Goal: Task Accomplishment & Management: Complete application form

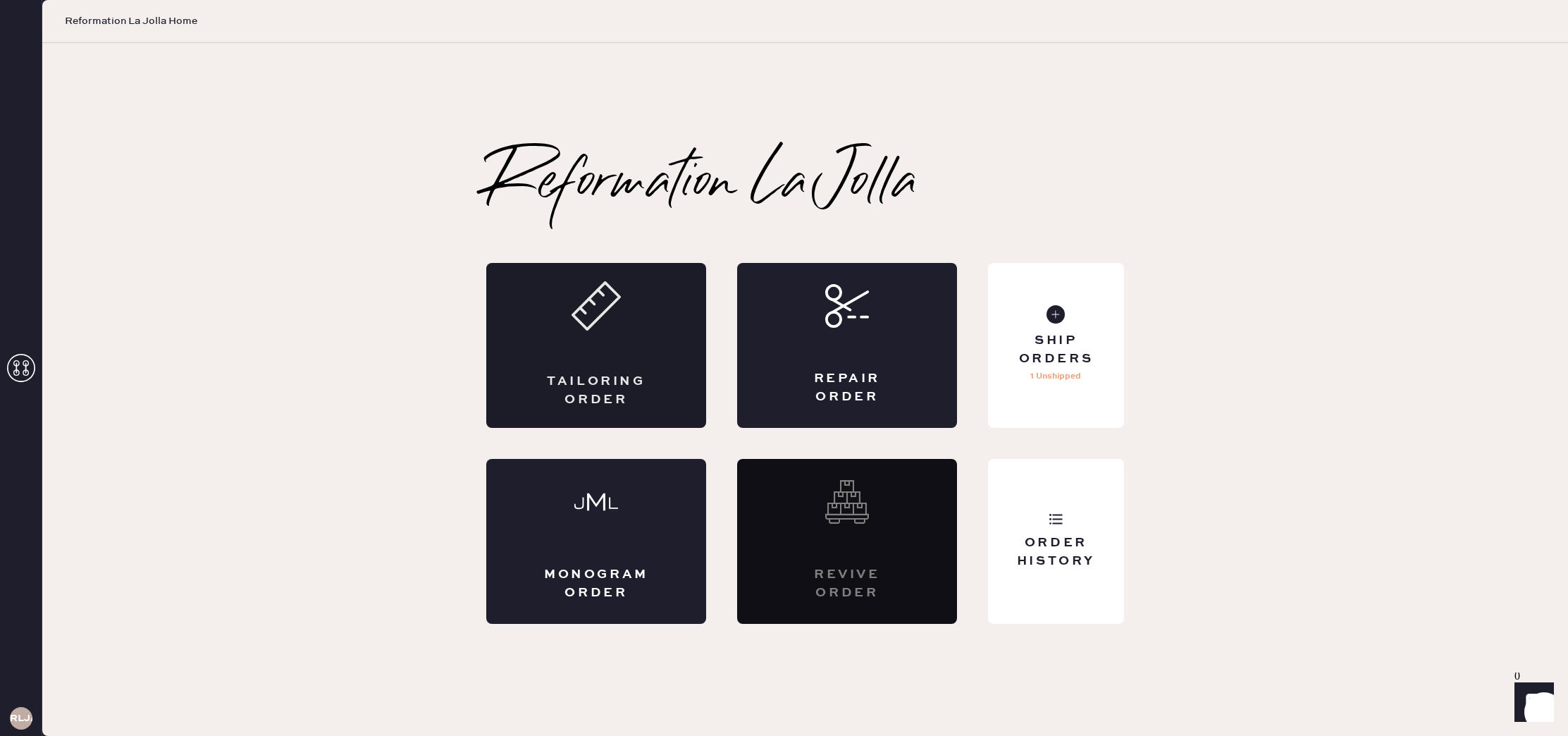
click at [607, 341] on div "Tailoring Order" at bounding box center [596, 345] width 220 height 165
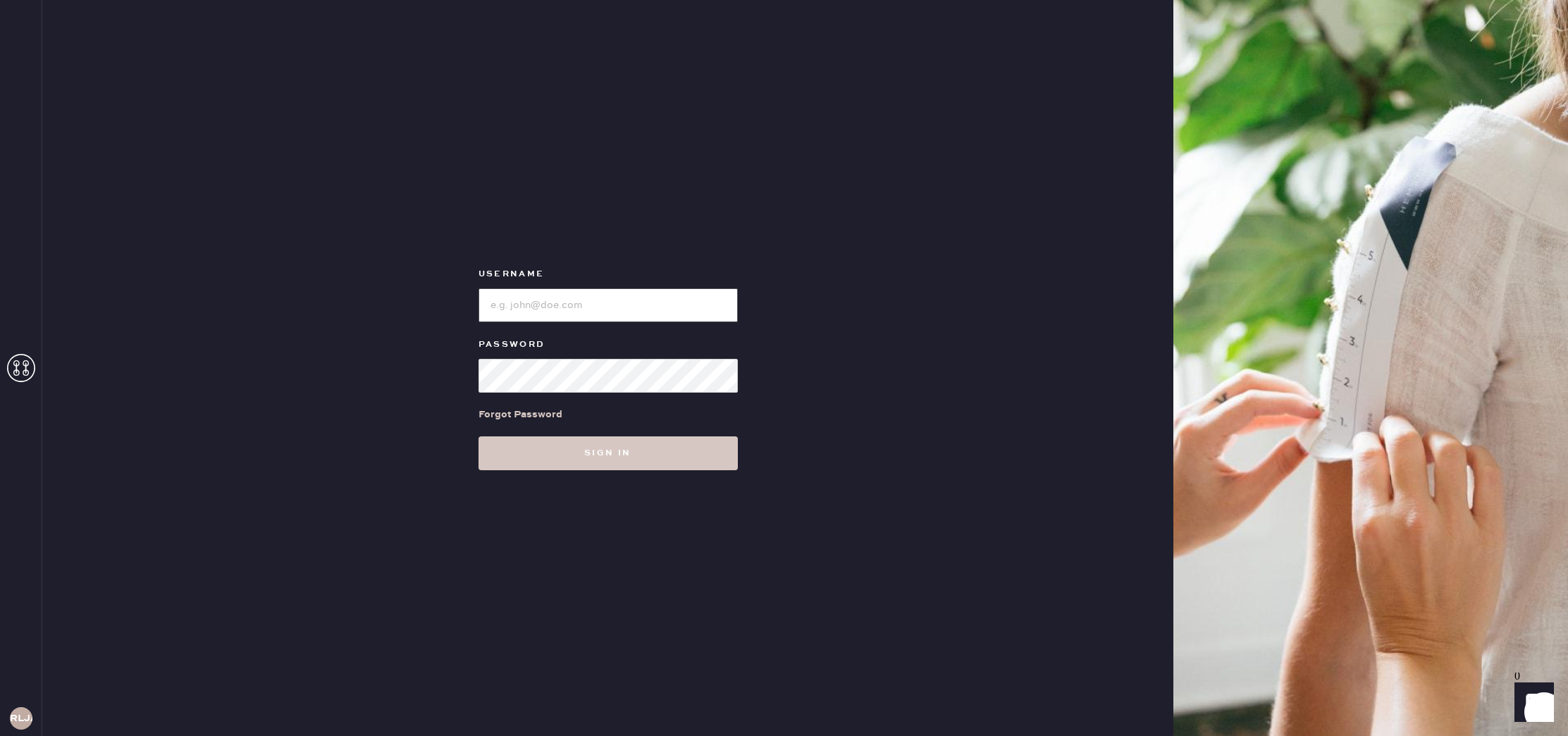
type input "reformationlajolla"
click at [630, 456] on button "Sign in" at bounding box center [608, 453] width 259 height 34
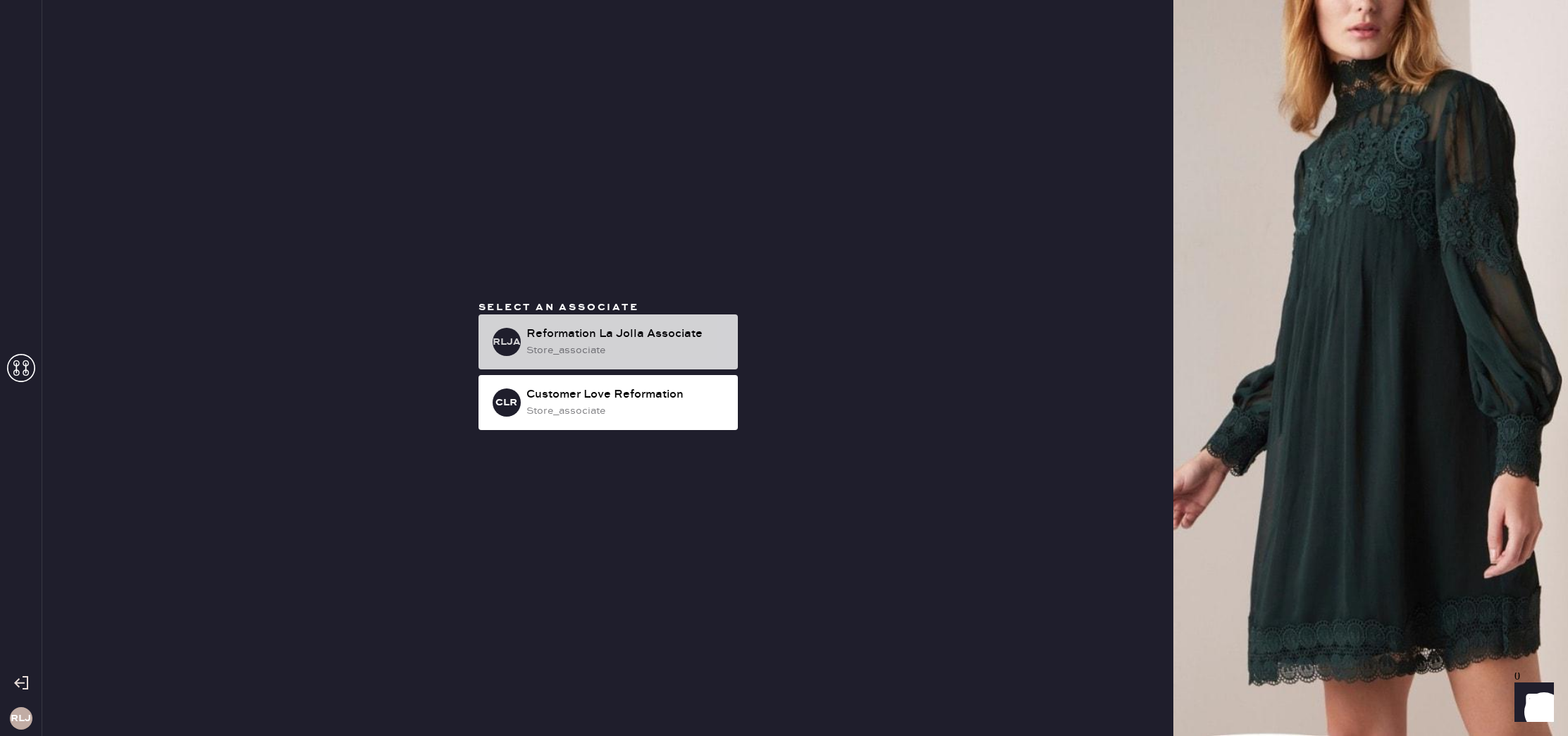
click at [623, 365] on div "RLJA Reformation La Jolla Associate store_associate" at bounding box center [608, 342] width 259 height 55
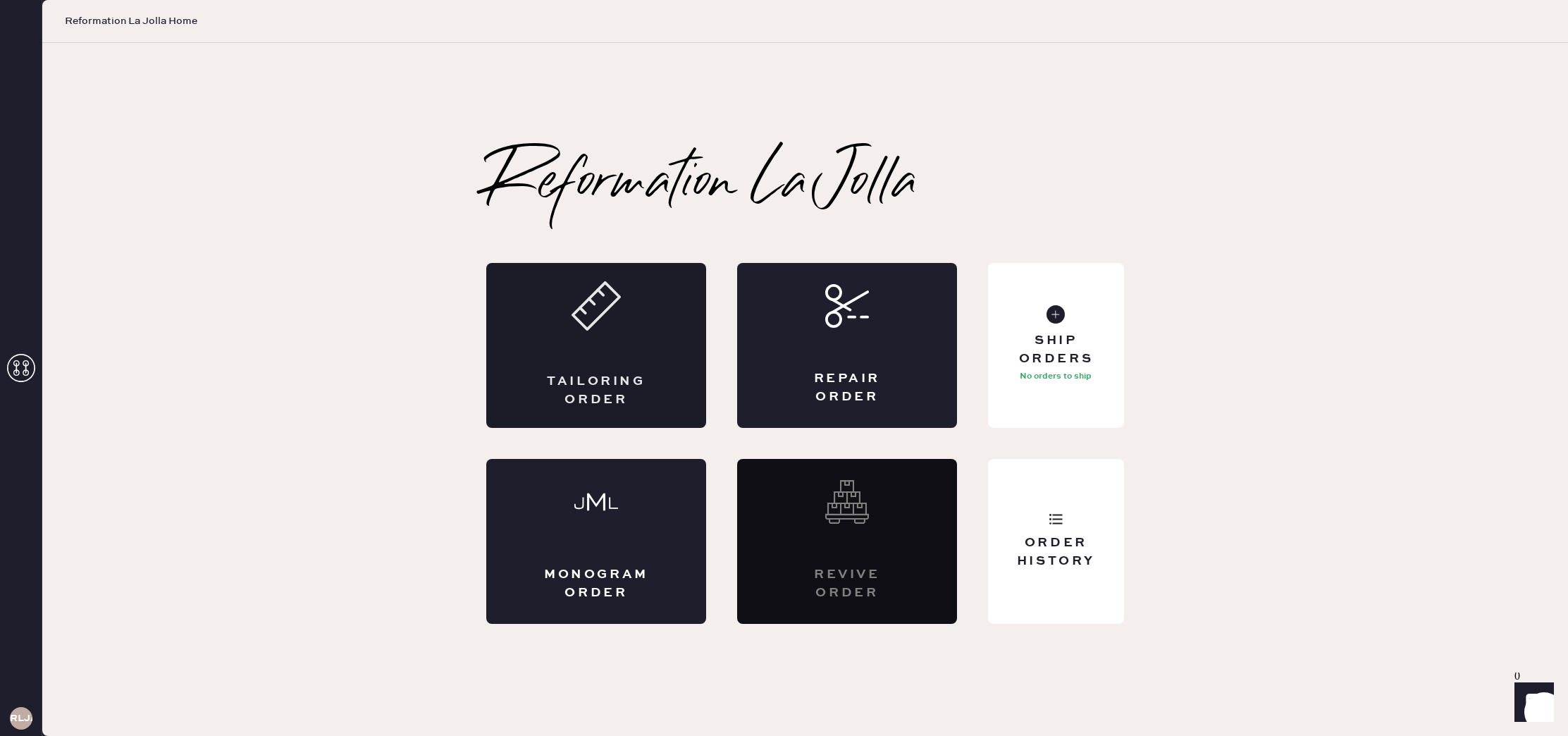
click at [622, 370] on div "Tailoring Order" at bounding box center [596, 345] width 220 height 165
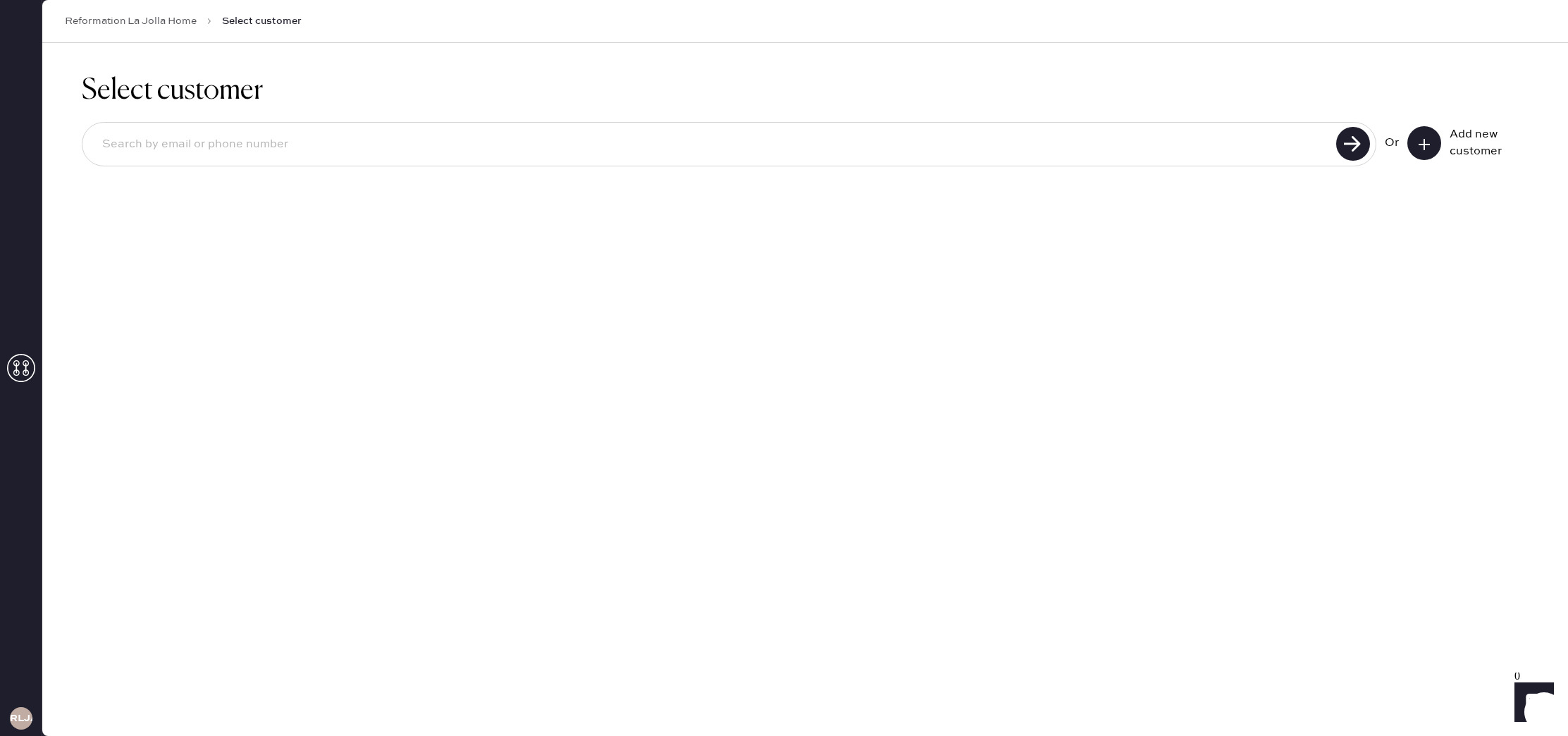
click at [893, 160] on input at bounding box center [711, 144] width 1242 height 33
type input "9515673539"
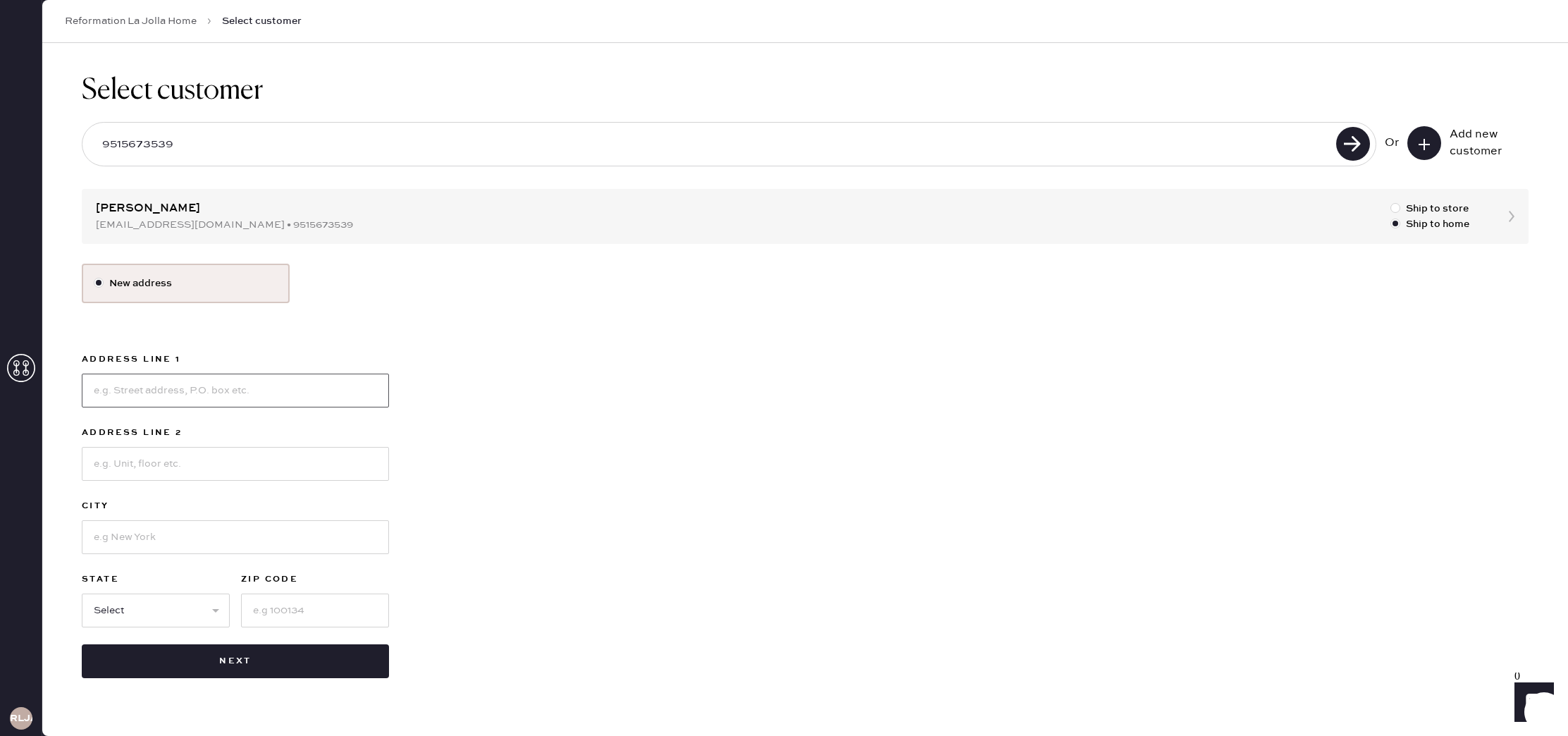
click at [304, 393] on input at bounding box center [235, 390] width 308 height 34
type input "[STREET_ADDRESS][PERSON_NAME]"
click at [362, 464] on input at bounding box center [235, 464] width 308 height 34
type input "Apt 60332"
click at [322, 546] on input at bounding box center [235, 537] width 308 height 34
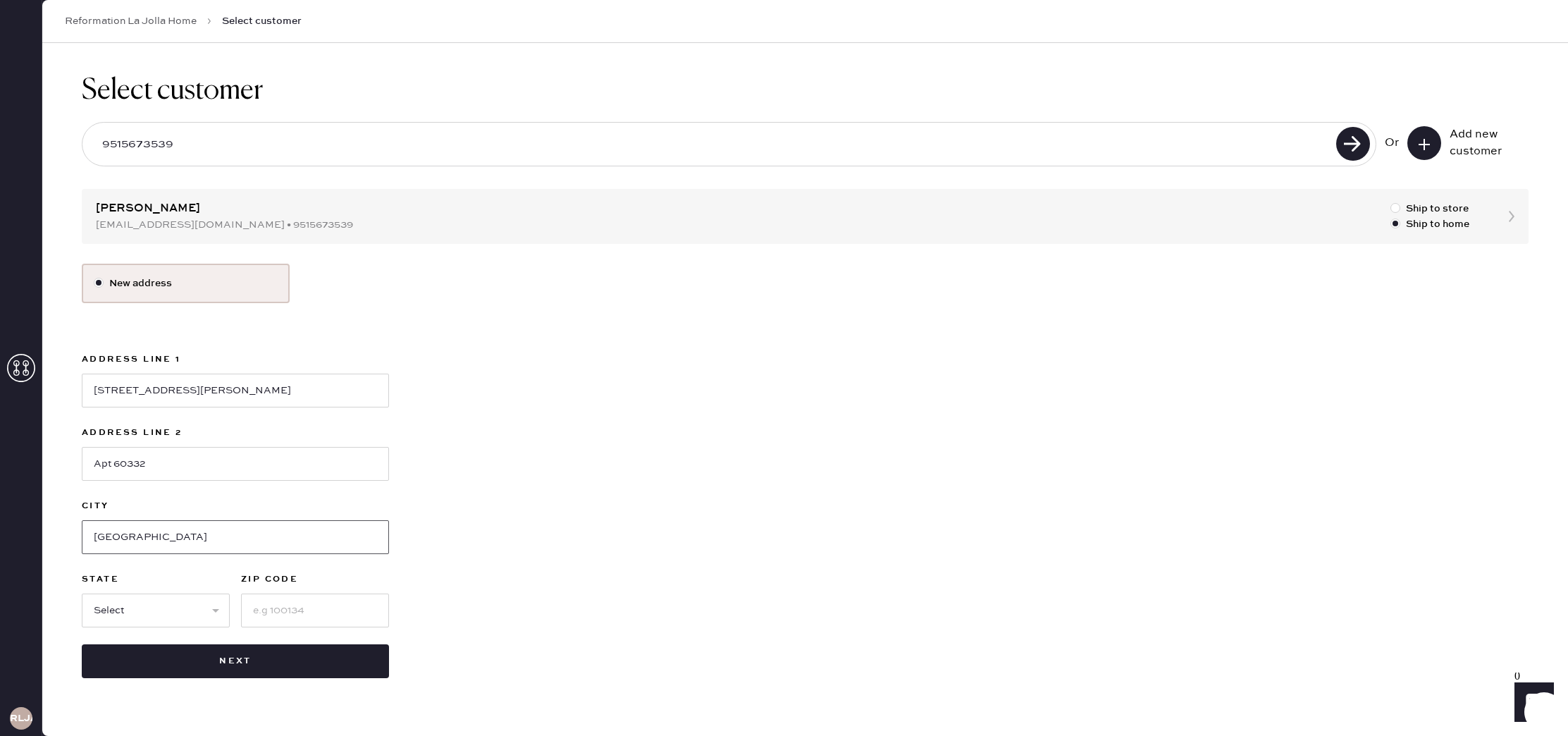
type input "[GEOGRAPHIC_DATA]"
click at [147, 623] on select "Select AK AL AR AZ CA CO CT [GEOGRAPHIC_DATA] DE FL [GEOGRAPHIC_DATA] HI [GEOGR…" at bounding box center [155, 610] width 148 height 34
select select "CA"
click at [82, 594] on select "Select AK AL AR AZ CA CO CT [GEOGRAPHIC_DATA] DE FL [GEOGRAPHIC_DATA] HI [GEOGR…" at bounding box center [155, 610] width 148 height 34
click at [300, 605] on input at bounding box center [315, 610] width 148 height 34
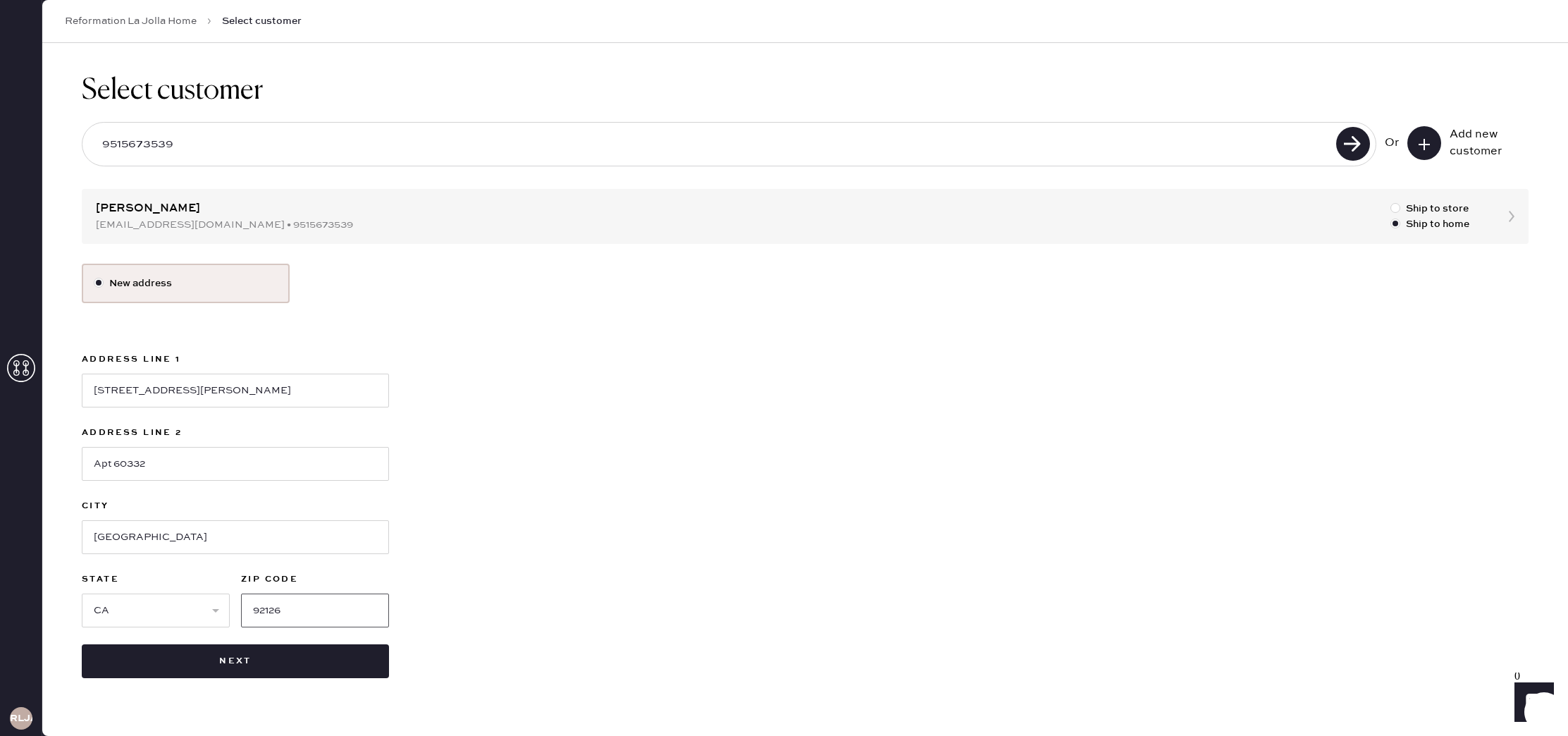
type input "92126"
drag, startPoint x: 295, startPoint y: 386, endPoint x: 126, endPoint y: 384, distance: 169.0
click at [126, 384] on input "[STREET_ADDRESS][PERSON_NAME]" at bounding box center [235, 390] width 308 height 34
click at [195, 399] on input "[STREET_ADDRESS][PERSON_NAME]" at bounding box center [235, 390] width 308 height 34
drag, startPoint x: 182, startPoint y: 385, endPoint x: 42, endPoint y: 389, distance: 140.1
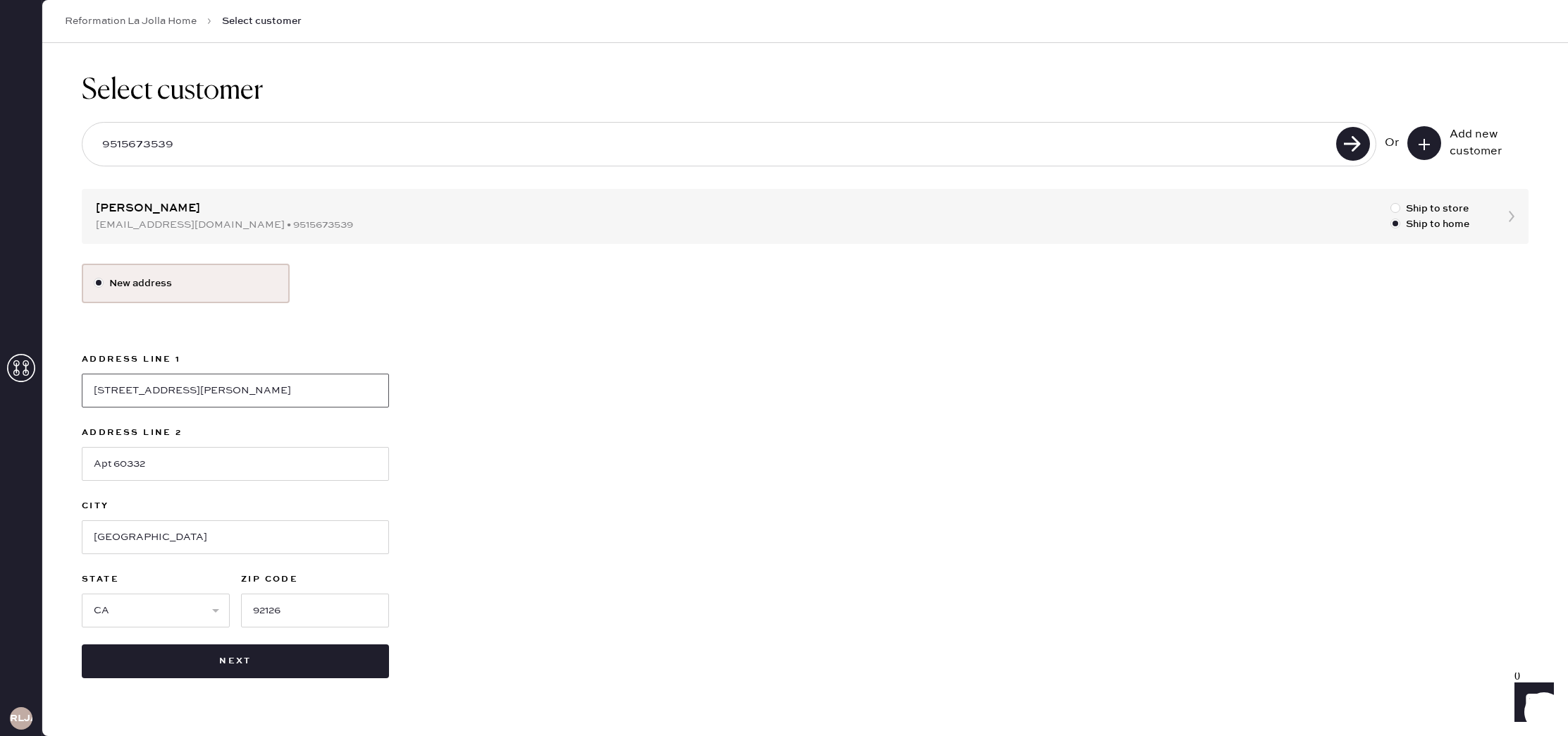
click at [42, 389] on div "RLJA Reformation La Jolla Home Select customer Select customer 9515673539 Or Ad…" at bounding box center [784, 368] width 1568 height 736
click at [228, 396] on input "[STREET_ADDRESS][PERSON_NAME]" at bounding box center [235, 390] width 308 height 34
type input "9801 Sydney Ln"
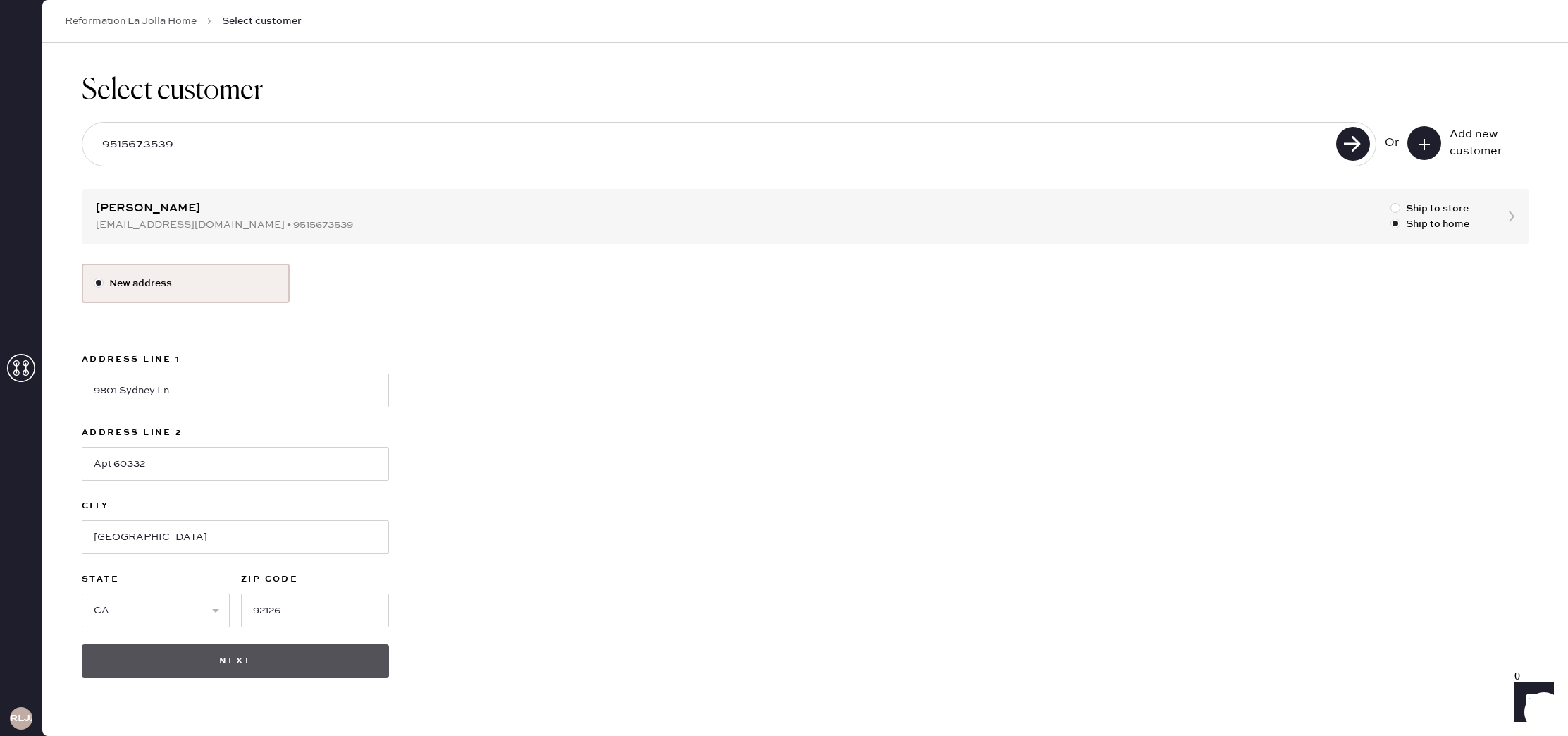
click at [307, 662] on button "Next" at bounding box center [235, 661] width 308 height 34
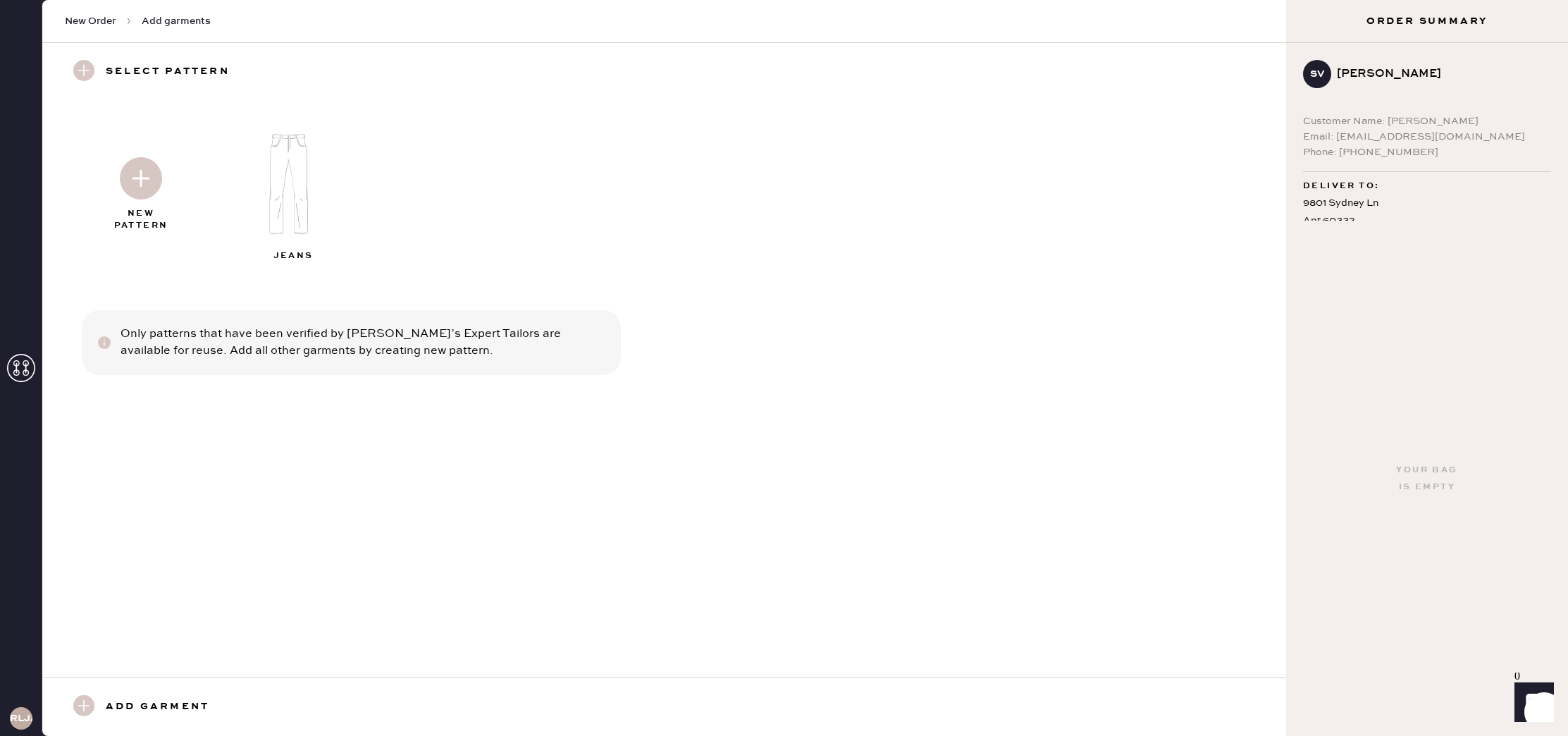
click at [311, 163] on img at bounding box center [295, 184] width 152 height 122
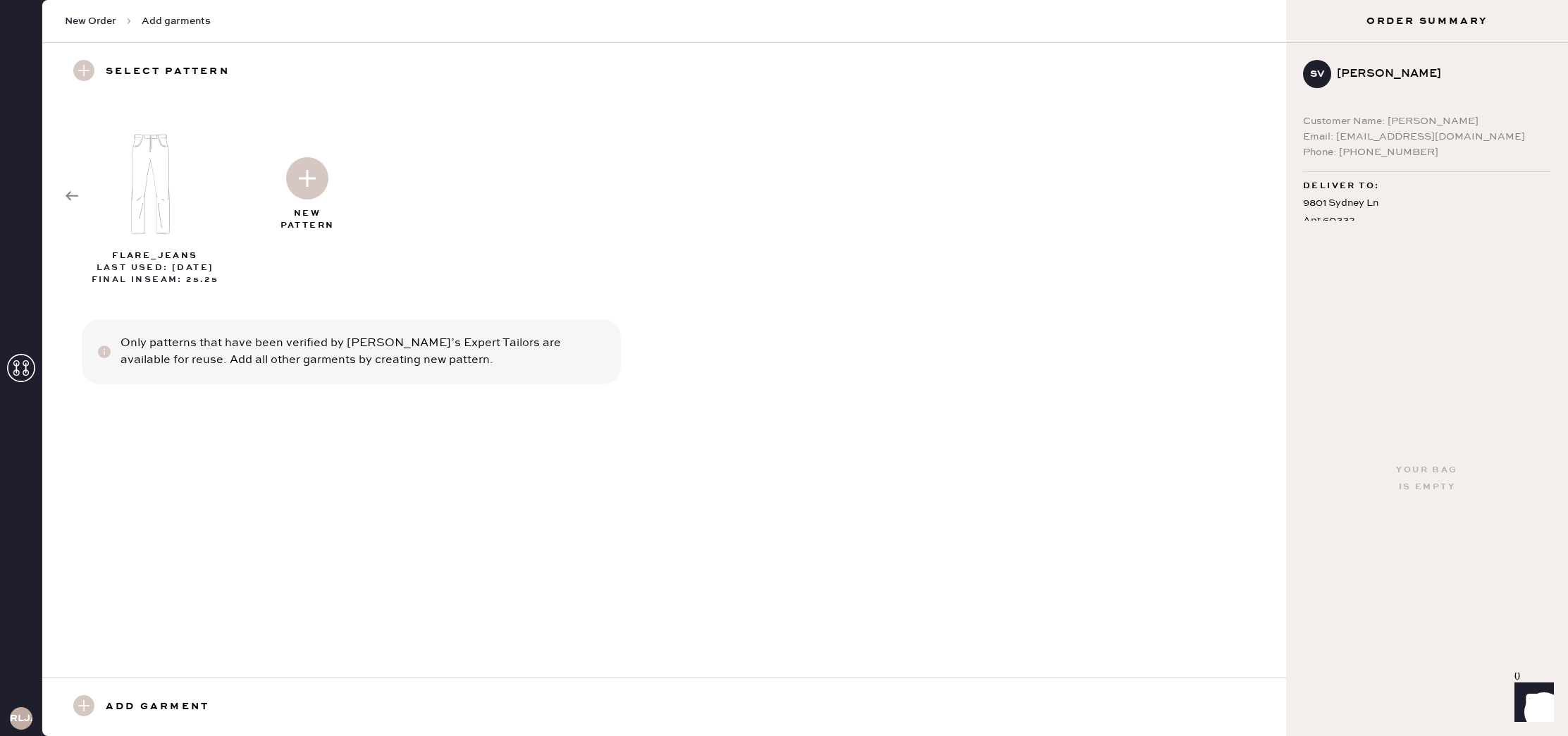
click at [306, 175] on img at bounding box center [307, 178] width 43 height 43
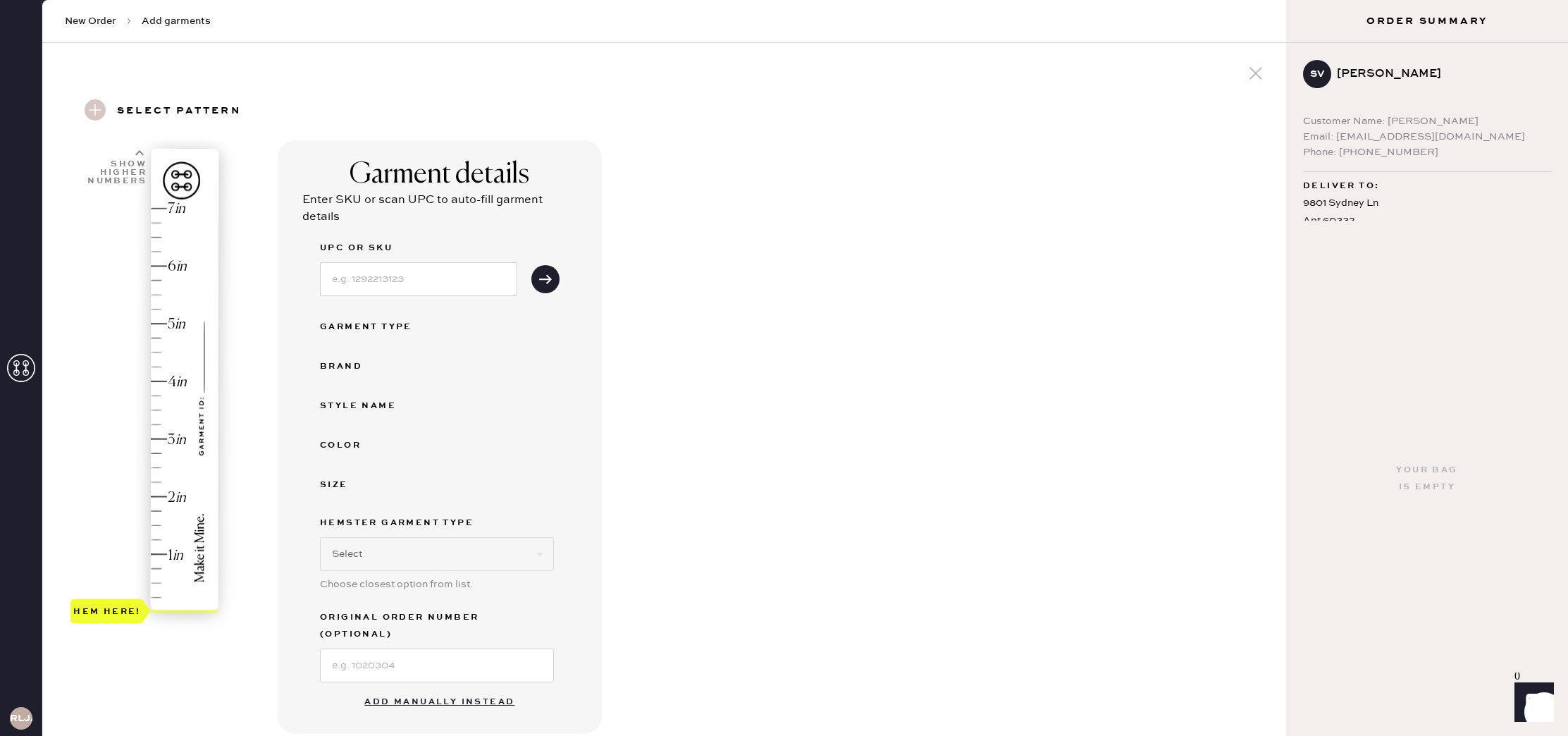
select select "2"
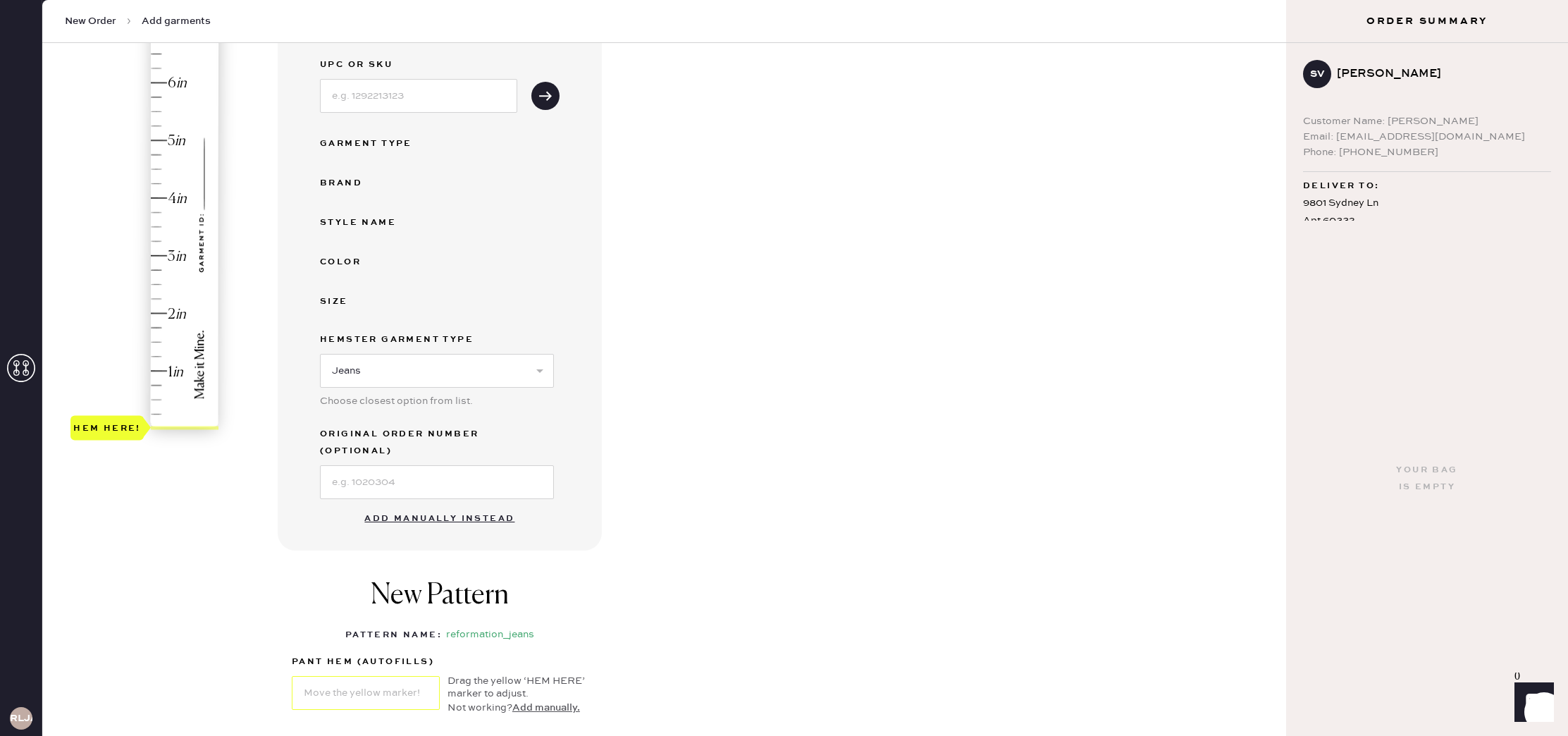
click at [438, 507] on button "Add manually instead" at bounding box center [439, 519] width 167 height 28
select select "2"
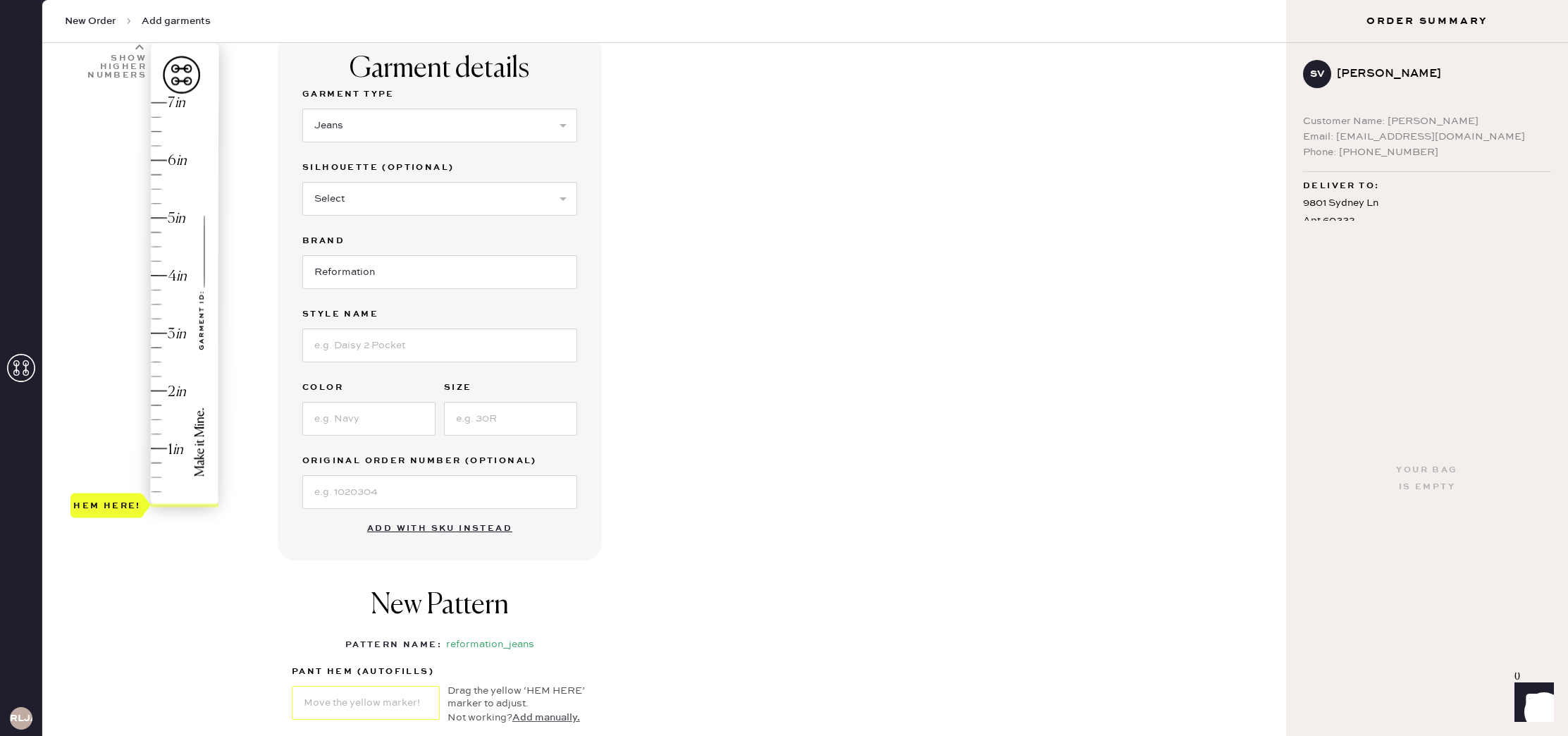
scroll to position [95, 0]
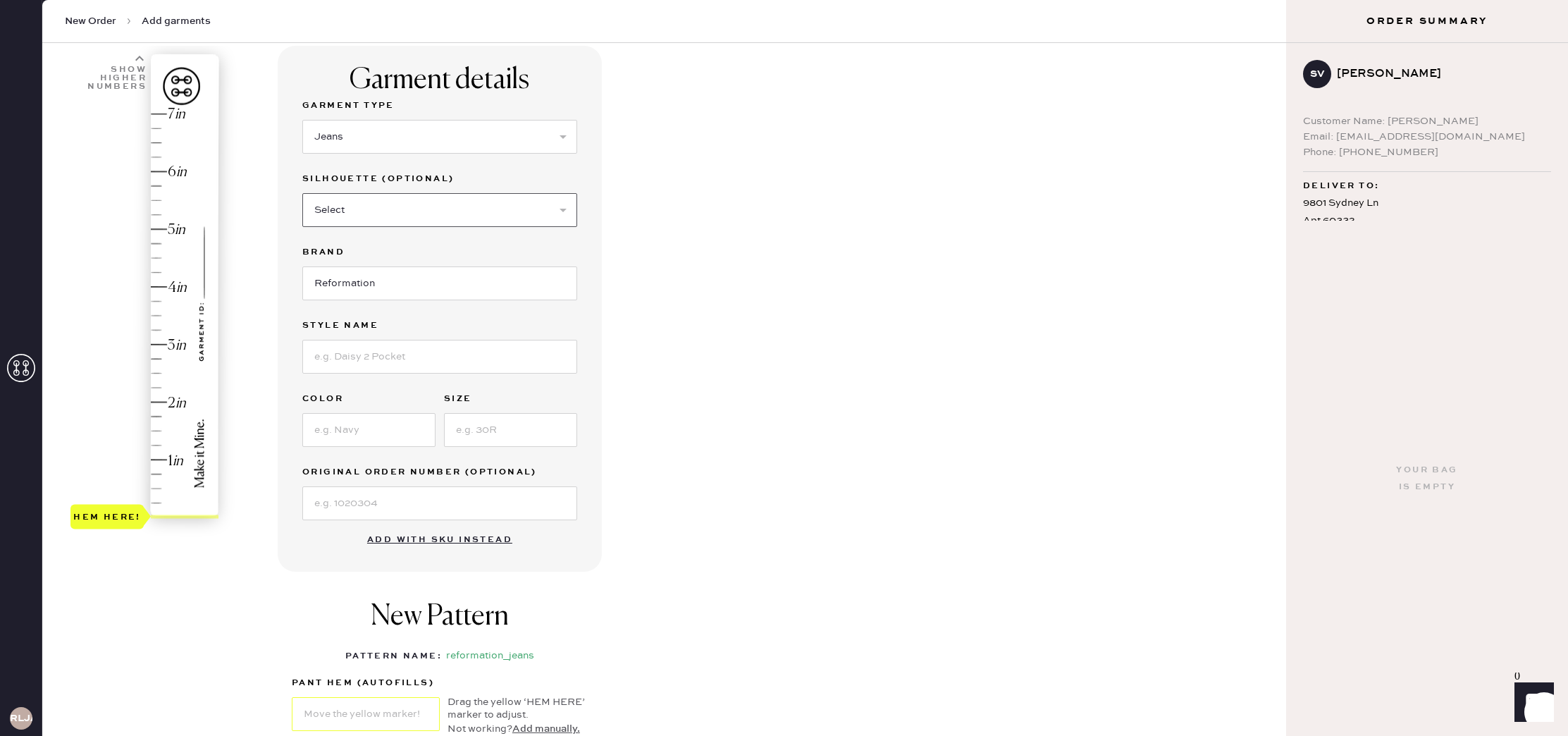
click at [529, 219] on select "Select Shorts Cropped Flare Boot Cut Straight Skinny Other" at bounding box center [440, 209] width 275 height 34
select select "7"
click at [303, 193] on select "Select Shorts Cropped Flare Boot Cut Straight Skinny Other" at bounding box center [440, 209] width 275 height 34
click at [484, 350] on input at bounding box center [440, 356] width 275 height 34
type input "[PERSON_NAME] Lived-in Wide Leg [PERSON_NAME]"
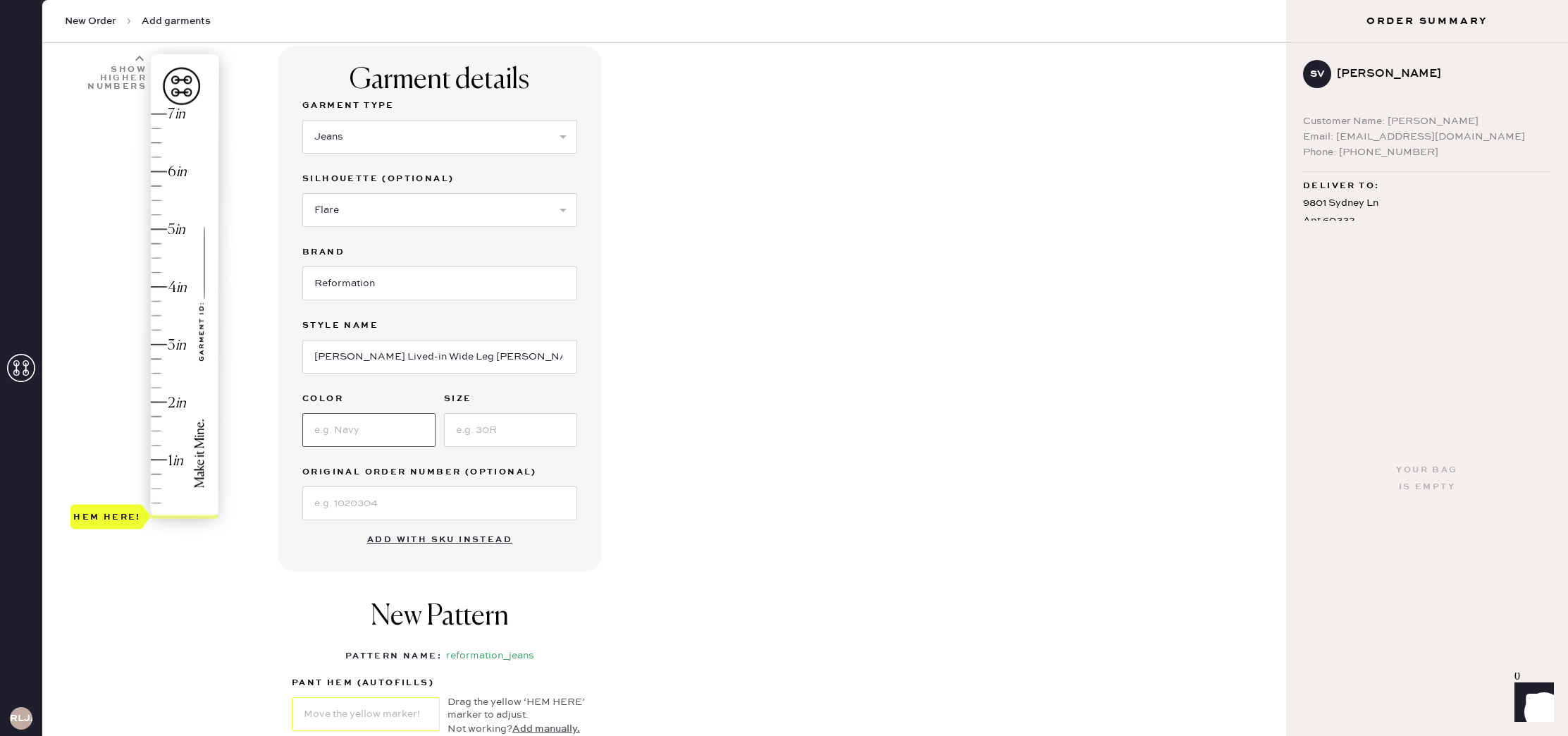
click at [361, 426] on input at bounding box center [369, 430] width 133 height 34
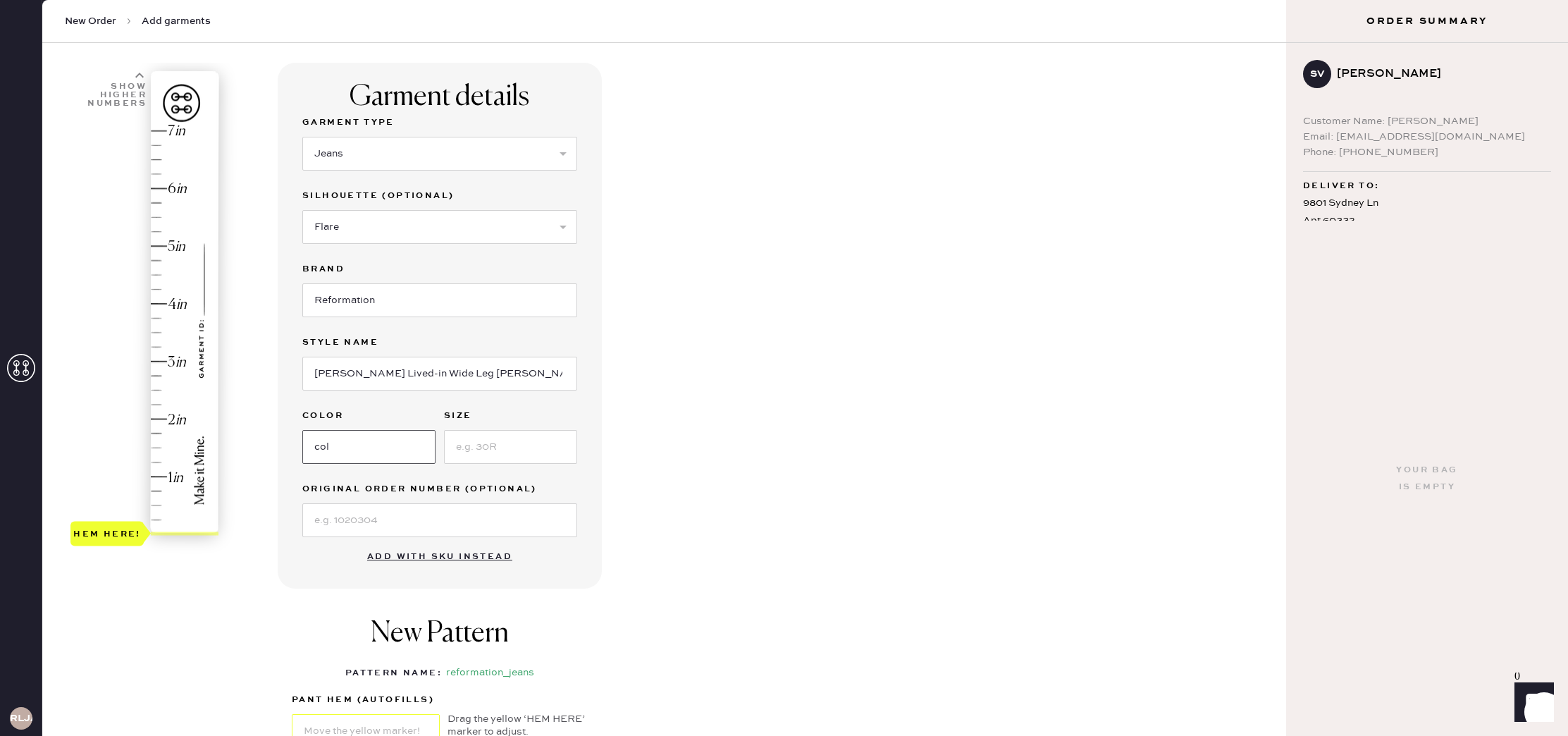
type input "[US_STATE]"
click at [481, 451] on input at bounding box center [511, 446] width 133 height 34
type input "3"
type input "23"
type input "6.75"
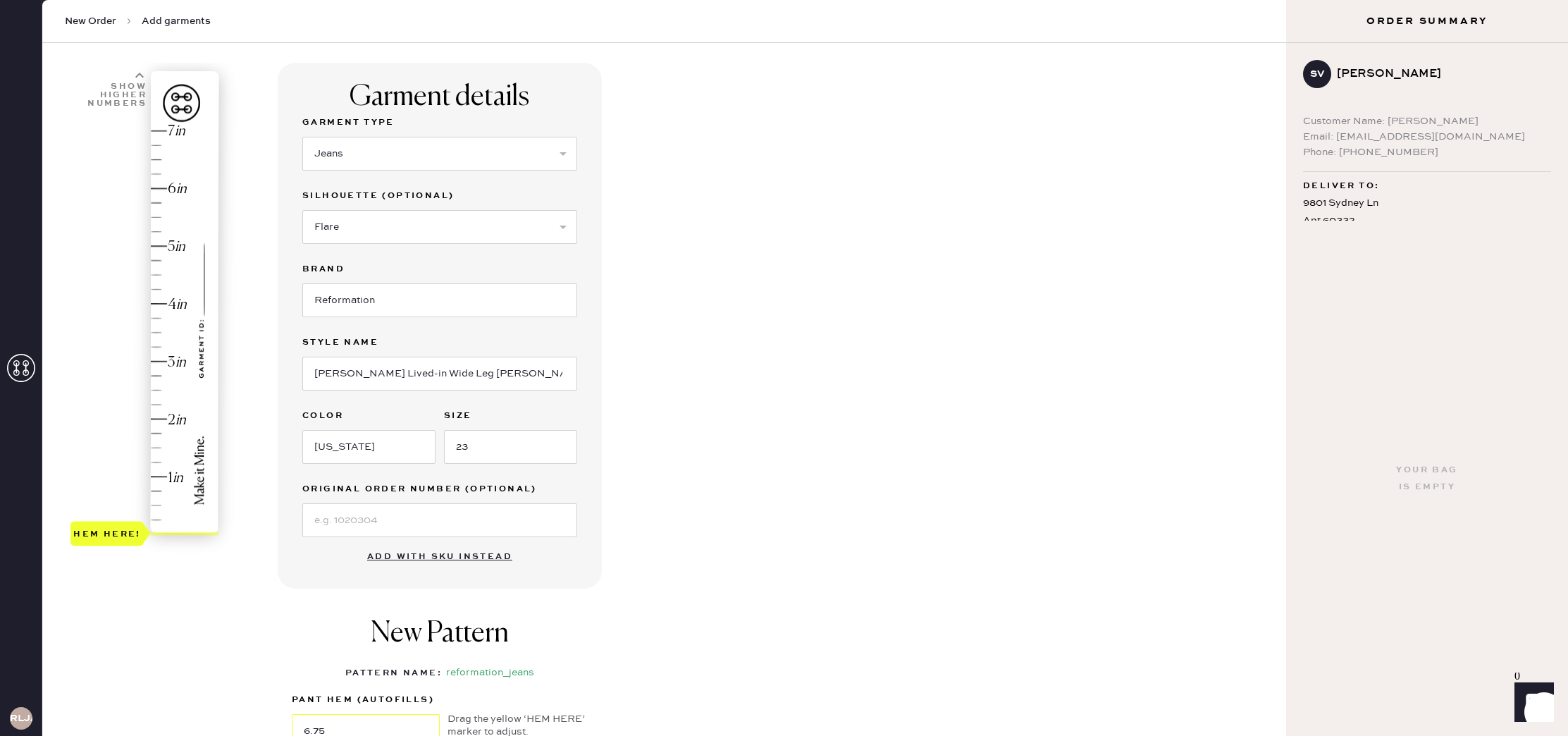
click at [158, 146] on div "Hem here!" at bounding box center [146, 333] width 150 height 416
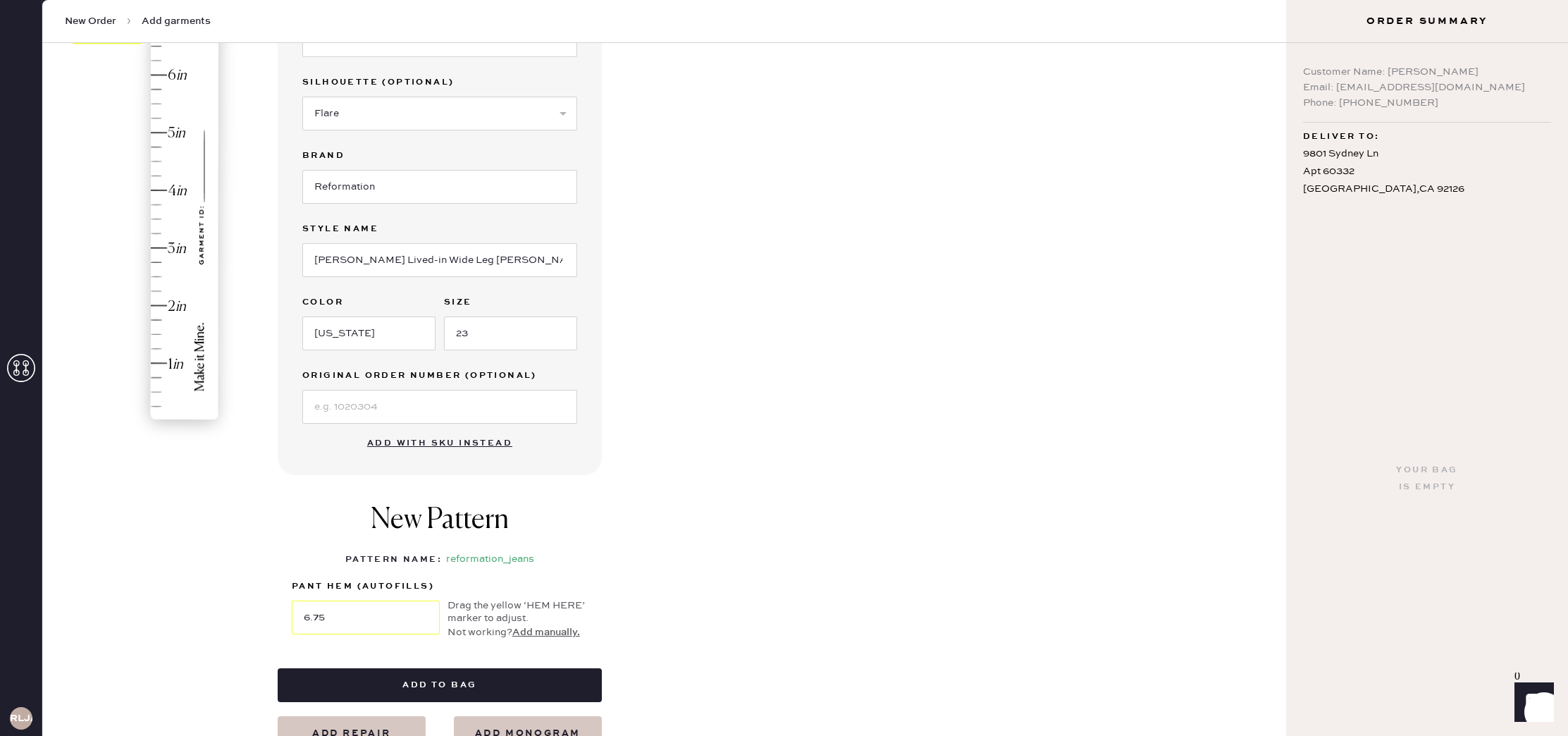
scroll to position [215, 0]
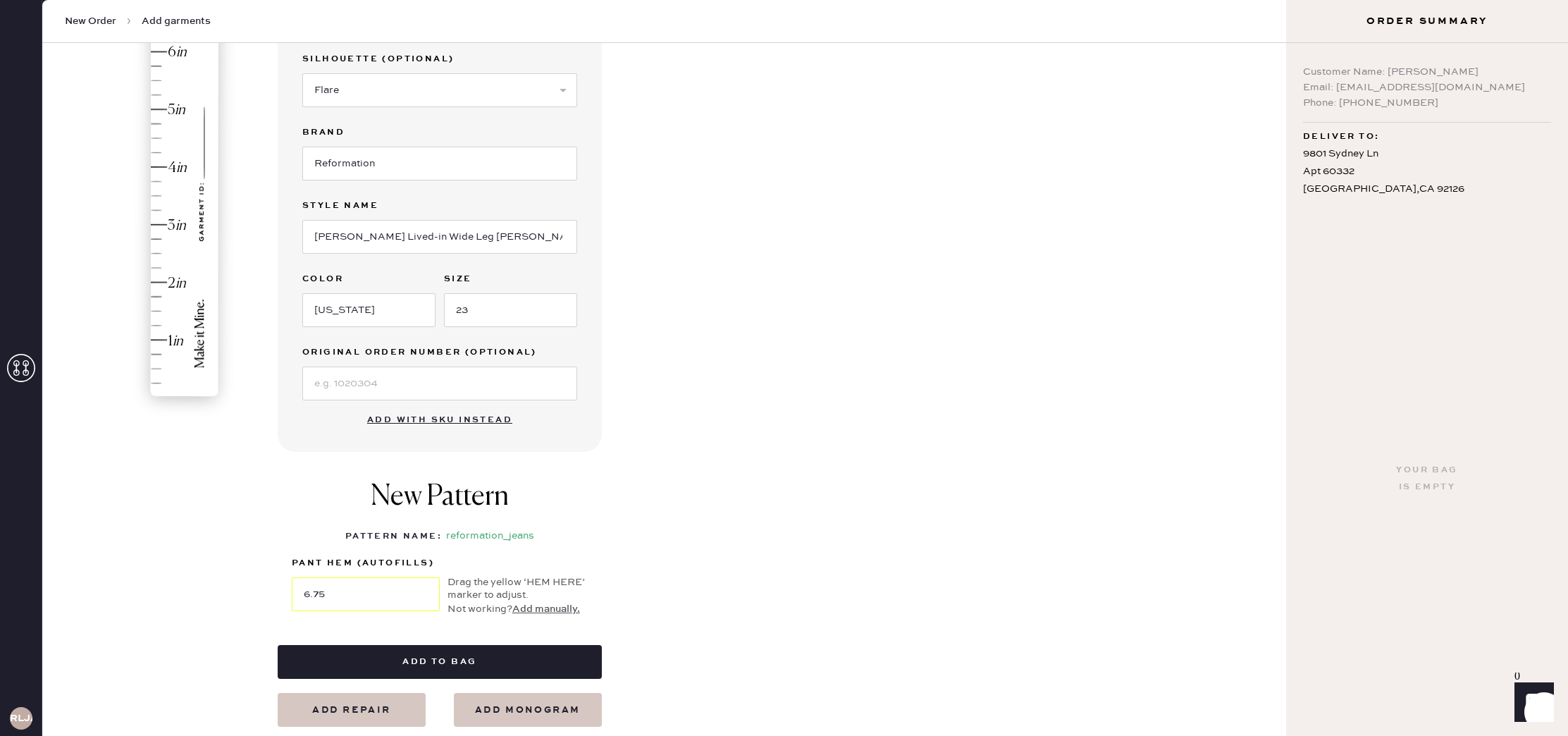
click at [559, 661] on button "Add to bag" at bounding box center [440, 662] width 324 height 34
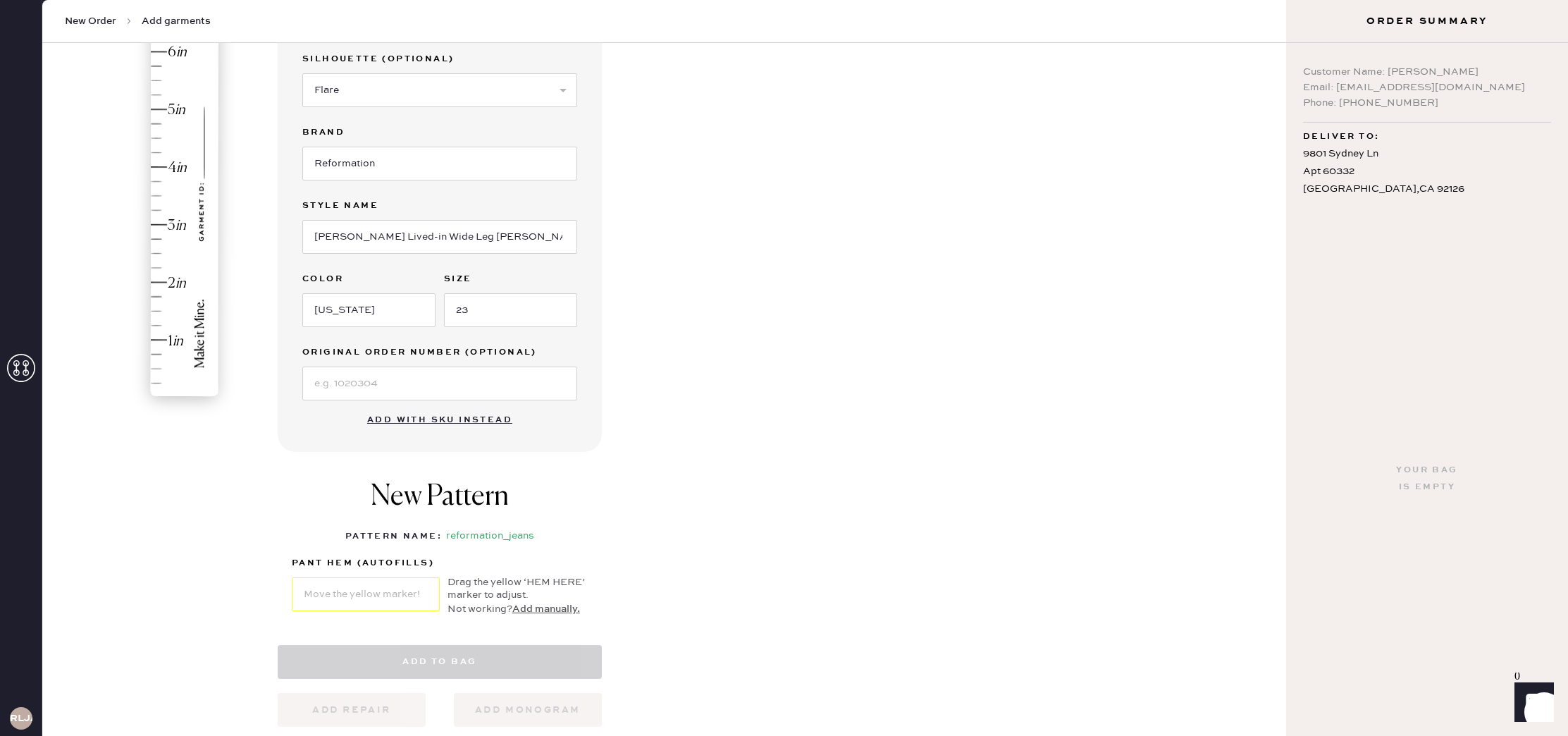
select select "2"
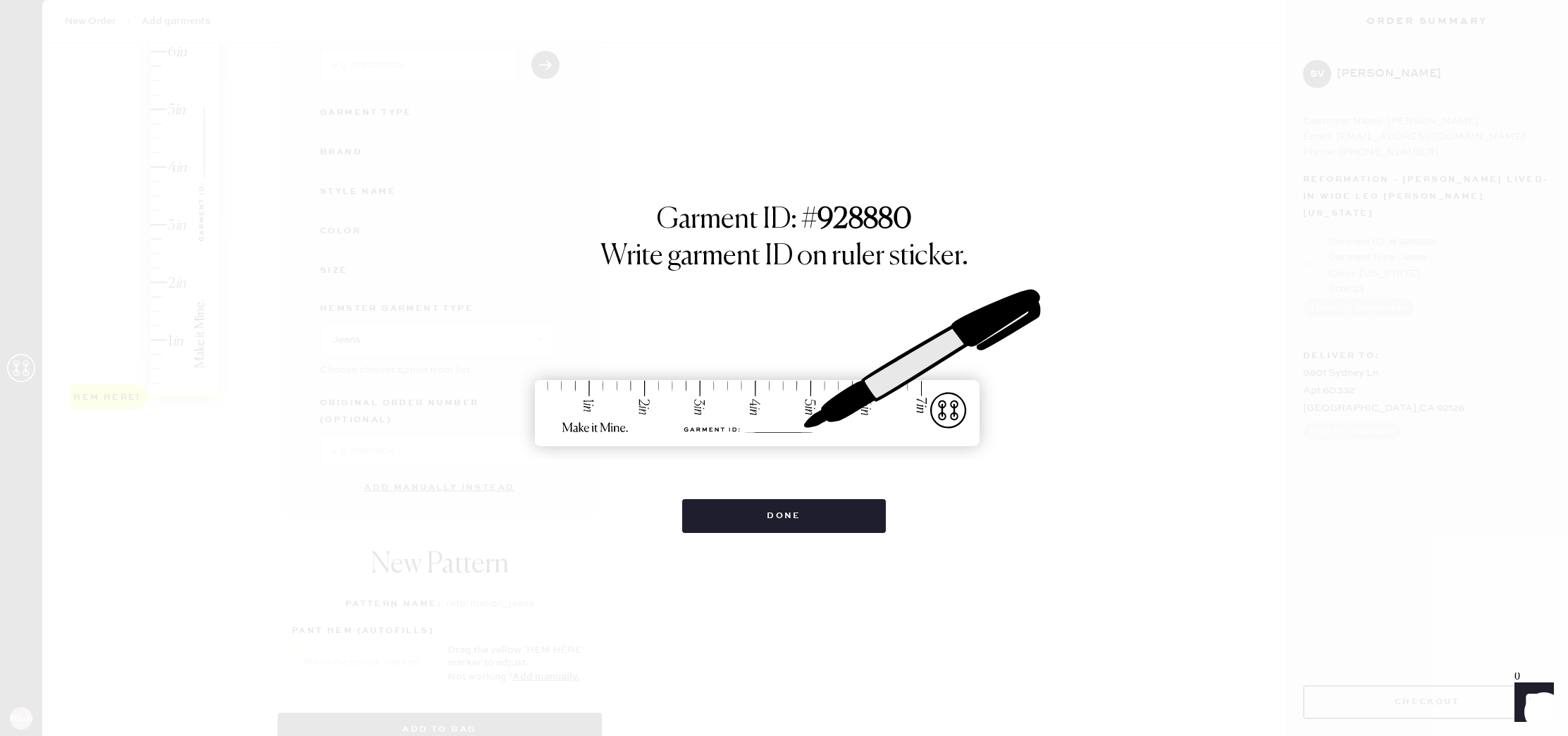
scroll to position [0, 0]
click at [807, 521] on button "Done" at bounding box center [784, 516] width 204 height 34
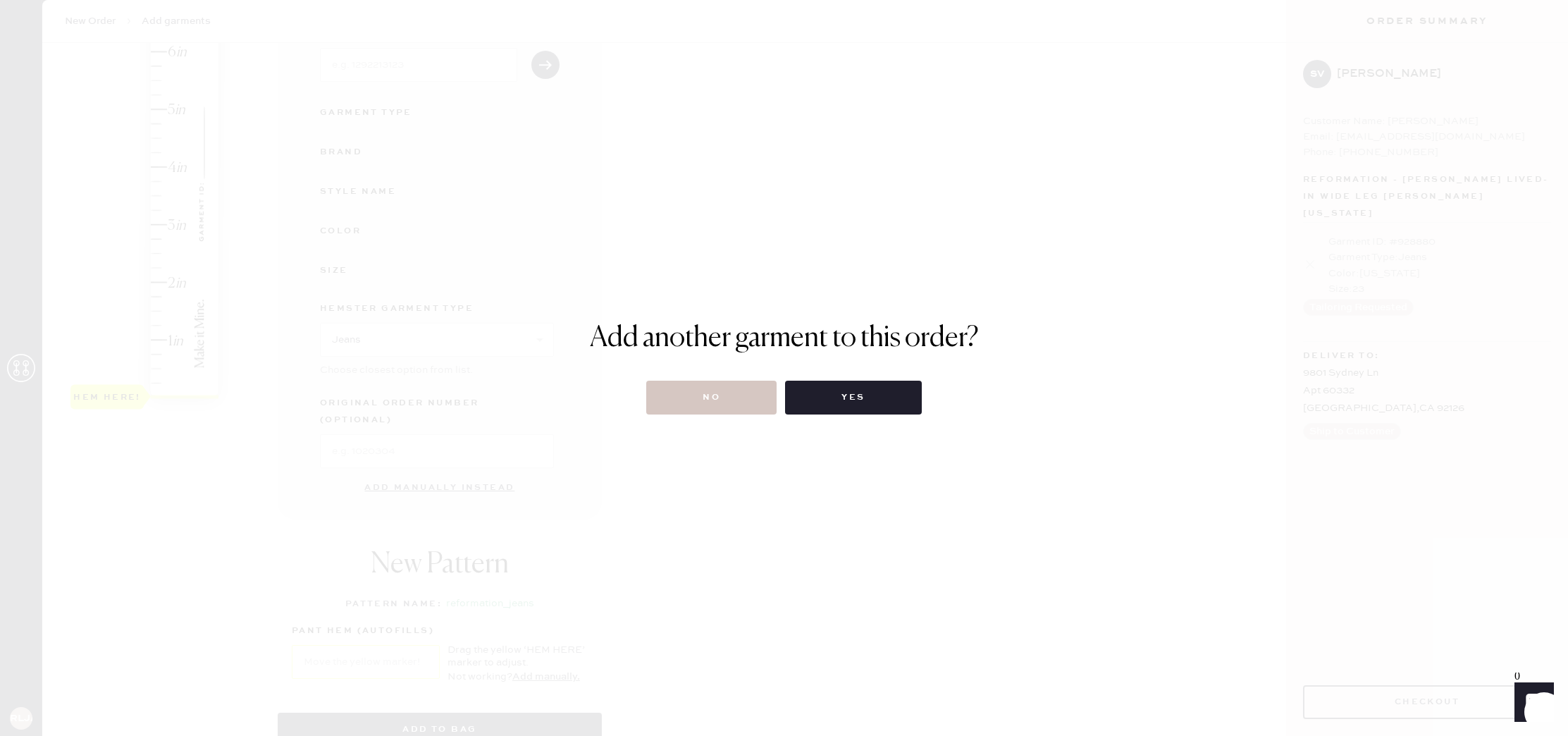
click at [699, 394] on button "No" at bounding box center [711, 397] width 131 height 34
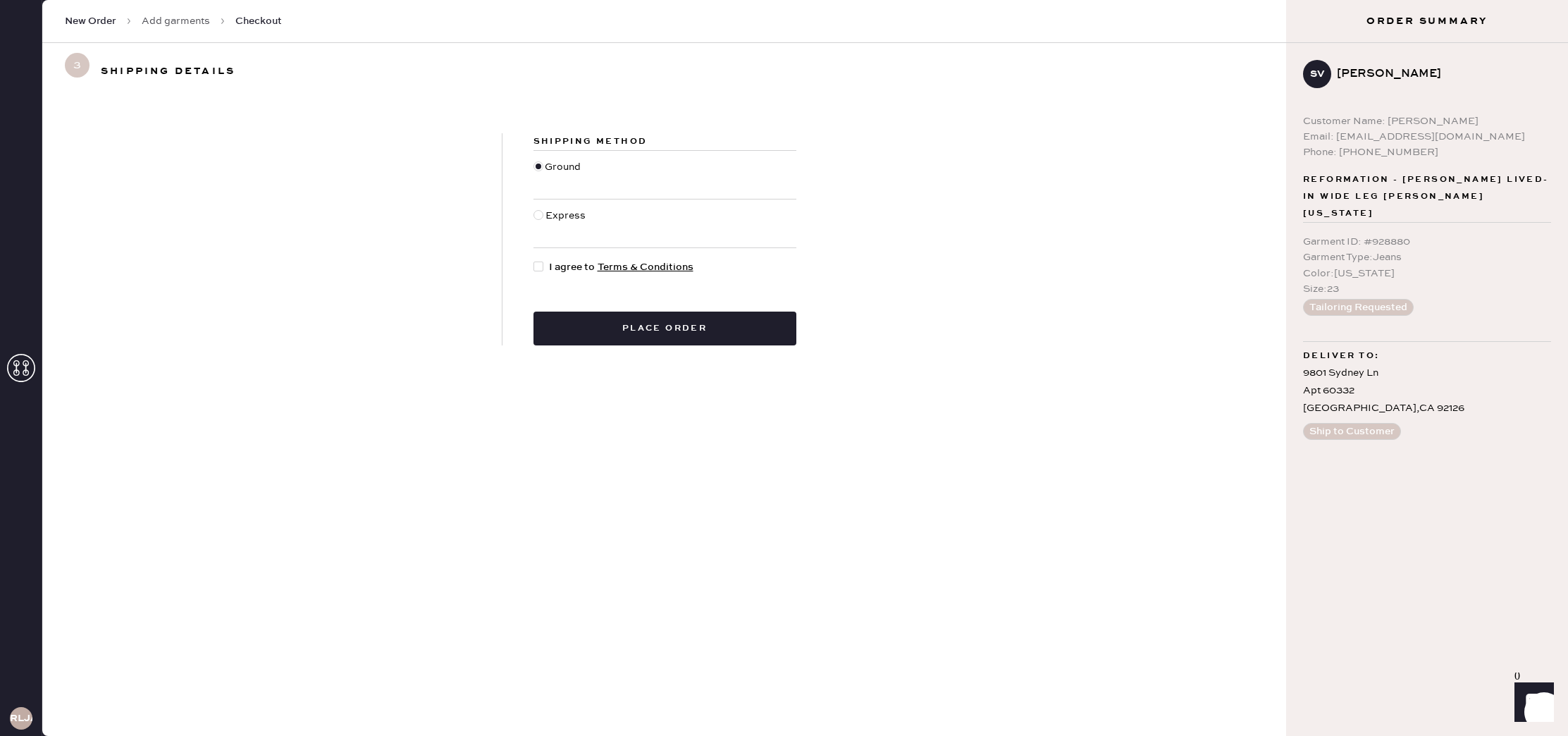
click at [537, 272] on div at bounding box center [541, 267] width 15 height 15
click at [534, 260] on input "I agree to Terms & Conditions" at bounding box center [534, 259] width 1 height 1
checkbox input "true"
click at [587, 337] on button "Place order" at bounding box center [665, 328] width 263 height 34
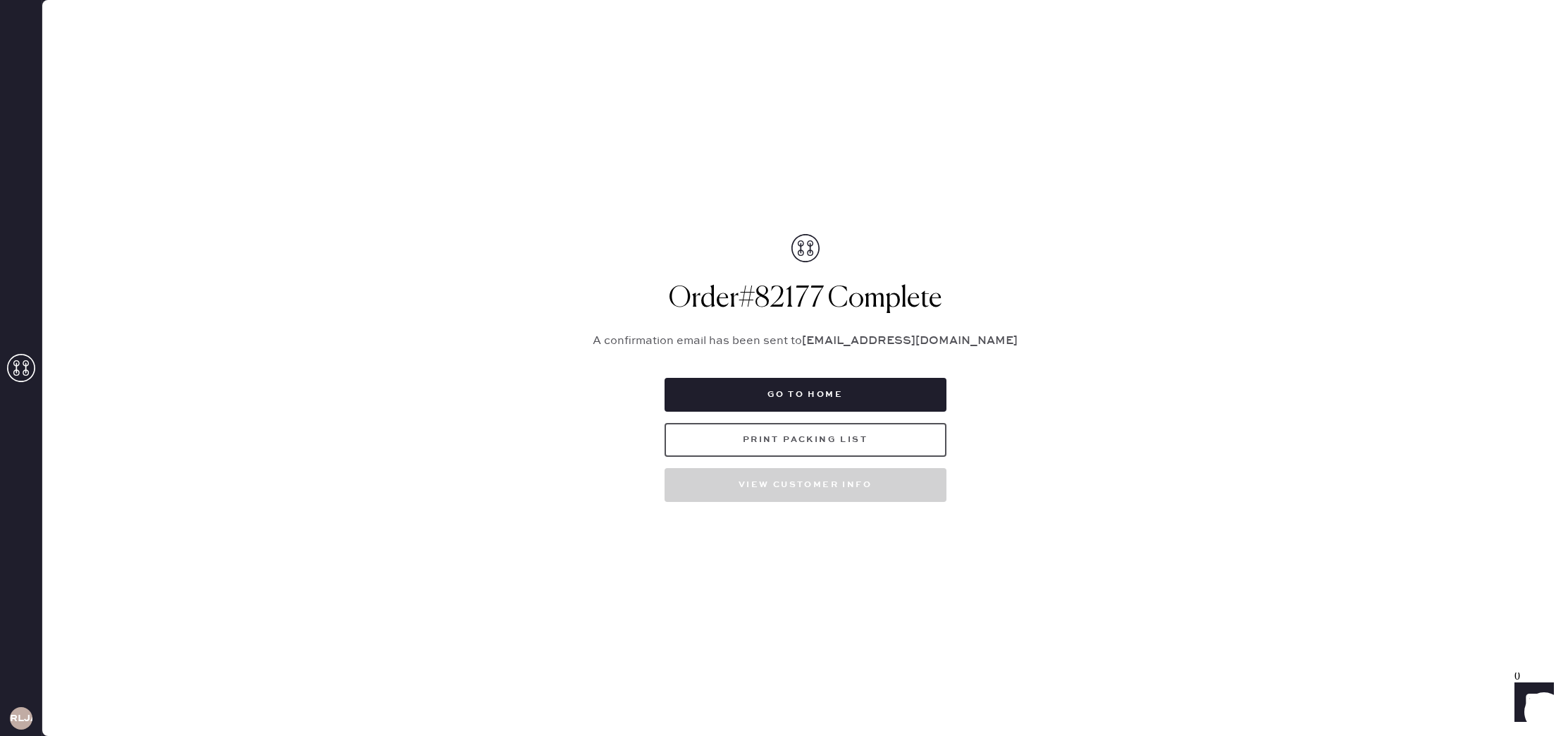
click at [841, 448] on button "Print Packing List" at bounding box center [805, 440] width 282 height 34
click at [911, 399] on button "Go to home" at bounding box center [805, 394] width 282 height 34
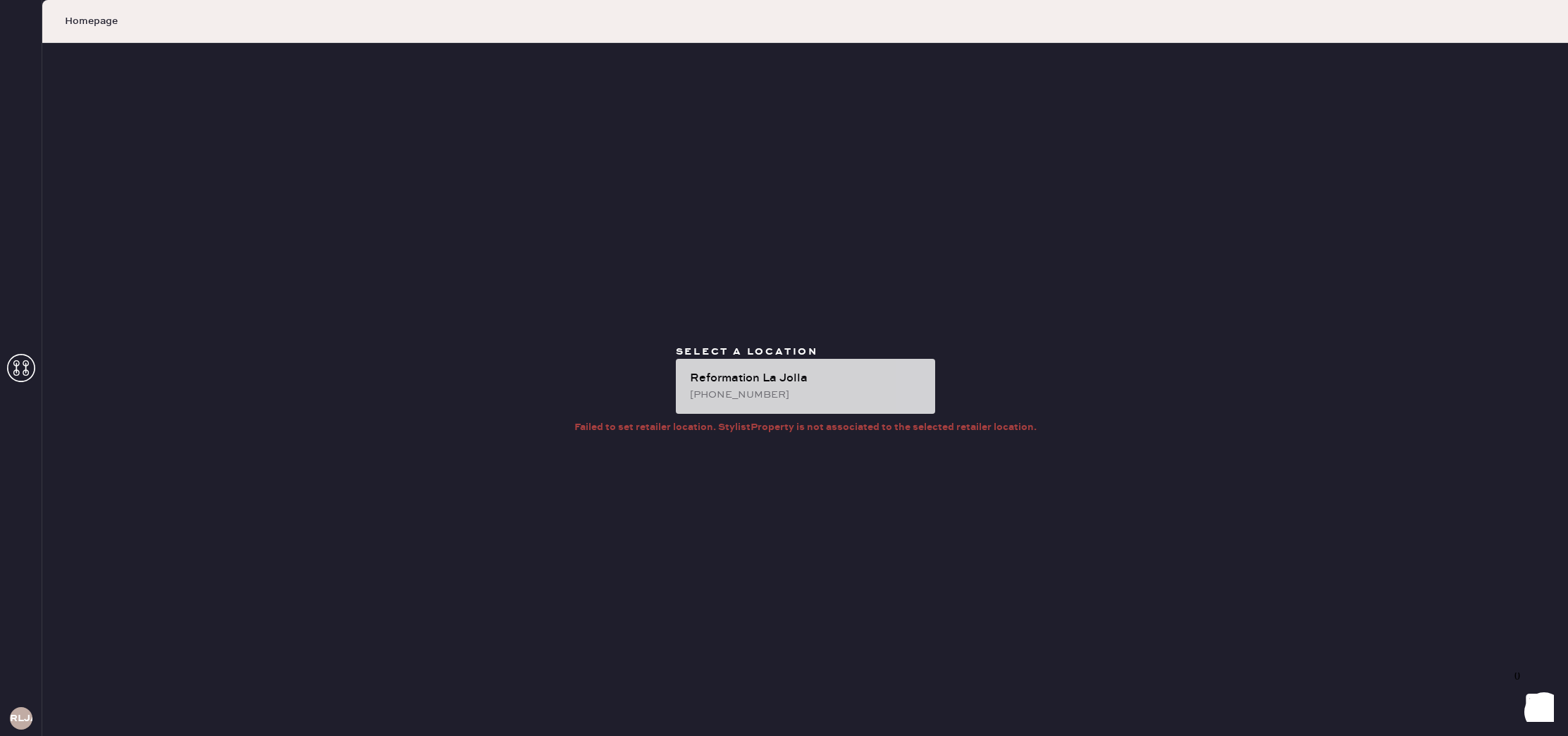
click at [883, 387] on div "[PHONE_NUMBER]" at bounding box center [807, 394] width 234 height 15
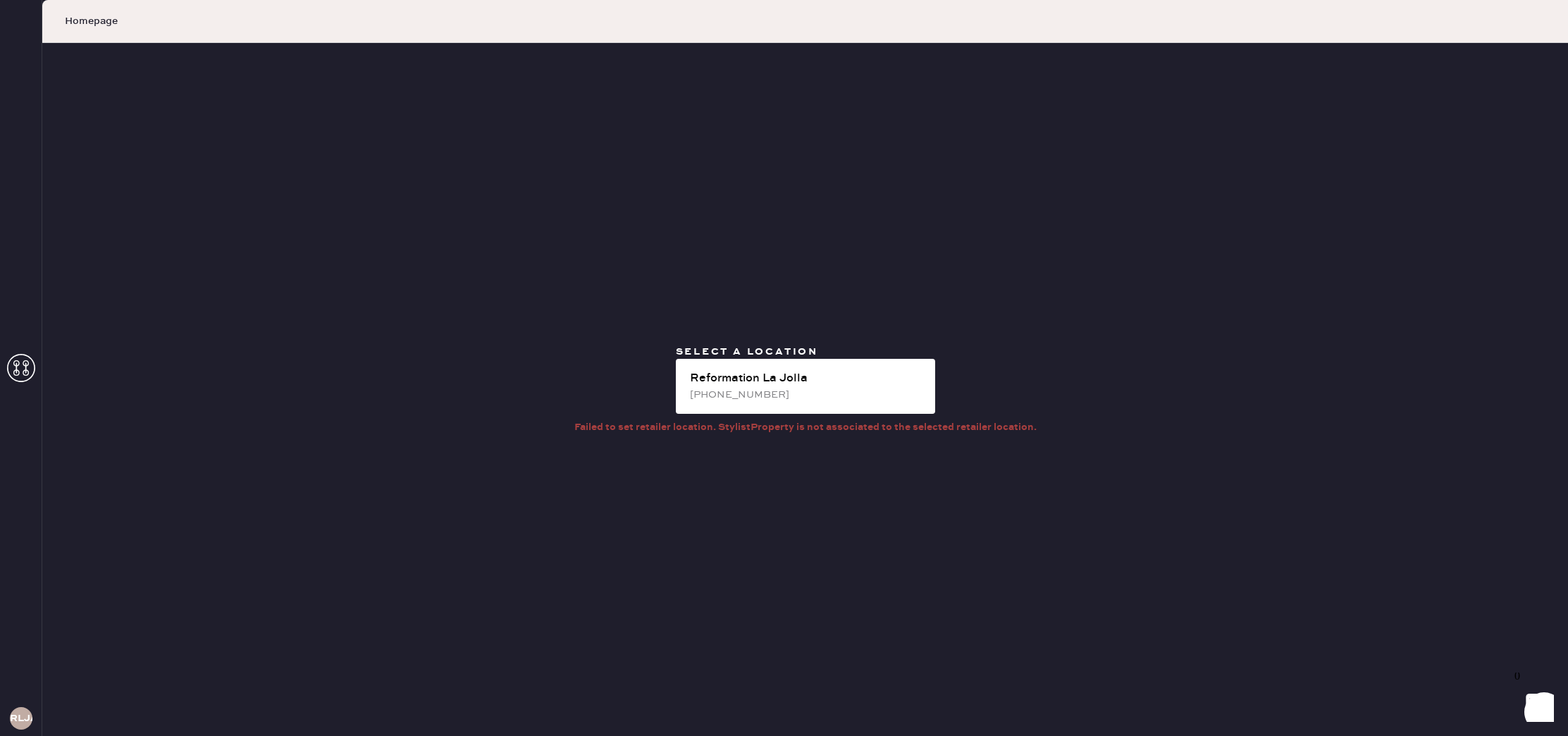
click at [19, 383] on div at bounding box center [21, 369] width 28 height 31
click at [20, 376] on icon at bounding box center [21, 368] width 28 height 28
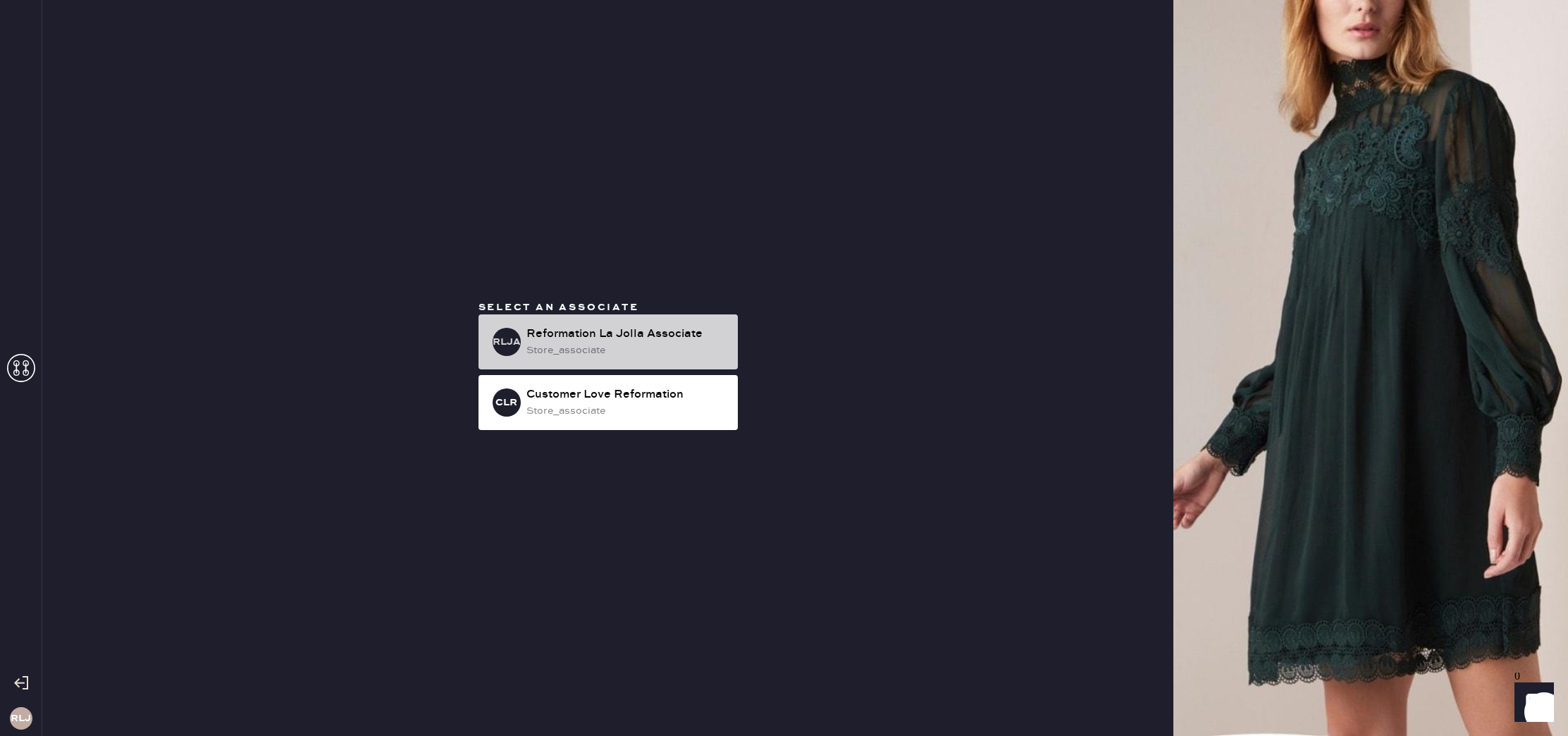
click at [581, 357] on div "store_associate" at bounding box center [626, 350] width 200 height 15
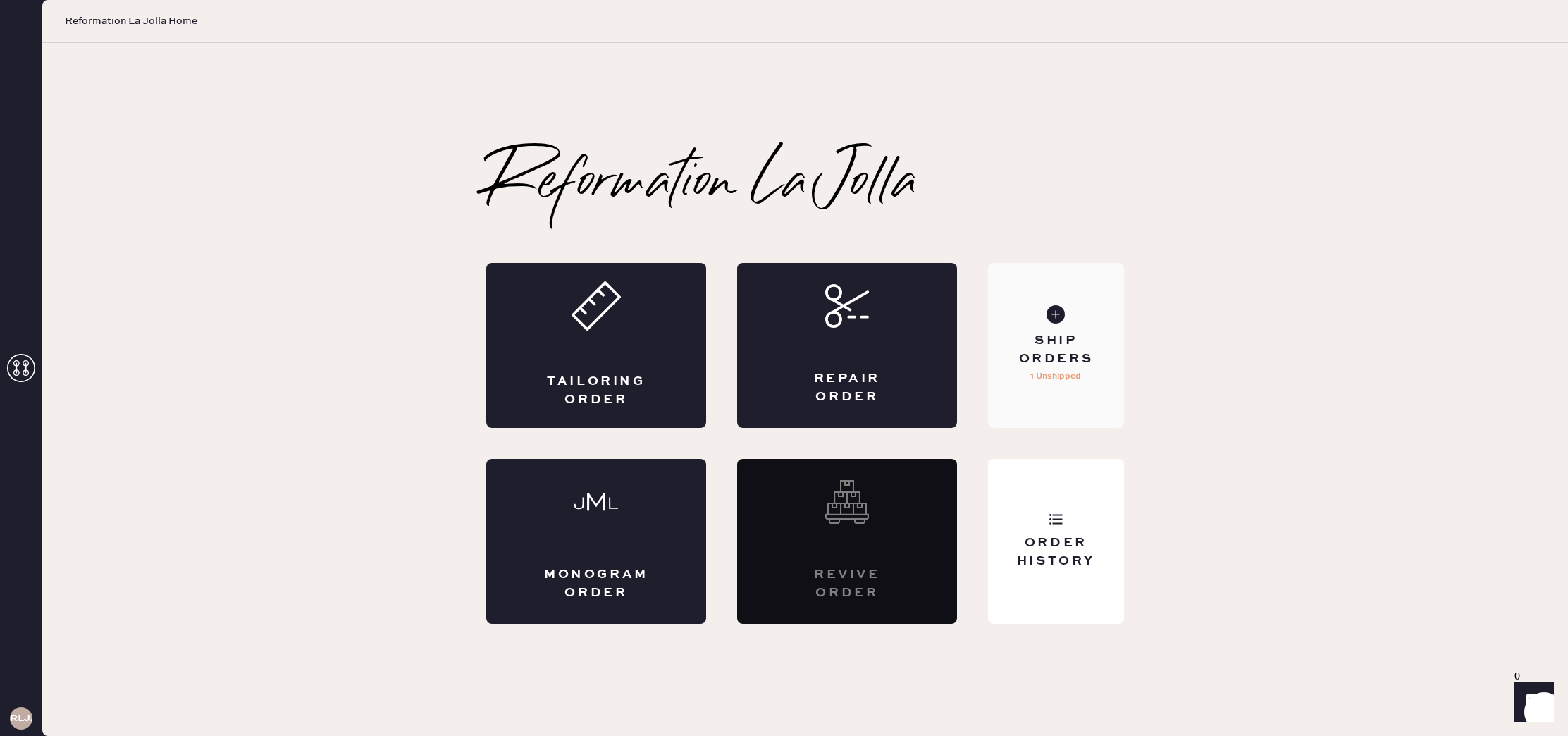
click at [1057, 328] on div "Ship Orders 1 Unshipped" at bounding box center [1056, 345] width 136 height 165
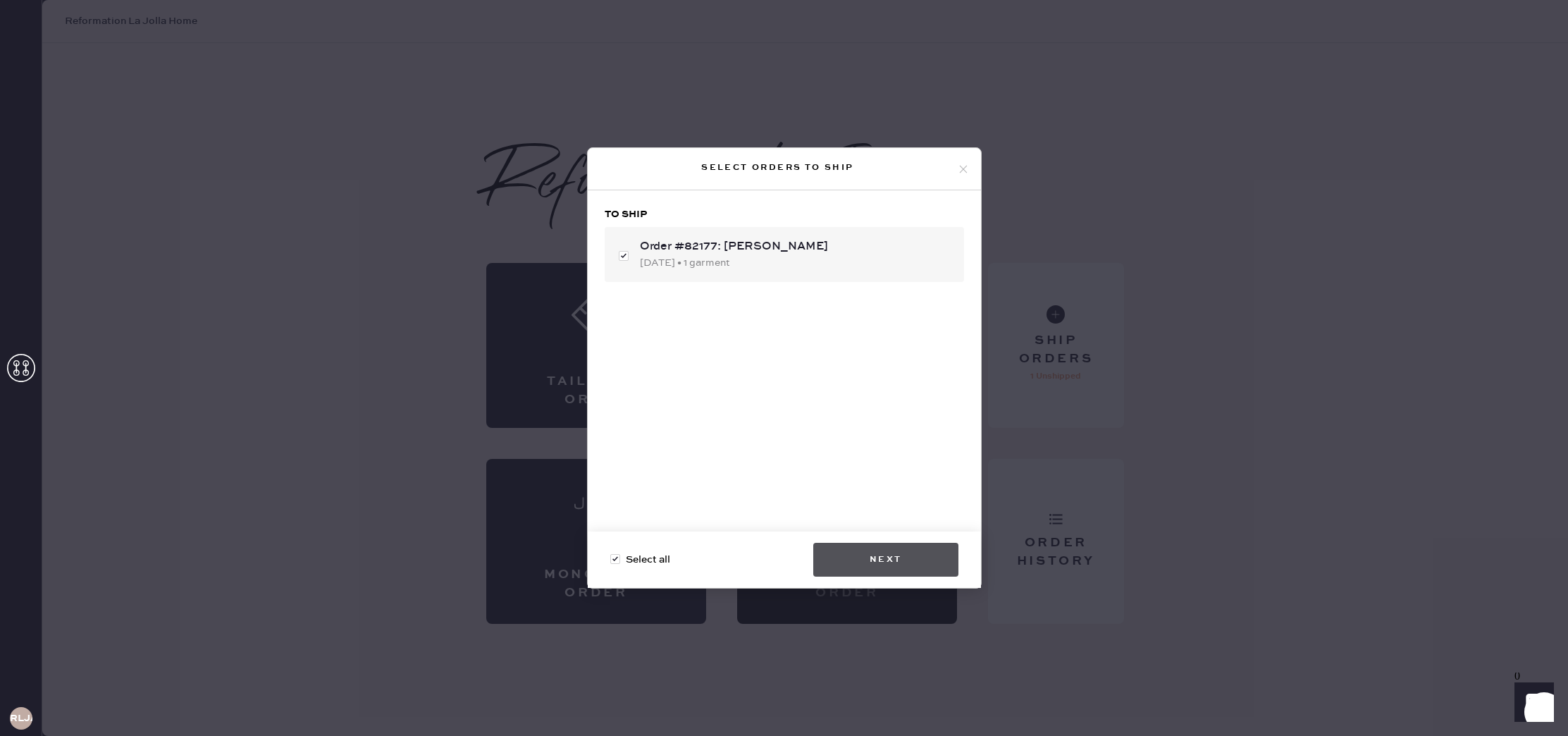
click at [921, 554] on button "Next" at bounding box center [885, 559] width 145 height 34
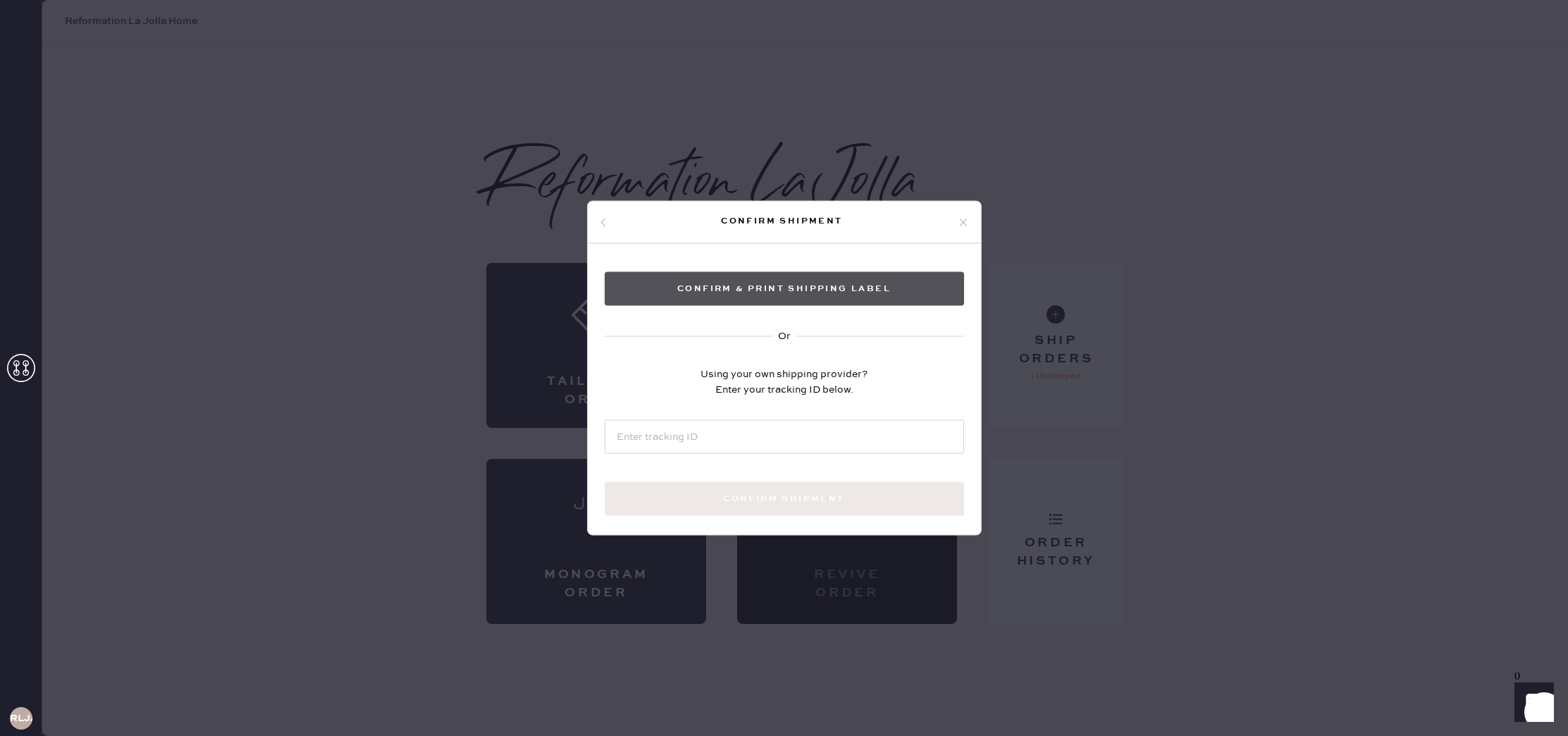
click at [886, 285] on button "Confirm & Print shipping label" at bounding box center [784, 289] width 360 height 34
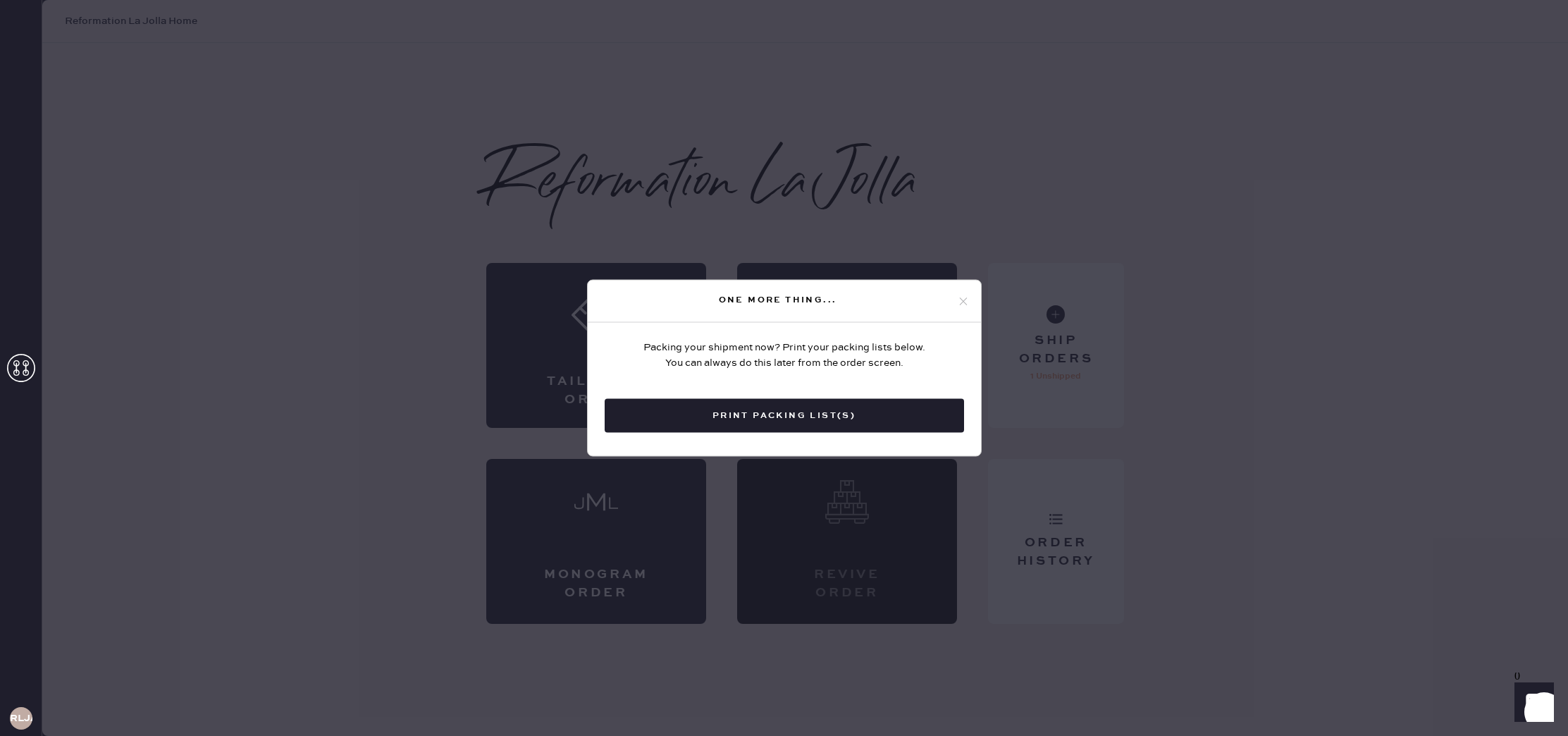
click at [963, 302] on use at bounding box center [963, 301] width 8 height 8
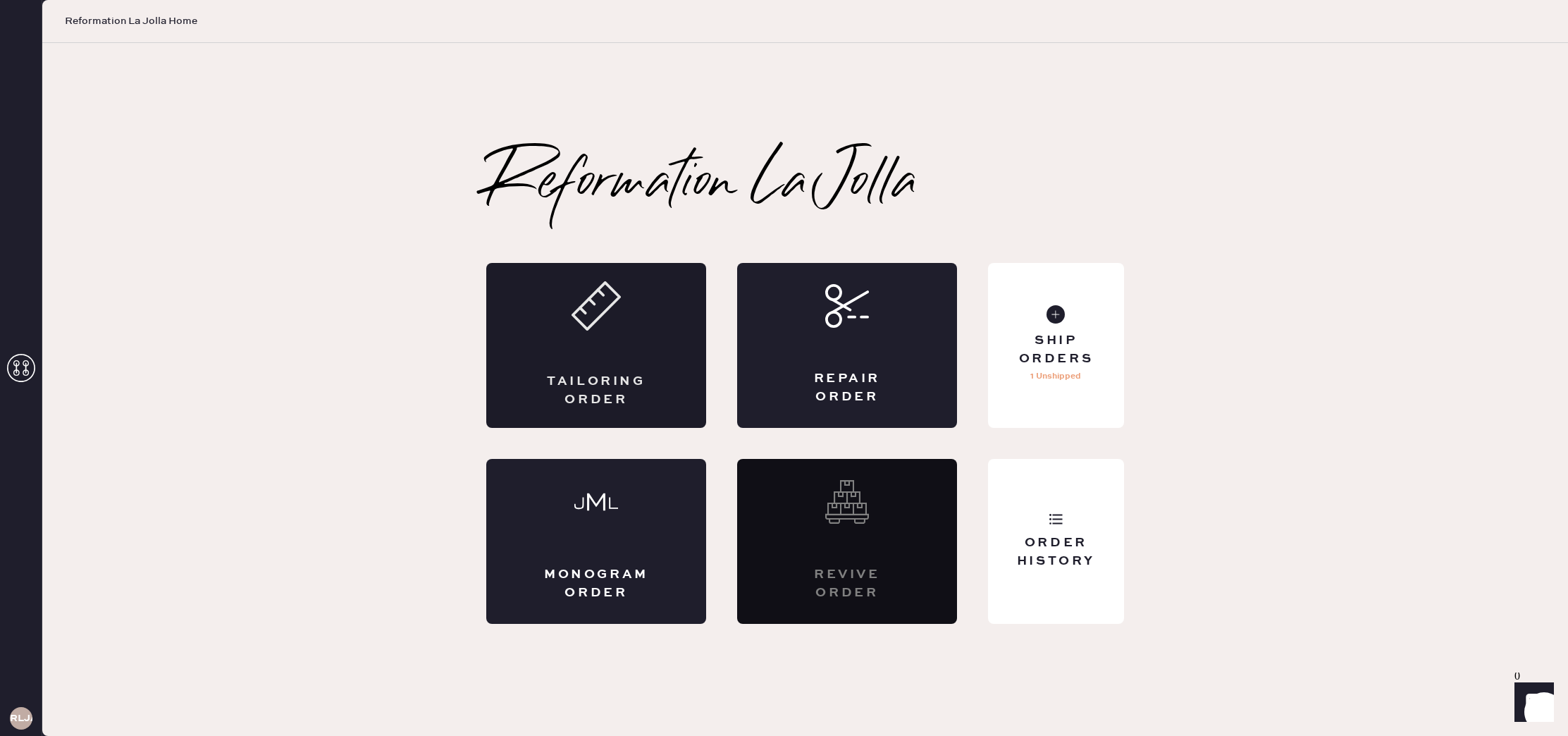
click at [583, 311] on icon at bounding box center [596, 306] width 49 height 49
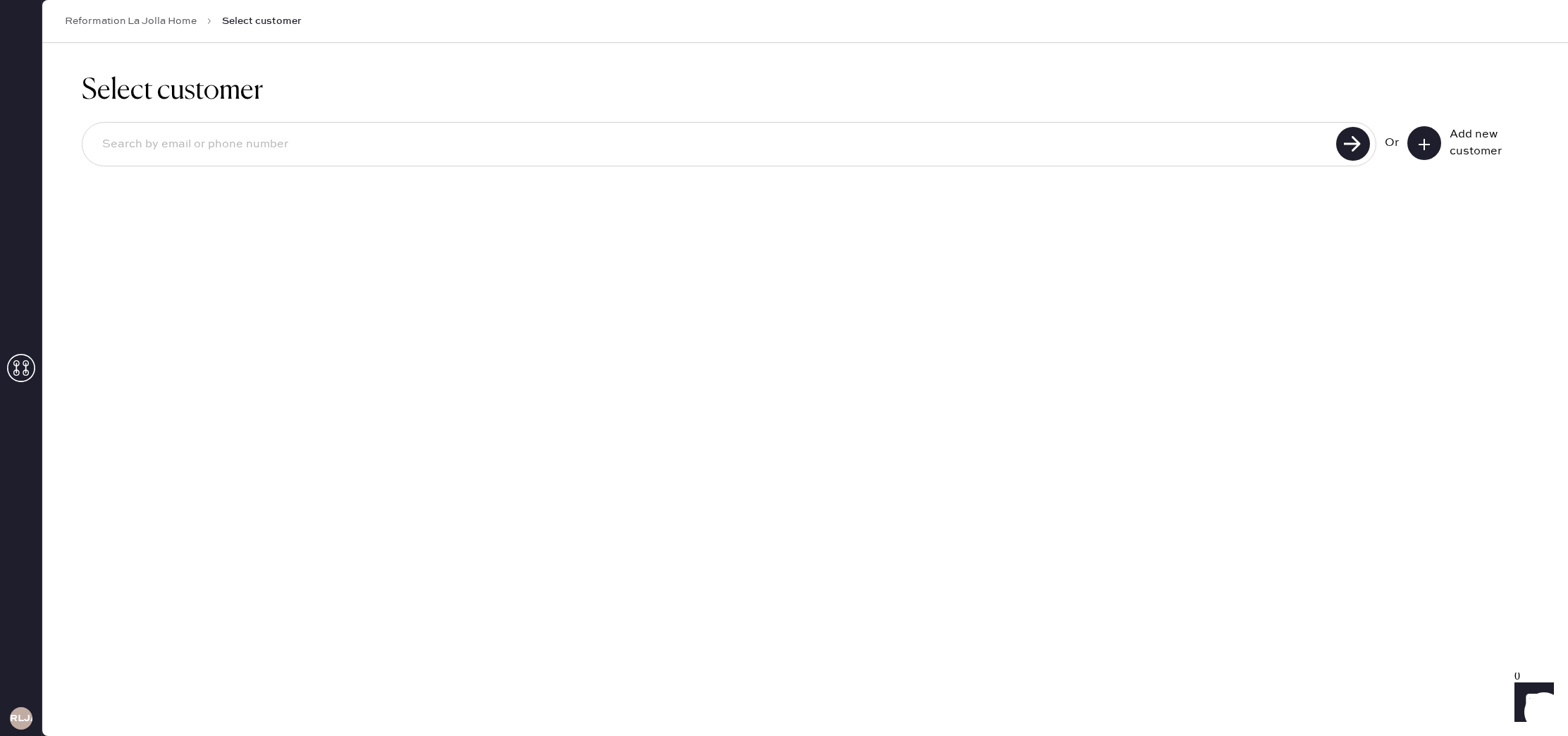
click at [1023, 144] on input at bounding box center [711, 144] width 1242 height 33
type input "7"
type input "[EMAIL_ADDRESS][DOMAIN_NAME]"
click at [1418, 142] on icon at bounding box center [1425, 144] width 14 height 14
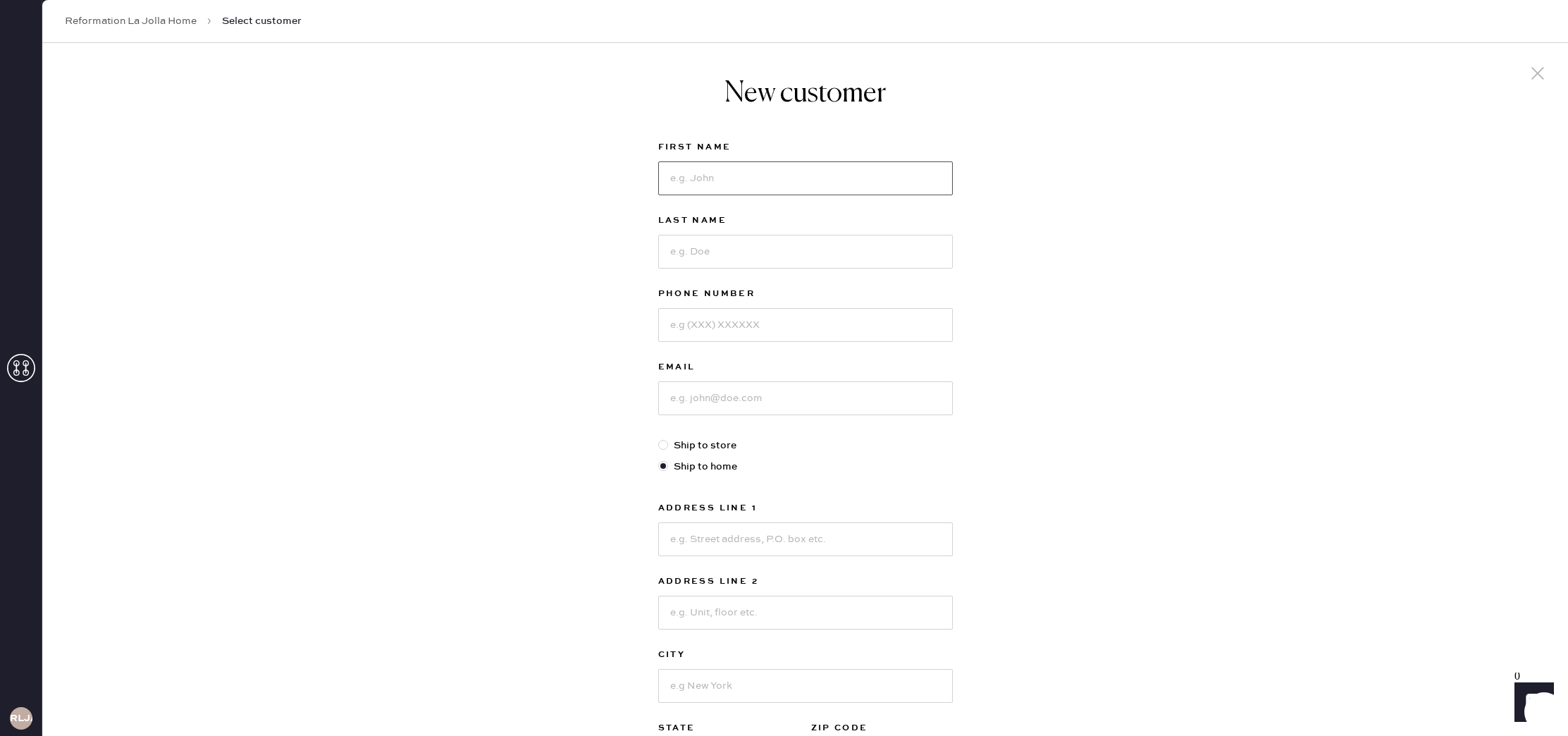
click at [889, 170] on input at bounding box center [806, 178] width 295 height 34
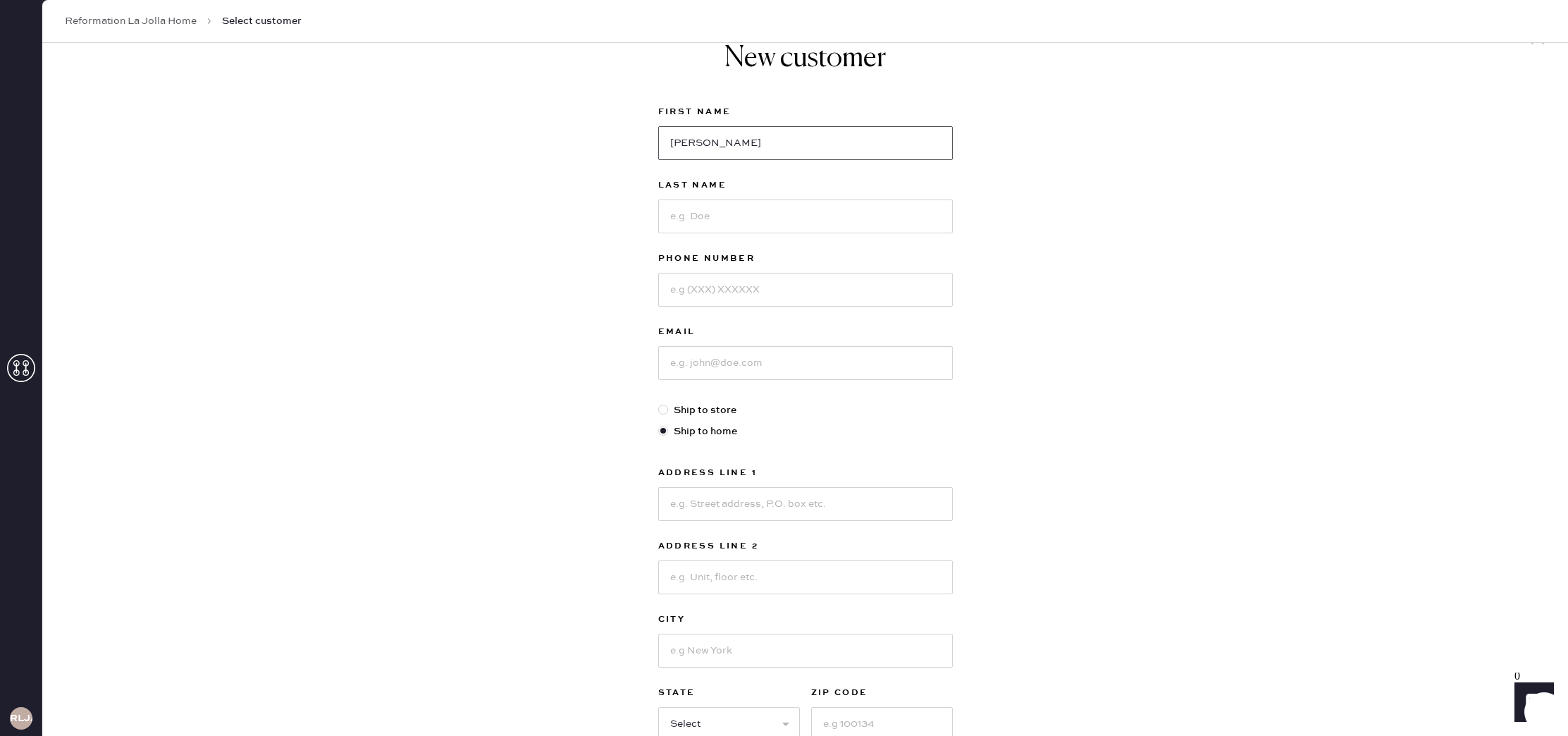
type input "[PERSON_NAME]"
click at [875, 228] on input at bounding box center [806, 216] width 295 height 34
type input "[PERSON_NAME]"
click at [875, 282] on input at bounding box center [806, 290] width 295 height 34
type input "7604722036"
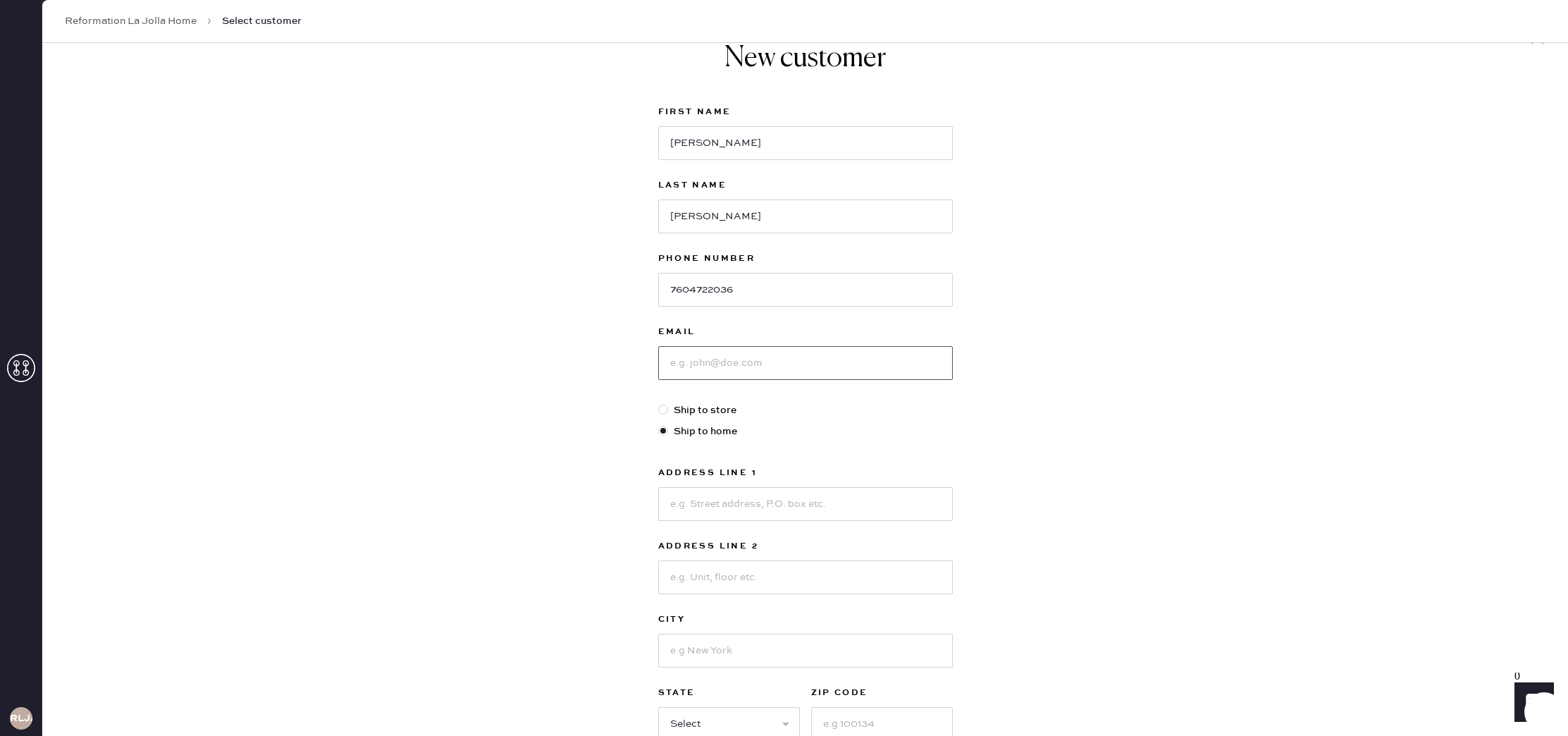
click at [870, 351] on input at bounding box center [806, 363] width 295 height 34
type input "[EMAIL_ADDRESS][DOMAIN_NAME]"
click at [831, 506] on input at bounding box center [806, 503] width 295 height 34
type input "[STREET_ADDRESS][PERSON_NAME]"
click at [830, 575] on input at bounding box center [806, 577] width 295 height 34
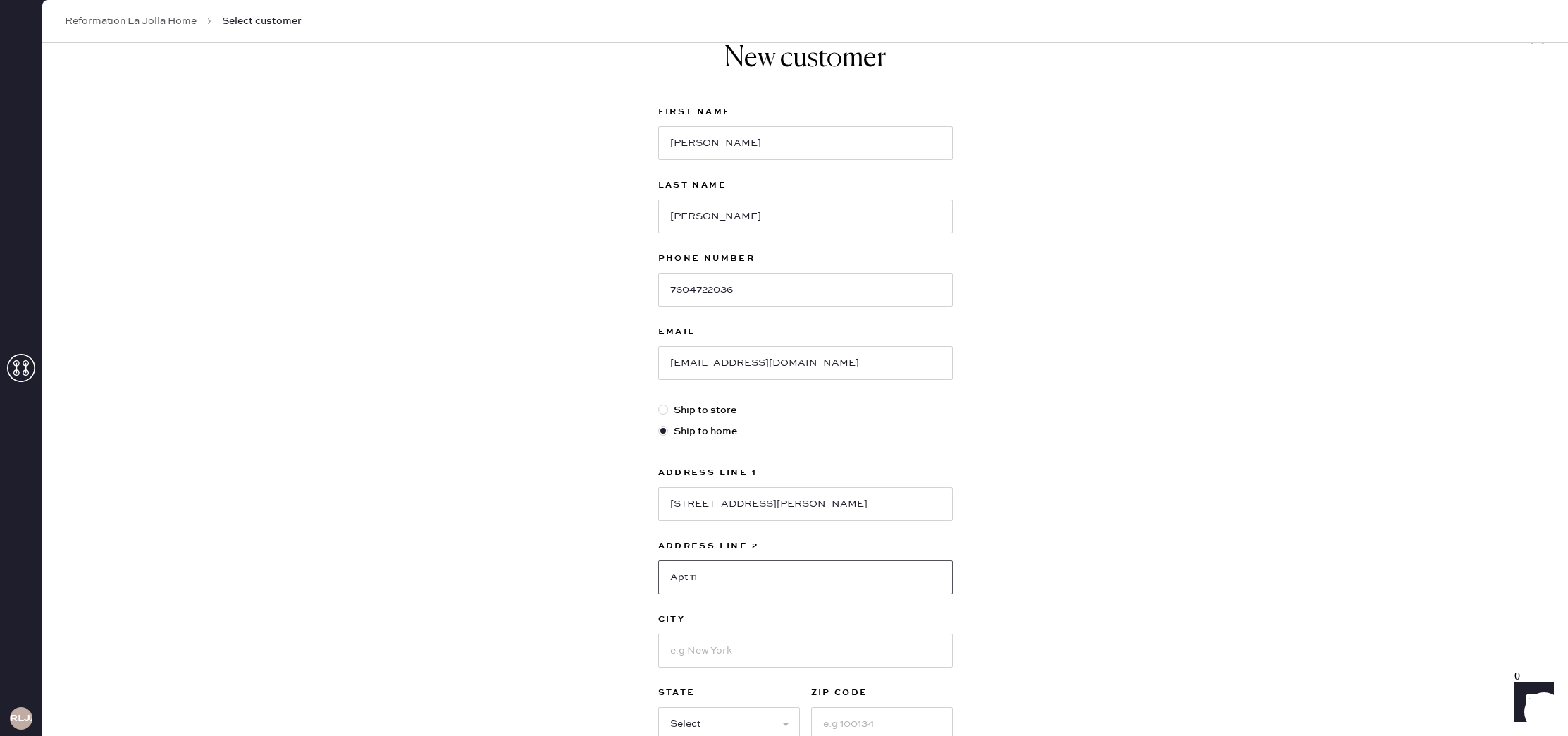
type input "Apt 11"
click at [726, 644] on input at bounding box center [806, 650] width 295 height 34
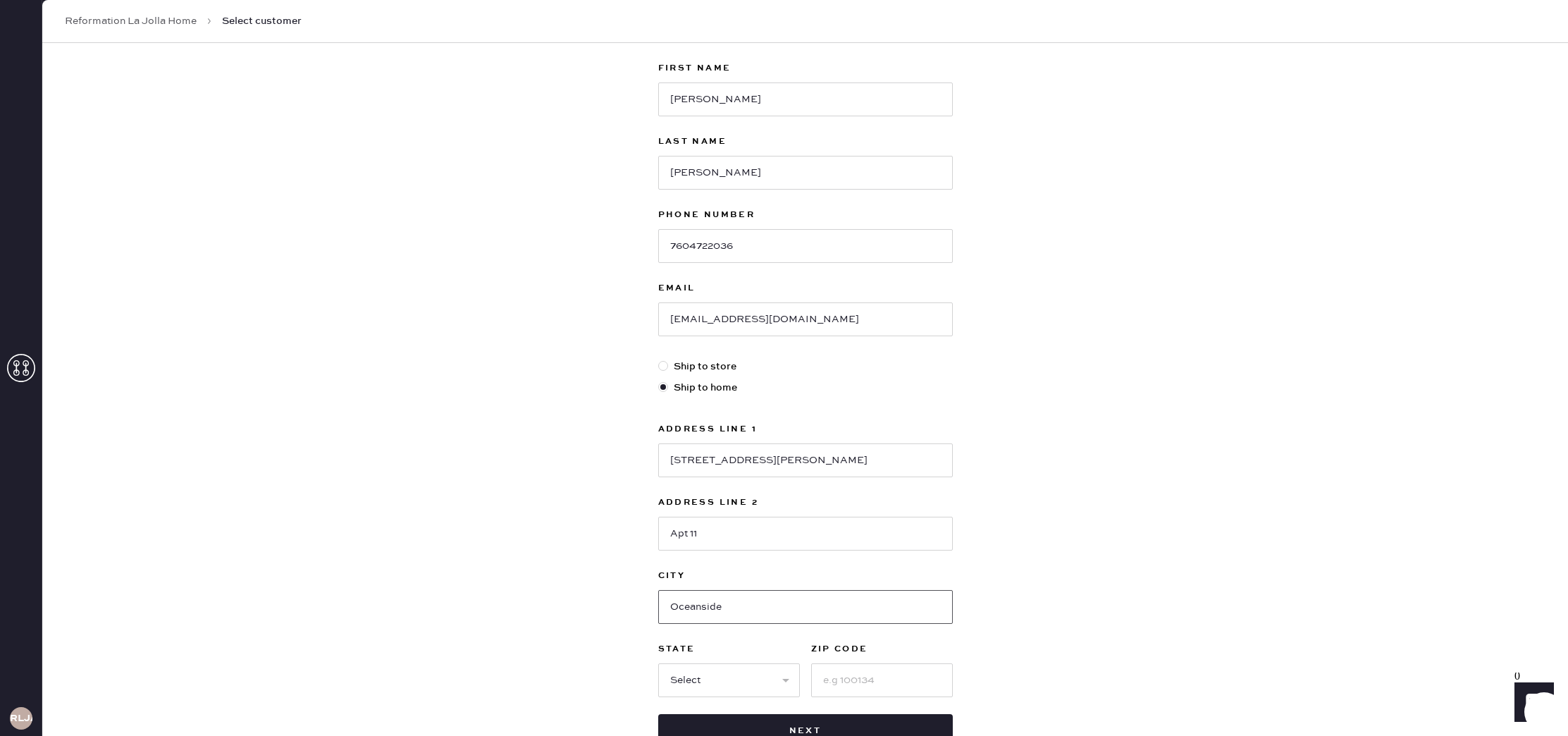
scroll to position [114, 0]
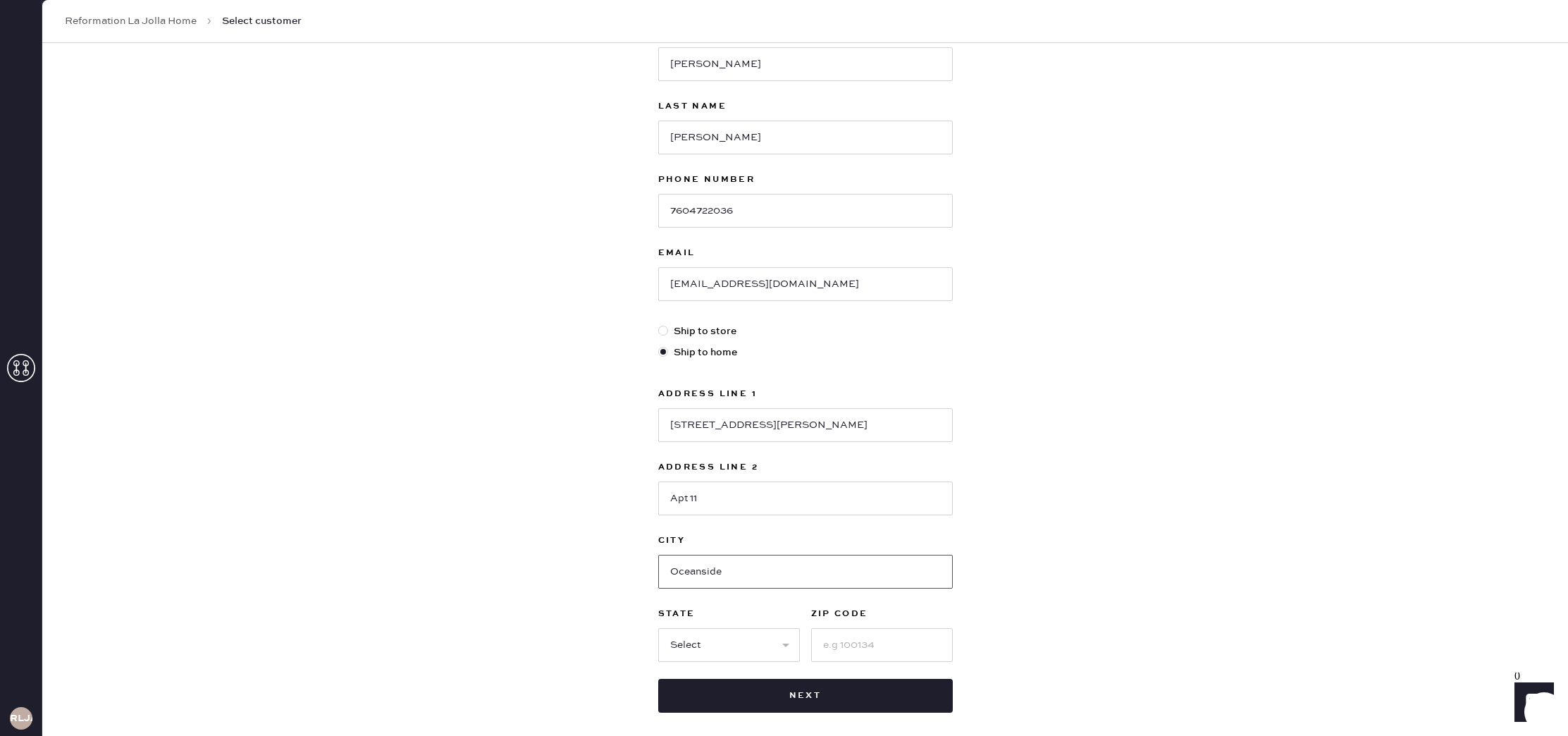
type input "Oceanside"
click at [745, 636] on select "Select AK AL AR AZ CA CO CT [GEOGRAPHIC_DATA] DE FL [GEOGRAPHIC_DATA] HI [GEOGR…" at bounding box center [729, 645] width 142 height 34
select select "CA"
click at [659, 628] on select "Select AK AL AR AZ CA CO CT [GEOGRAPHIC_DATA] DE FL [GEOGRAPHIC_DATA] HI [GEOGR…" at bounding box center [729, 645] width 142 height 34
click at [845, 654] on input at bounding box center [882, 645] width 142 height 34
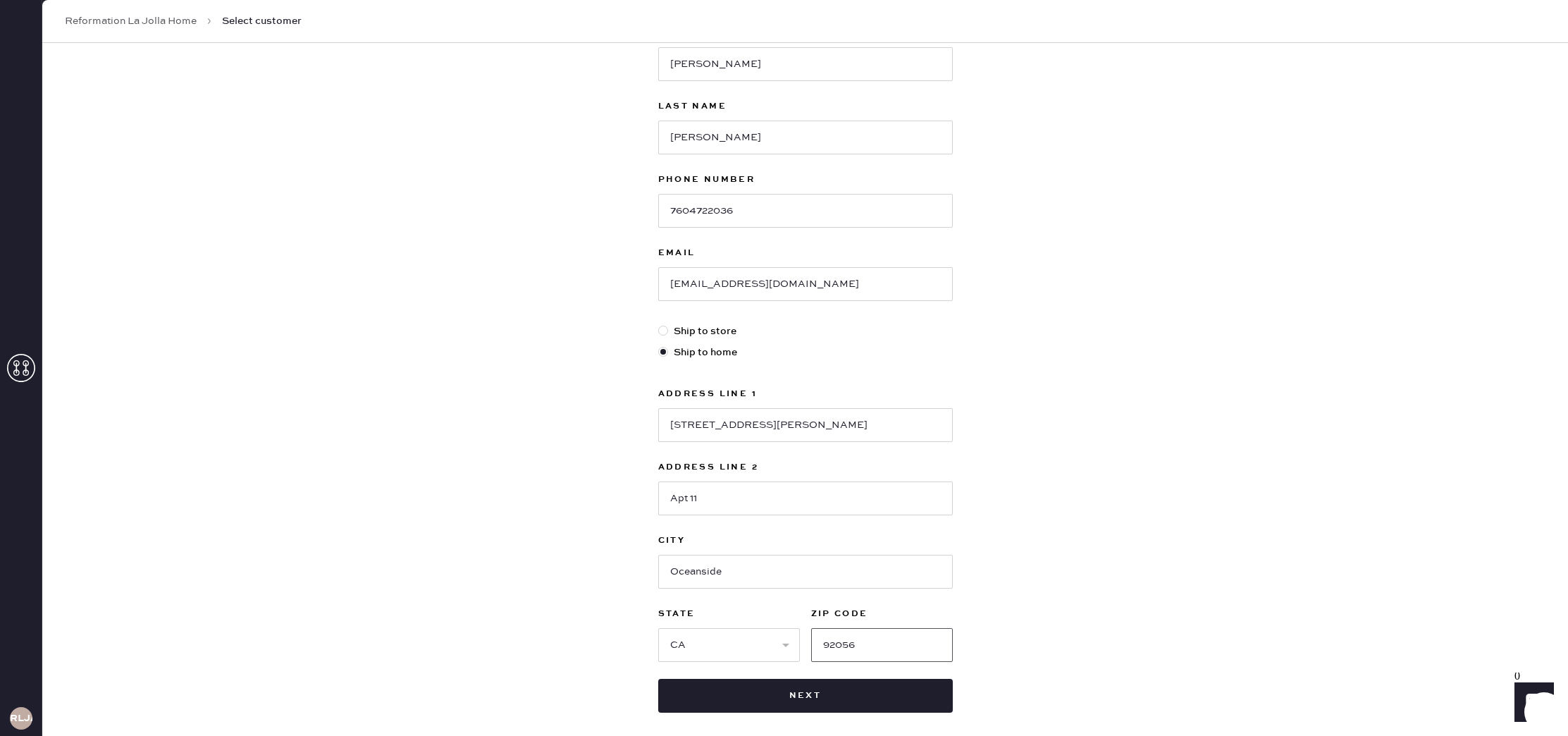
type input "92056"
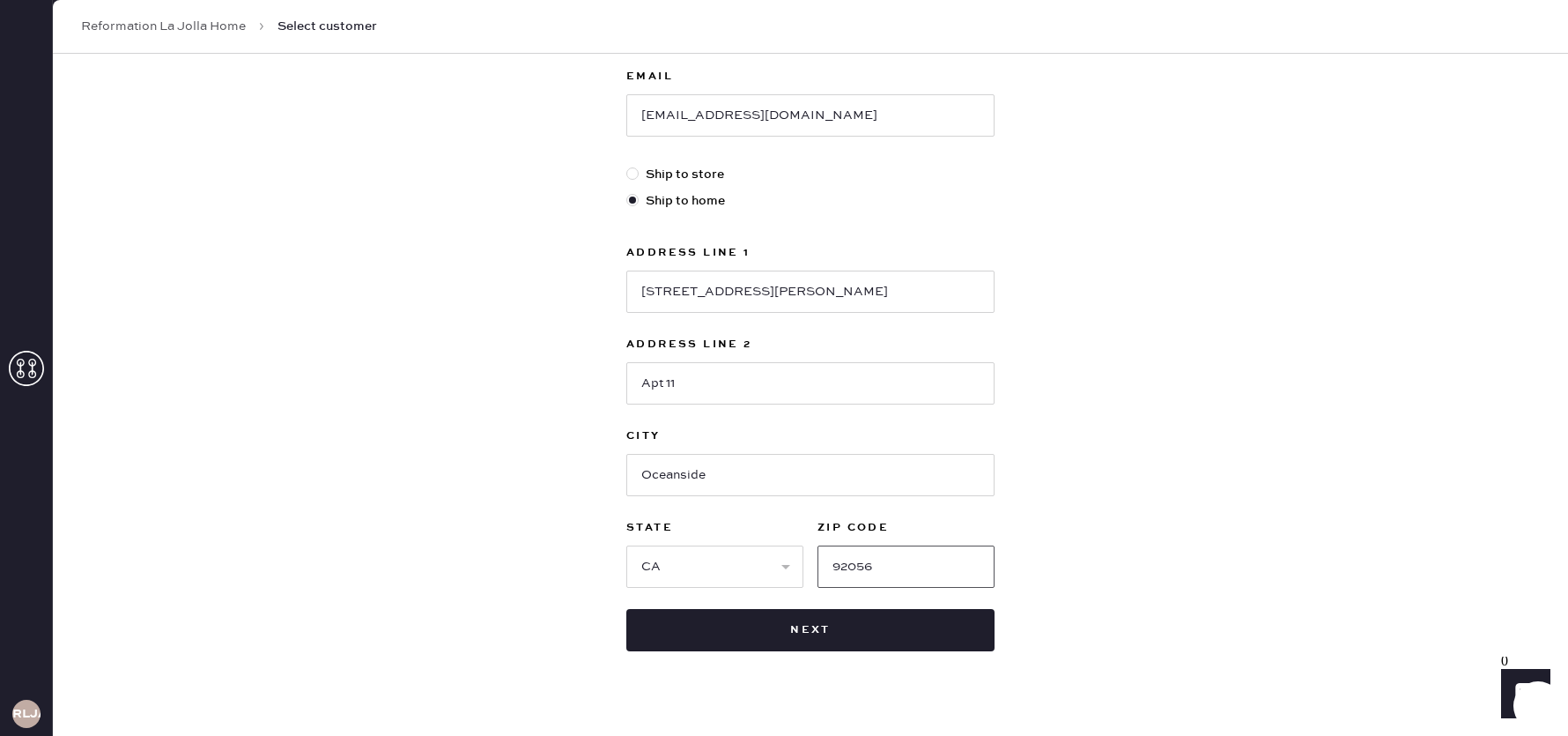
scroll to position [382, 0]
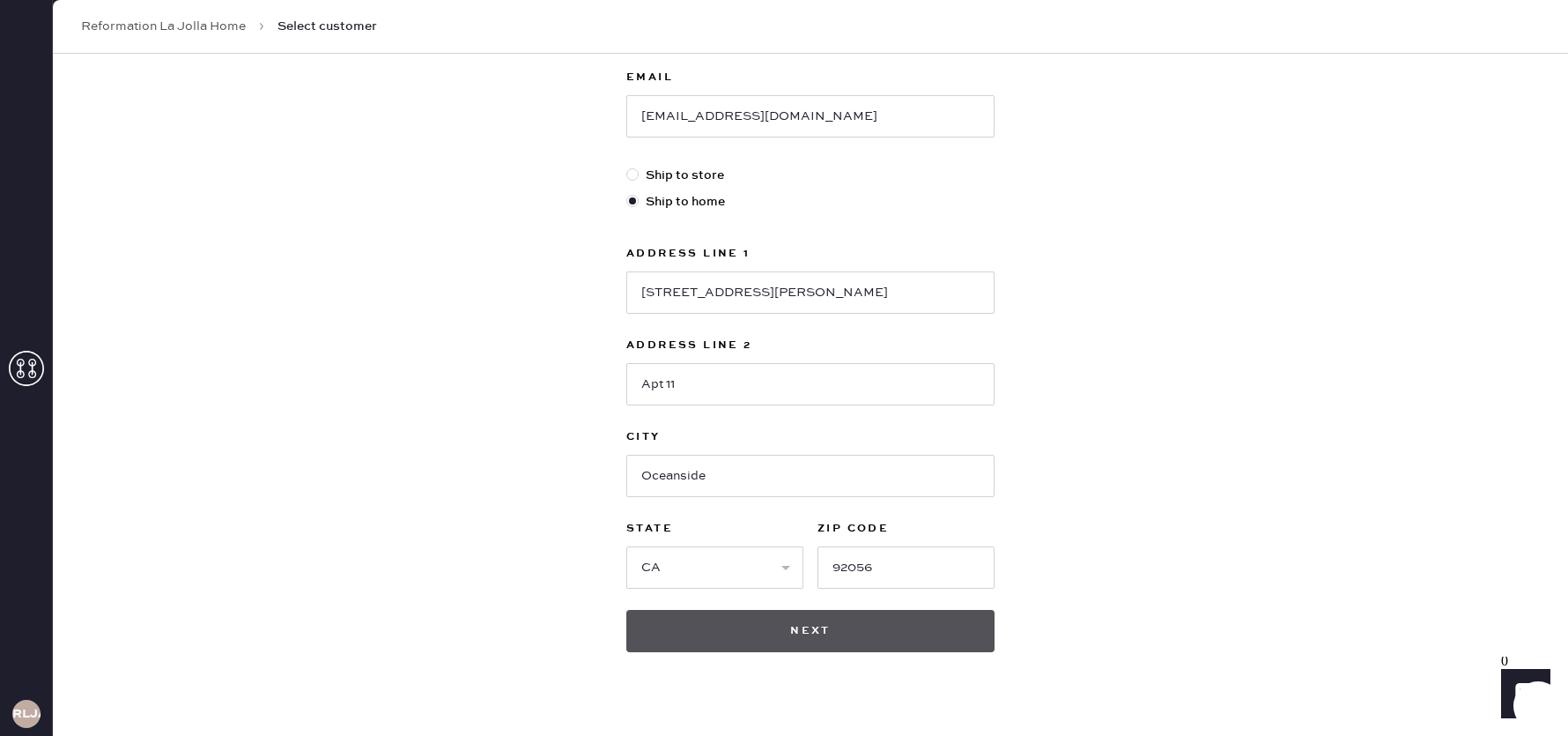
click at [837, 627] on button "Next" at bounding box center [811, 630] width 368 height 42
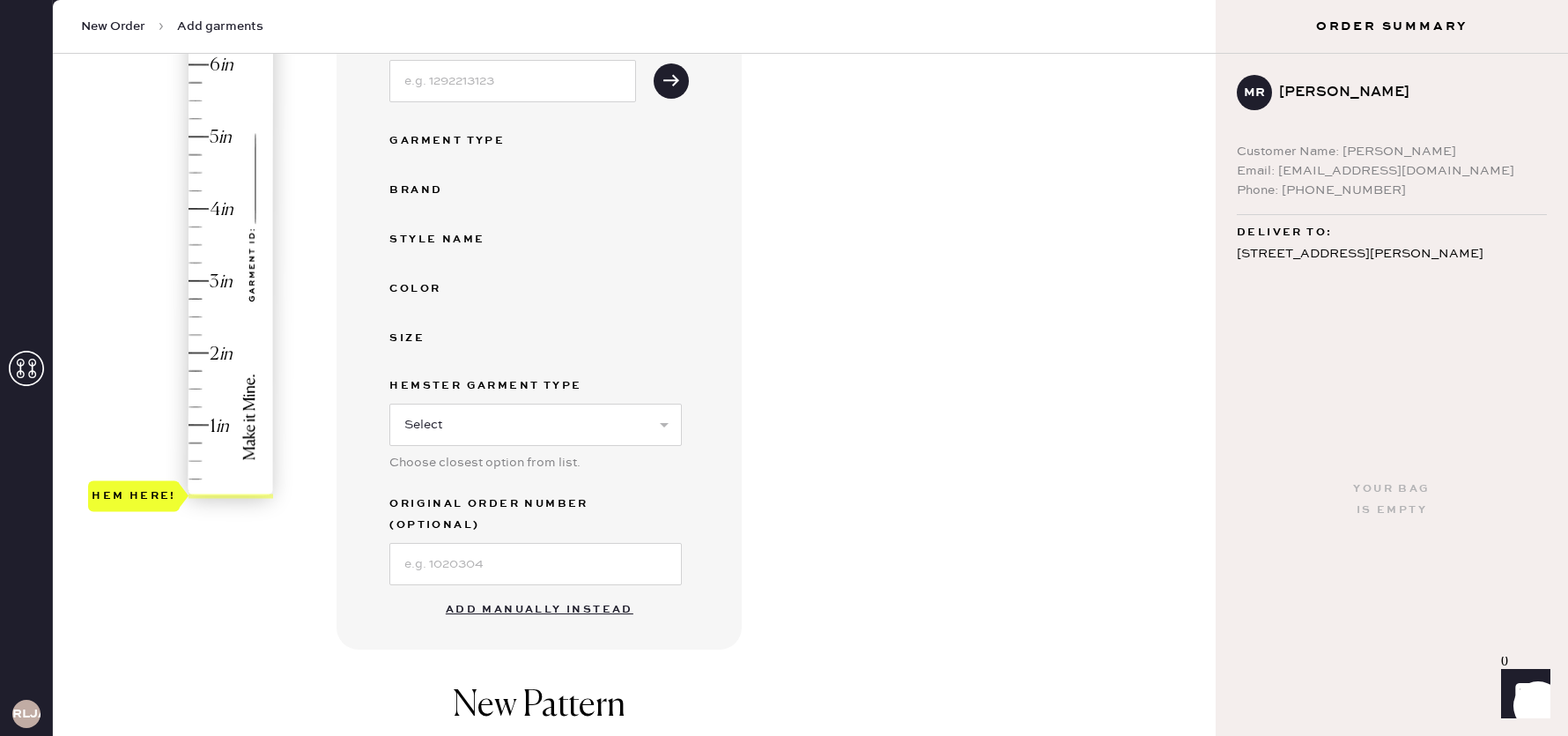
click at [604, 592] on button "Add manually instead" at bounding box center [539, 610] width 209 height 35
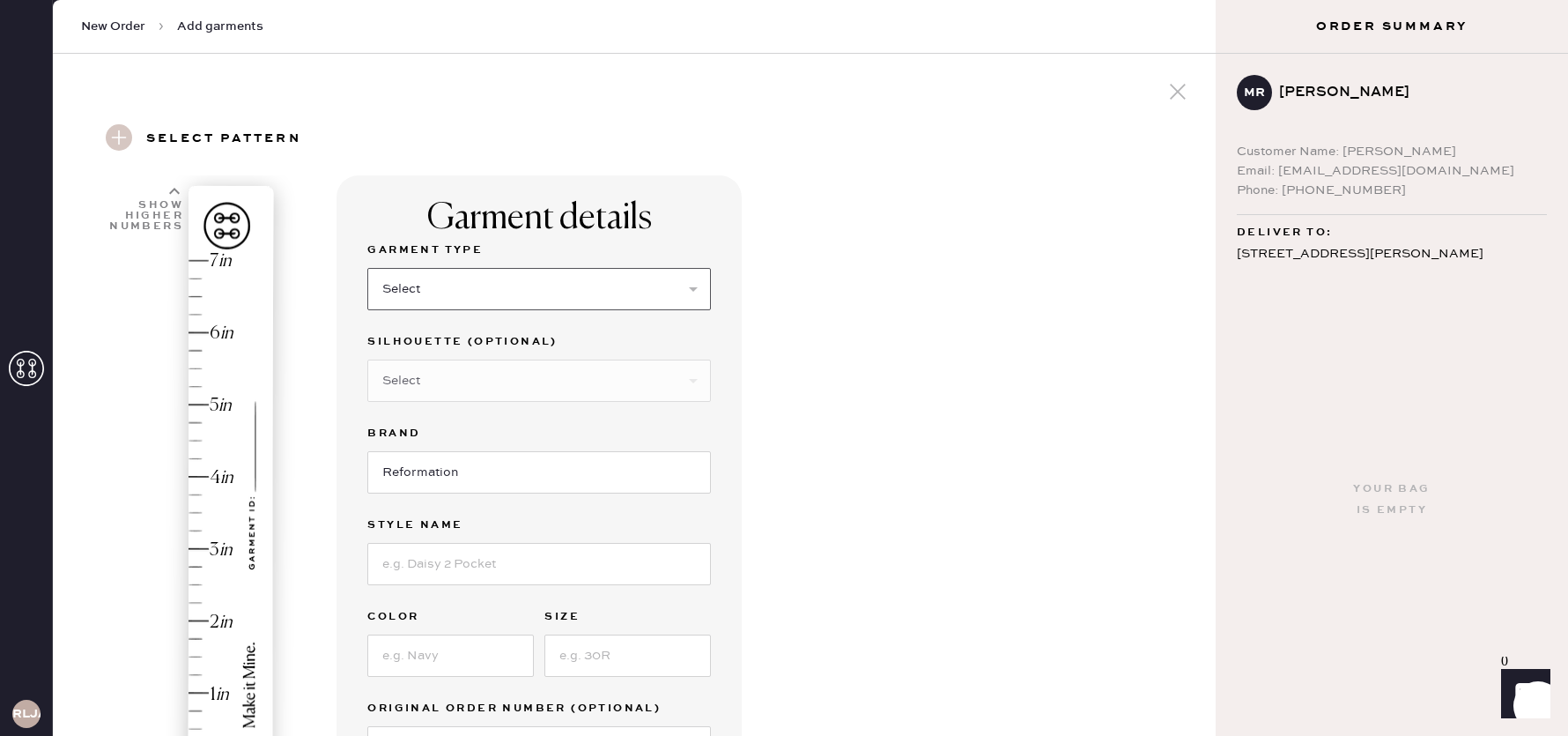
click at [547, 299] on select "Select Basic Skirt Jeans Leggings Pants Shorts Basic Sleeved Dress Basic Sleeve…" at bounding box center [539, 289] width 344 height 42
select select "2"
click at [367, 268] on select "Select Basic Skirt Jeans Leggings Pants Shorts Basic Sleeved Dress Basic Sleeve…" at bounding box center [539, 289] width 344 height 42
click at [532, 375] on select "Select Shorts Cropped Flare Boot Cut Straight Skinny Other" at bounding box center [539, 380] width 344 height 42
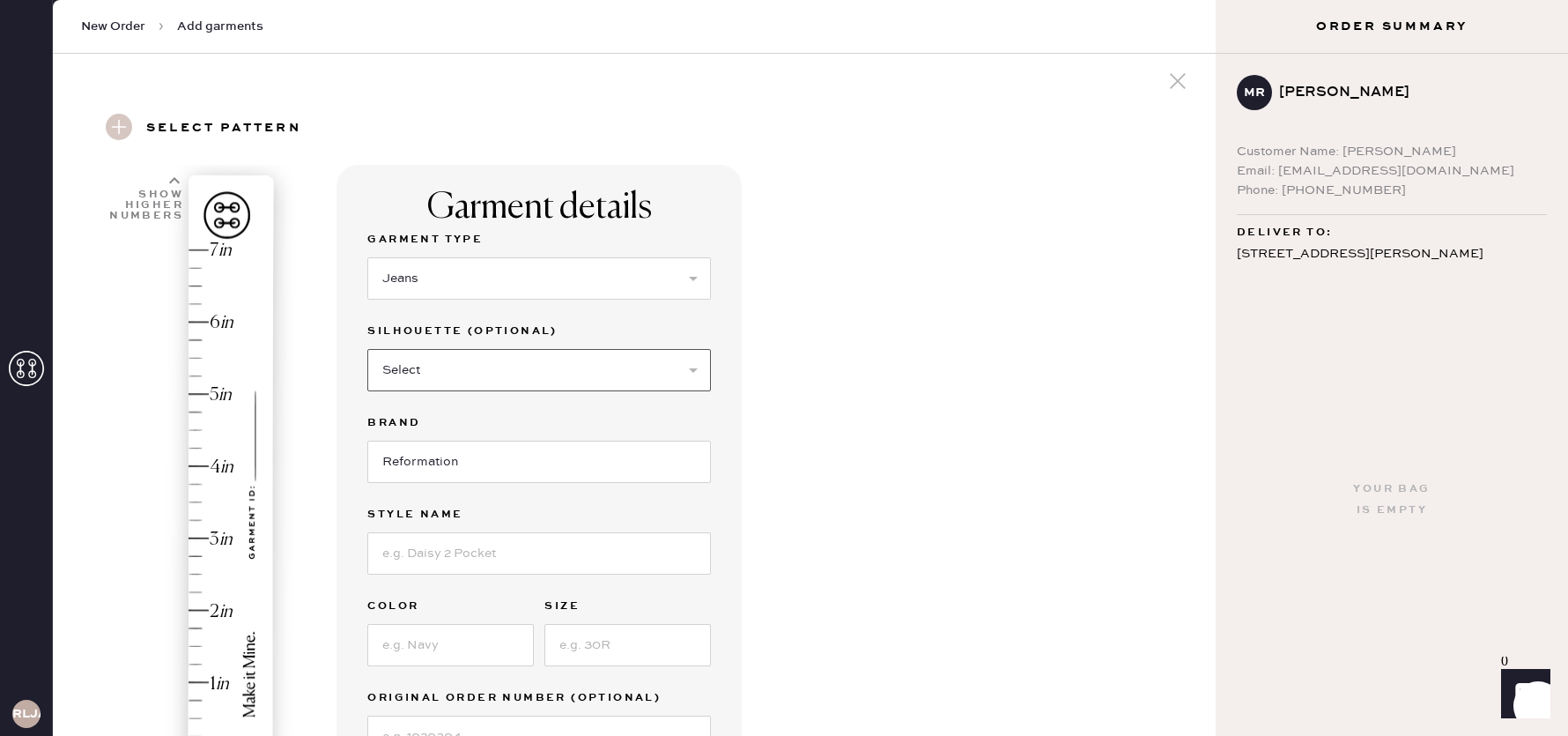
scroll to position [12, 0]
click at [479, 542] on input at bounding box center [539, 552] width 344 height 42
type input "[PERSON_NAME] rise wide leg"
click at [468, 647] on input at bounding box center [450, 644] width 166 height 42
type input "[PERSON_NAME]"
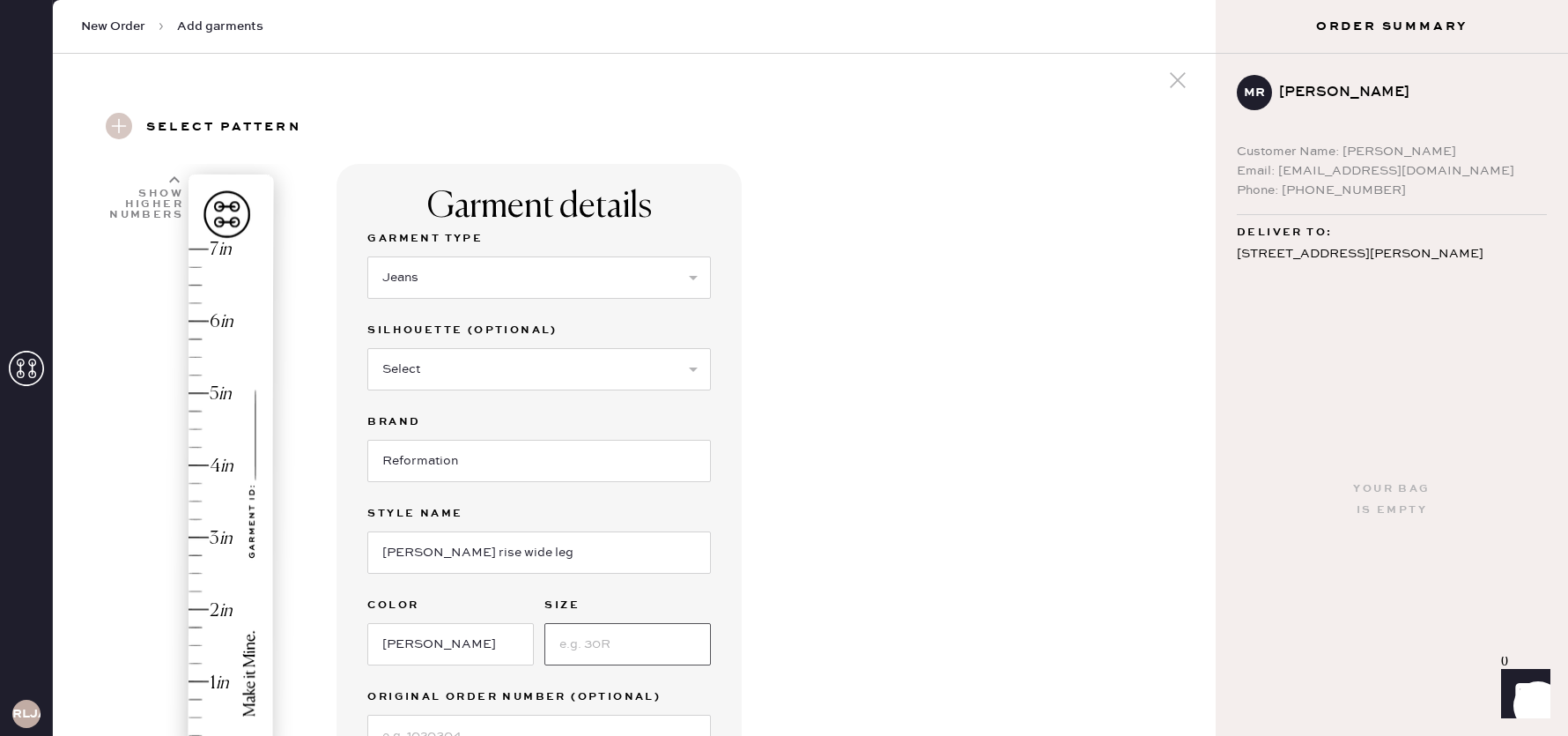
click at [608, 650] on input at bounding box center [627, 644] width 166 height 42
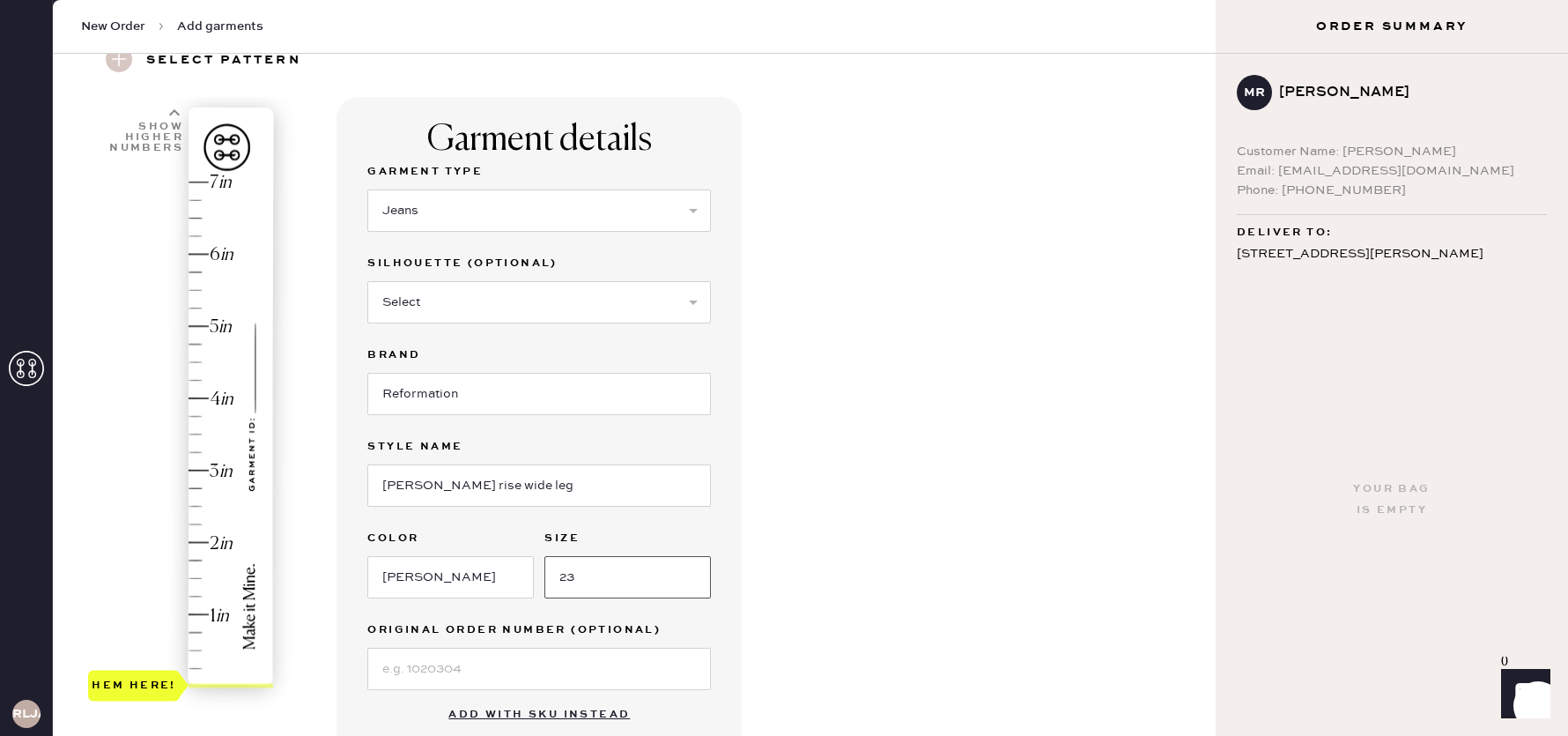
scroll to position [222, 0]
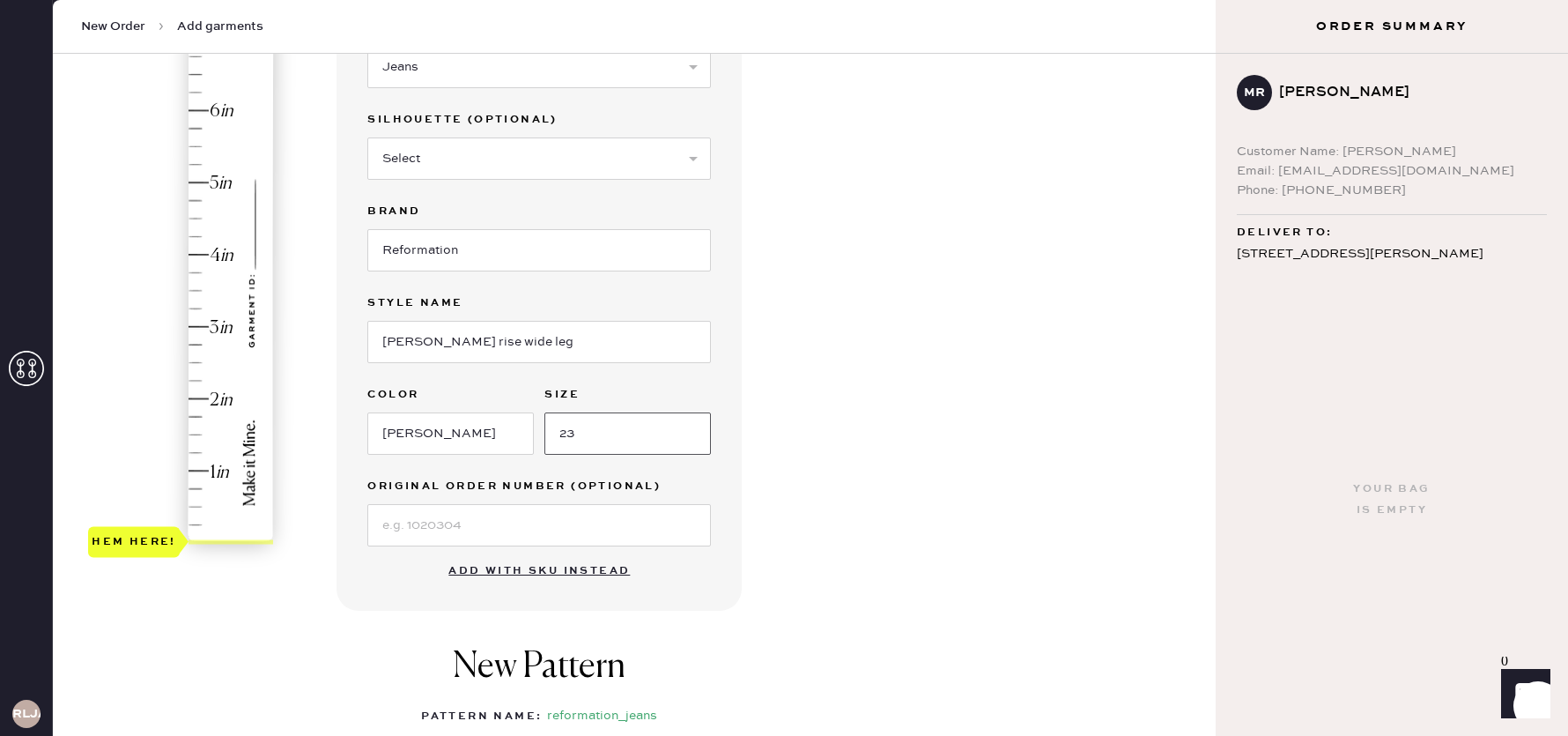
type input "23"
type input "2"
click at [190, 395] on div "Hem here!" at bounding box center [182, 291] width 188 height 520
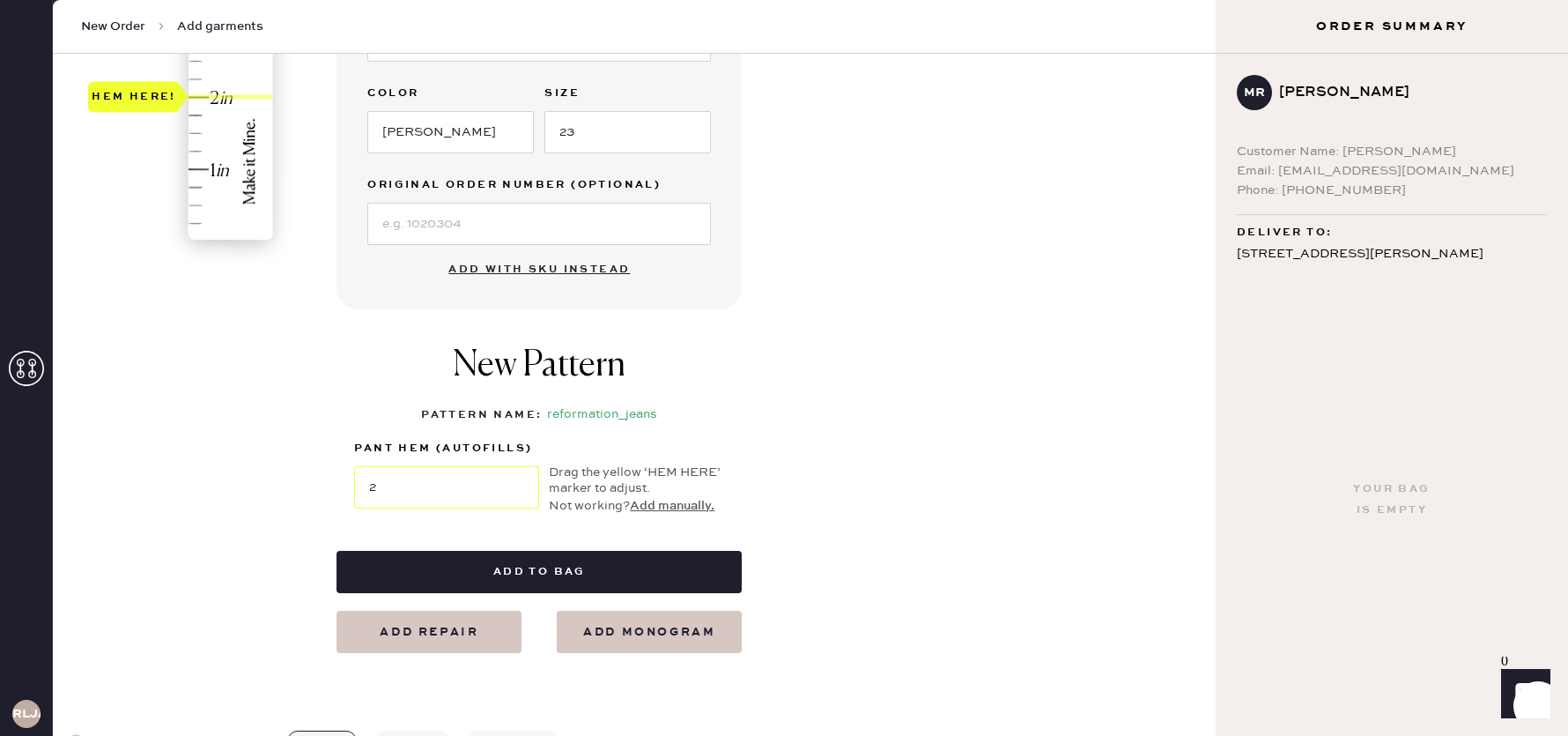
scroll to position [526, 0]
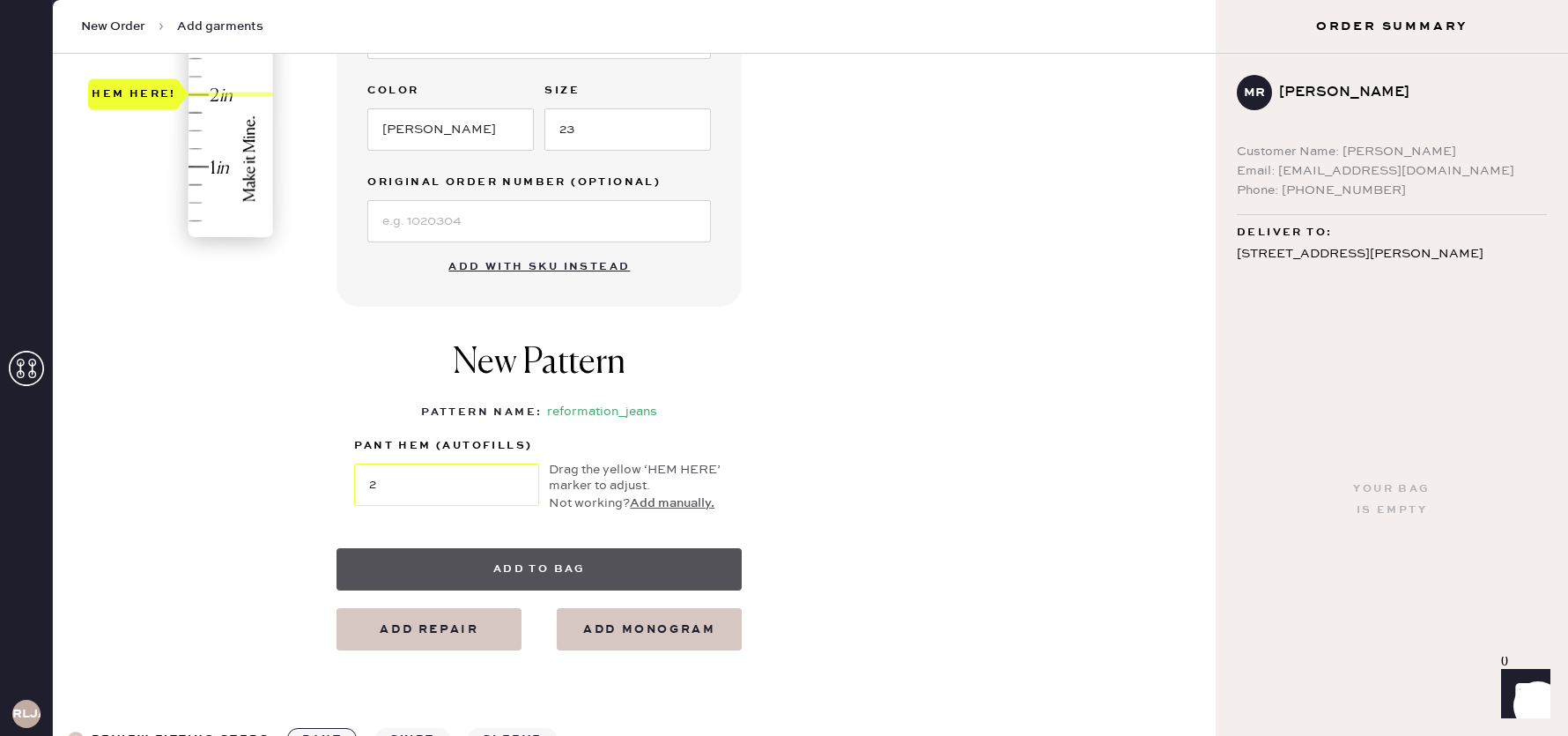
click at [654, 555] on button "Add to bag" at bounding box center [539, 569] width 405 height 42
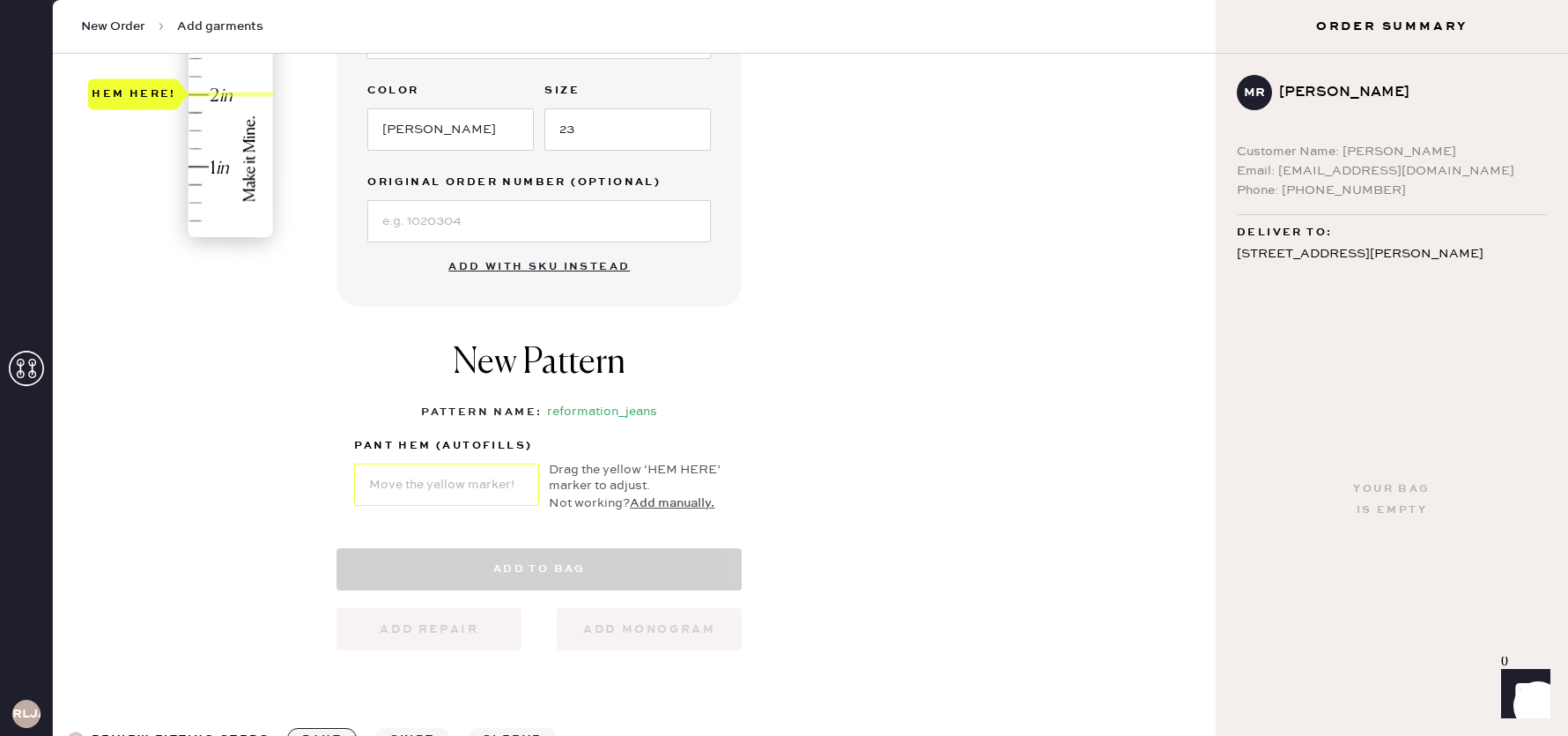
select select "2"
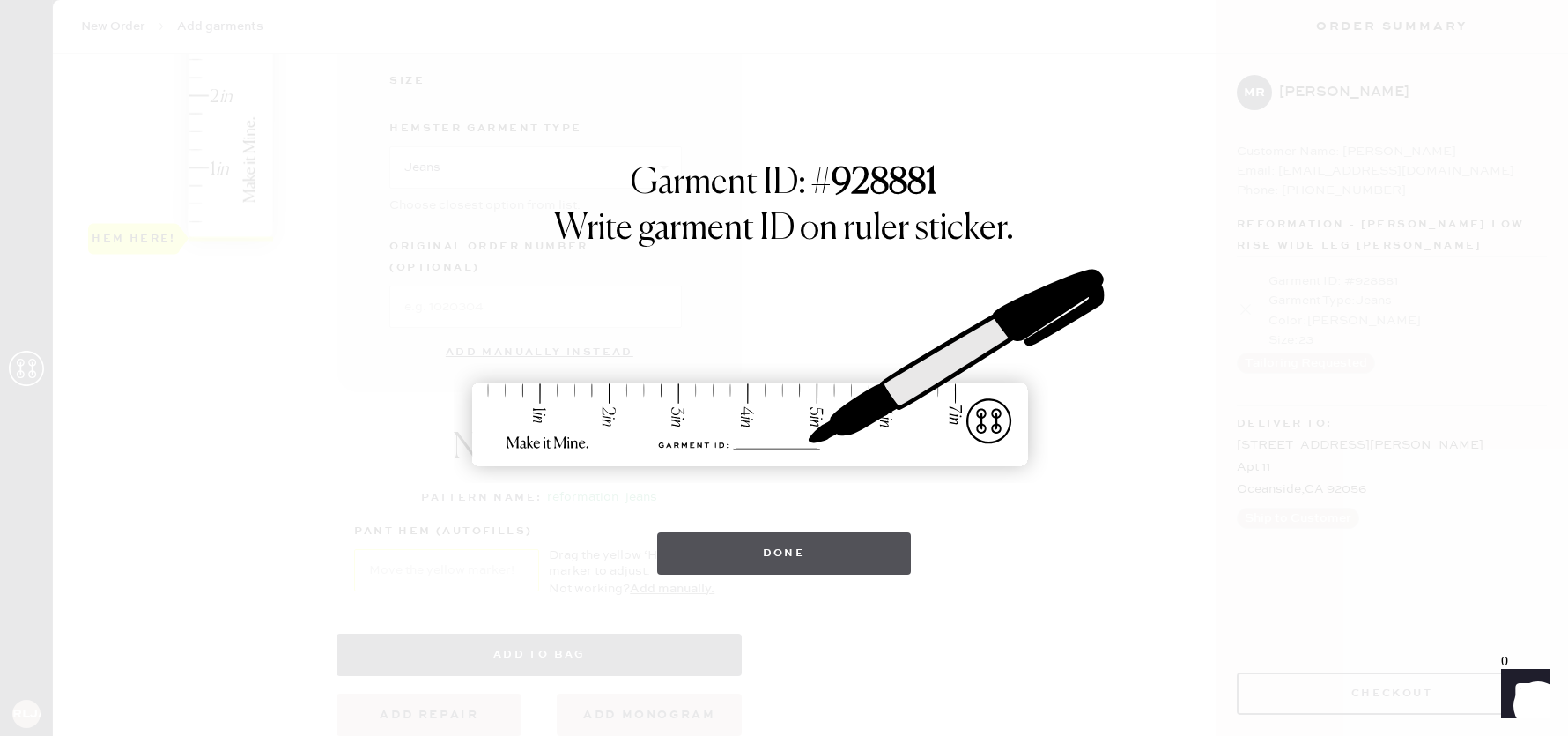
scroll to position [528, 0]
click at [743, 558] on button "Done" at bounding box center [784, 553] width 255 height 42
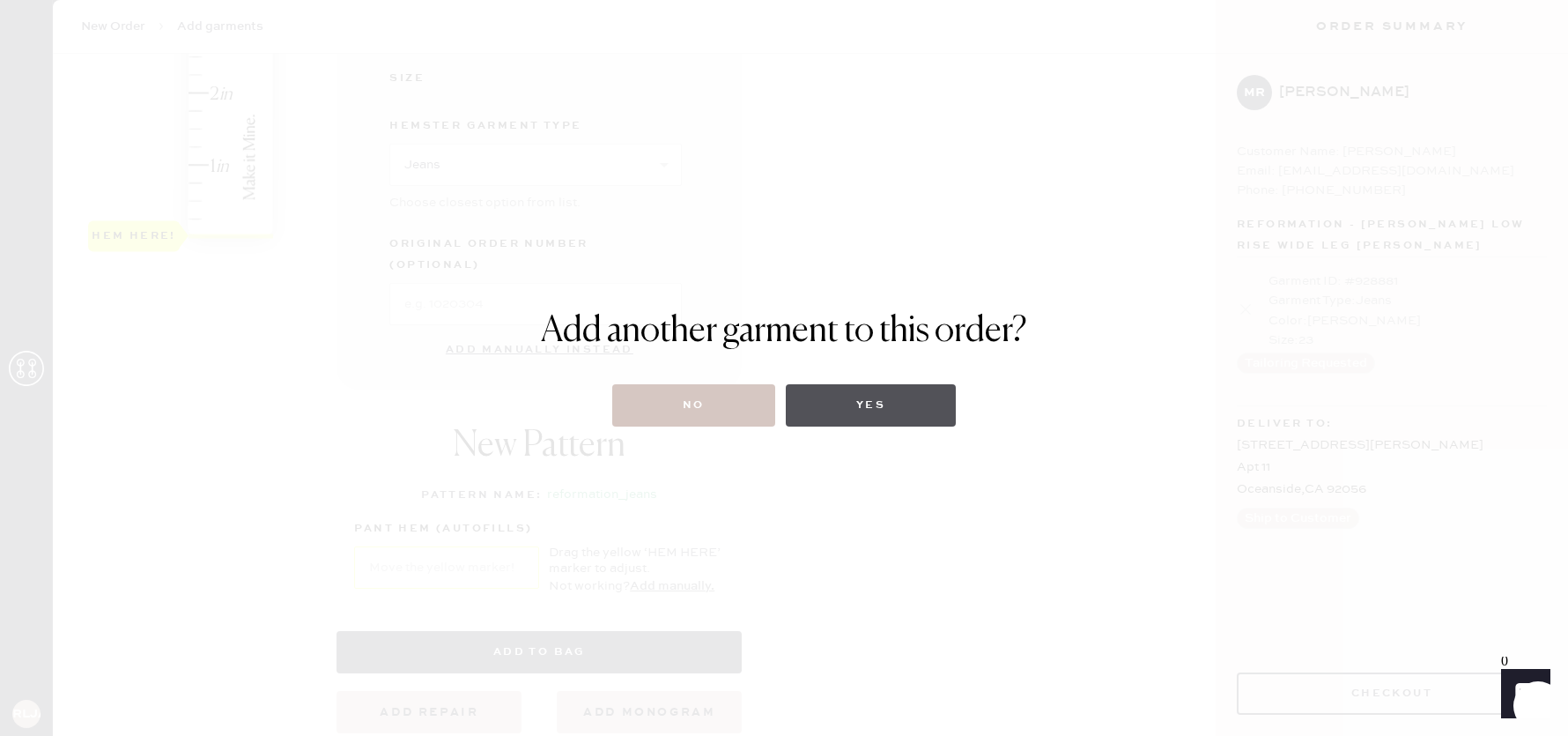
click at [849, 405] on button "Yes" at bounding box center [871, 405] width 170 height 42
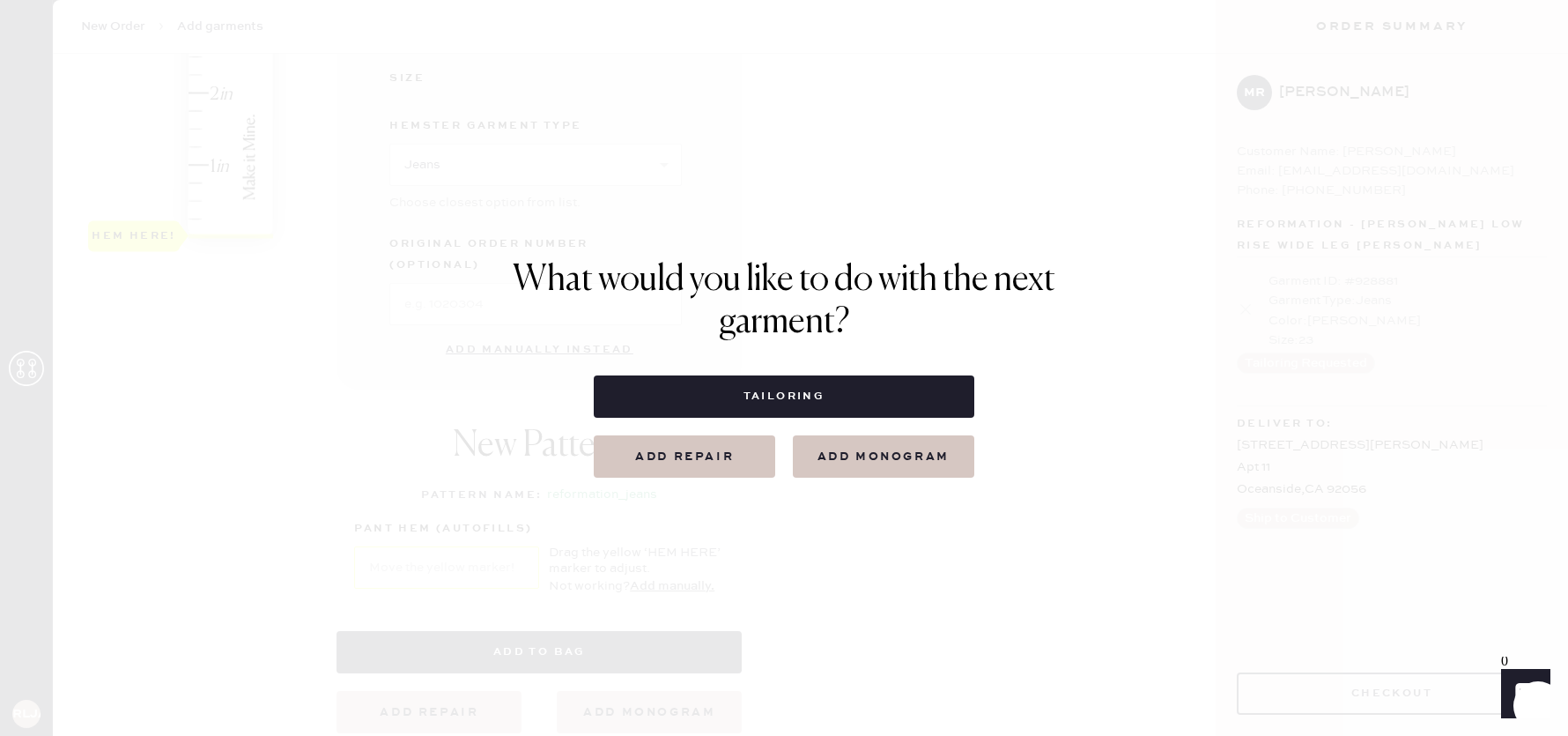
click at [821, 391] on button "Tailoring" at bounding box center [784, 396] width 380 height 42
select select
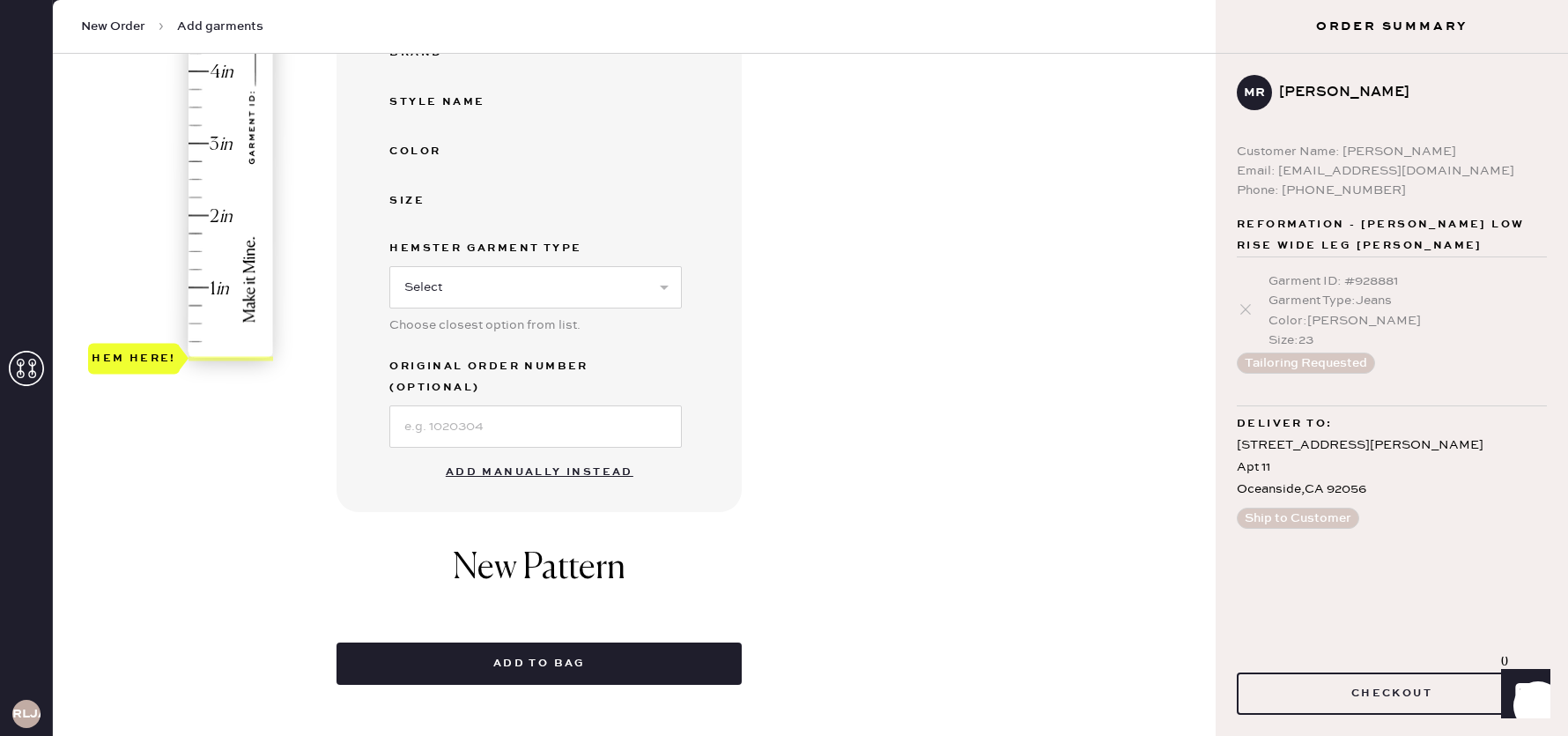
click at [560, 455] on button "Add manually instead" at bounding box center [539, 472] width 209 height 35
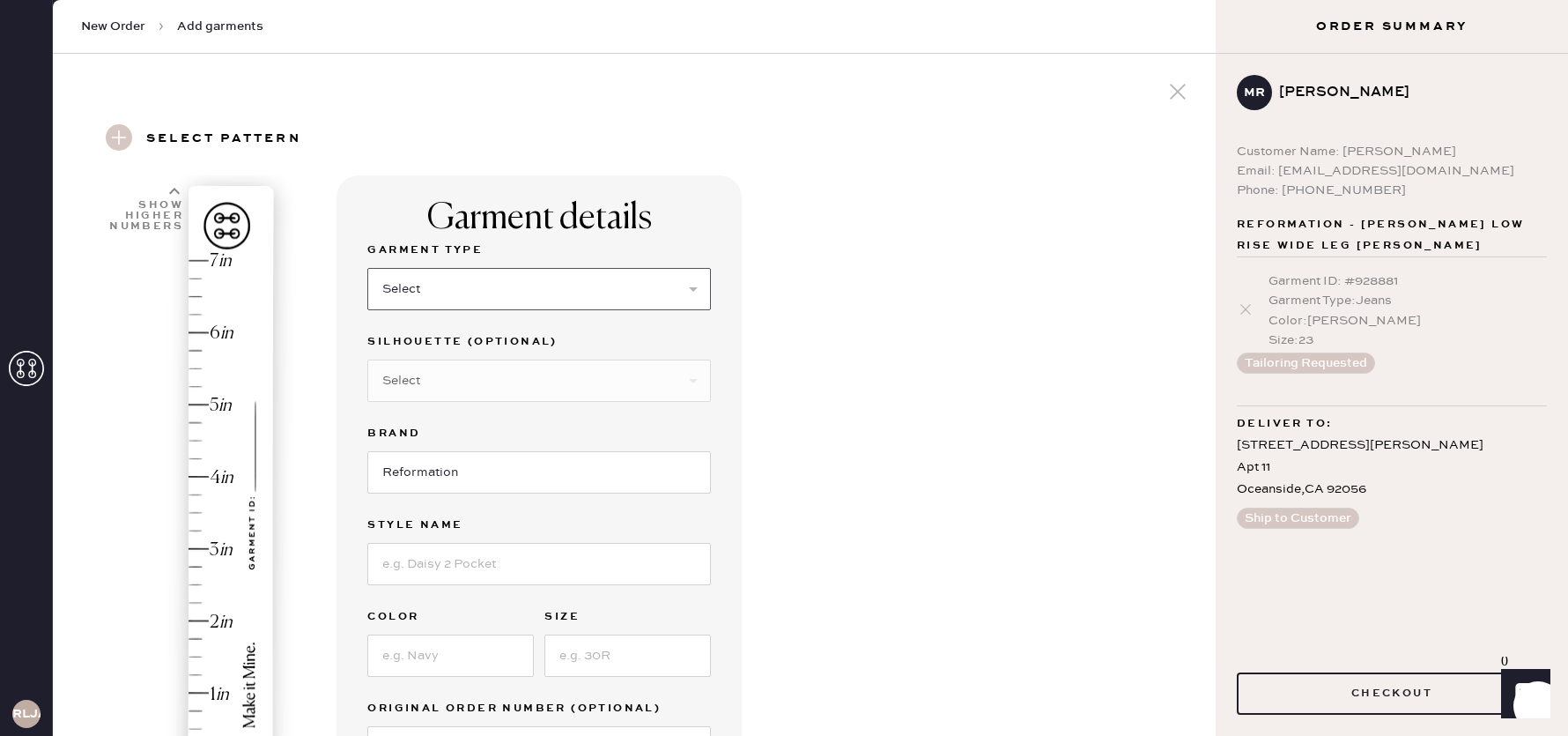
click at [560, 302] on select "Select Basic Skirt Jeans Leggings Pants Shorts Basic Sleeved Dress Basic Sleeve…" at bounding box center [539, 289] width 344 height 42
select select "2"
click at [367, 268] on select "Select Basic Skirt Jeans Leggings Pants Shorts Basic Sleeved Dress Basic Sleeve…" at bounding box center [539, 289] width 344 height 42
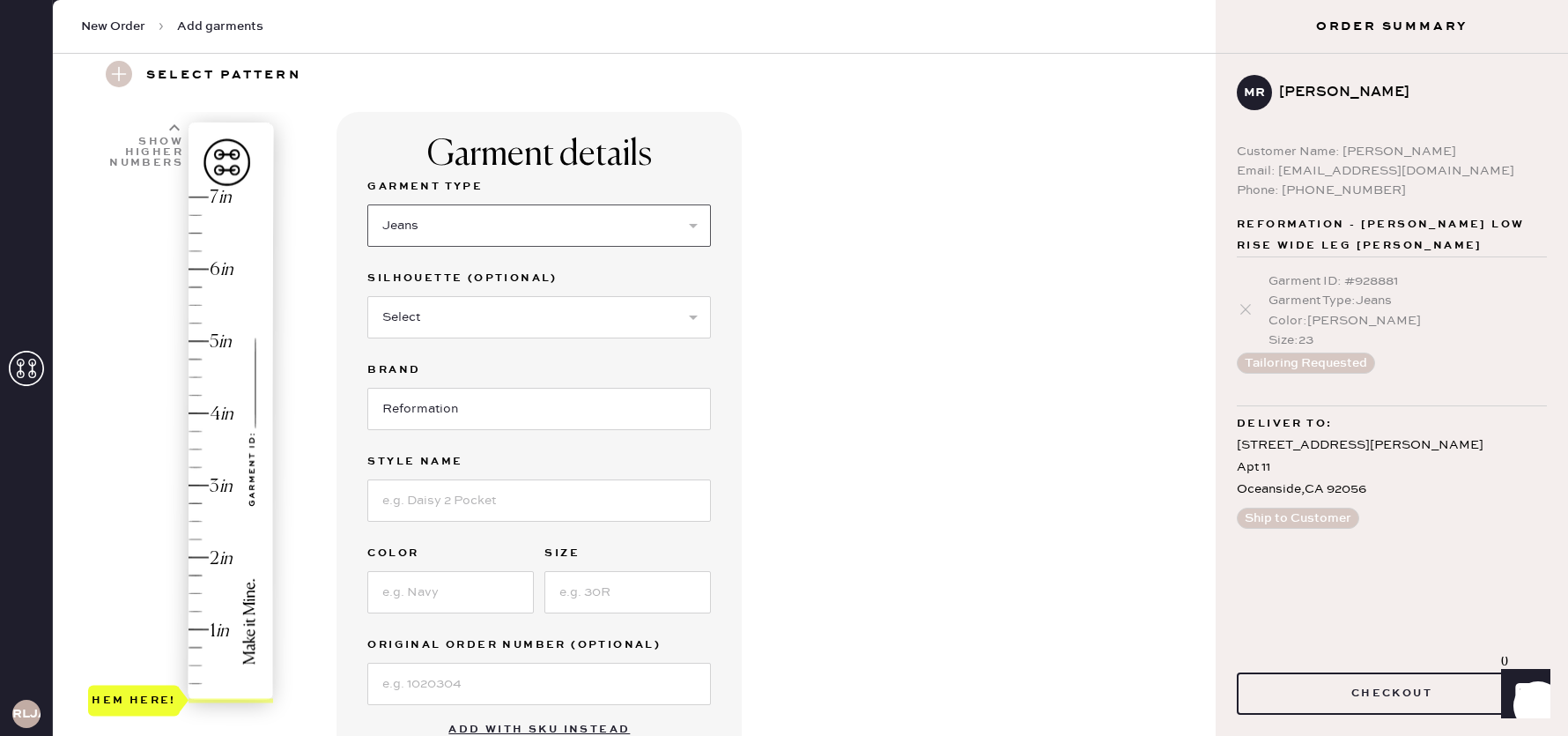
scroll to position [144, 0]
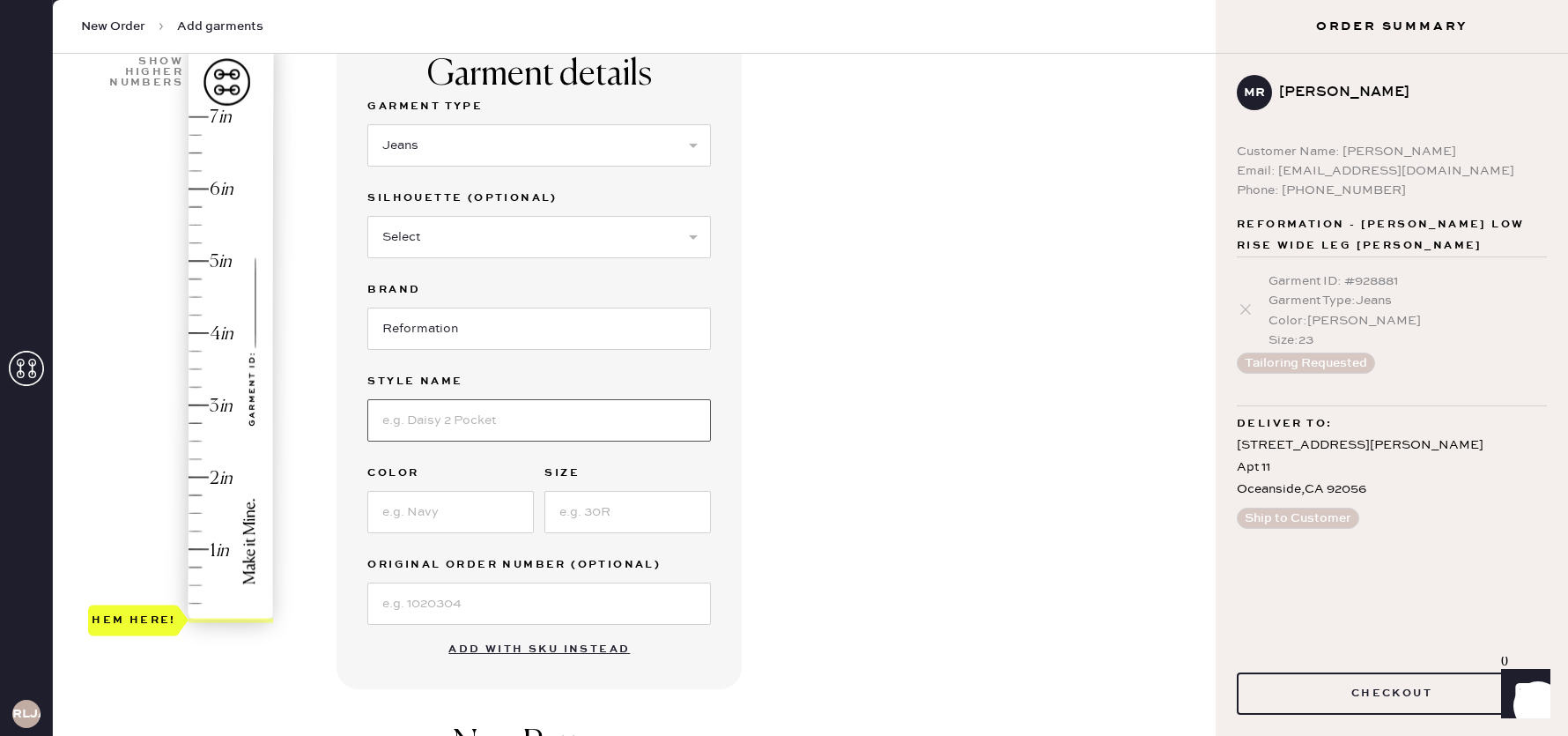
click at [443, 415] on input at bounding box center [539, 420] width 344 height 42
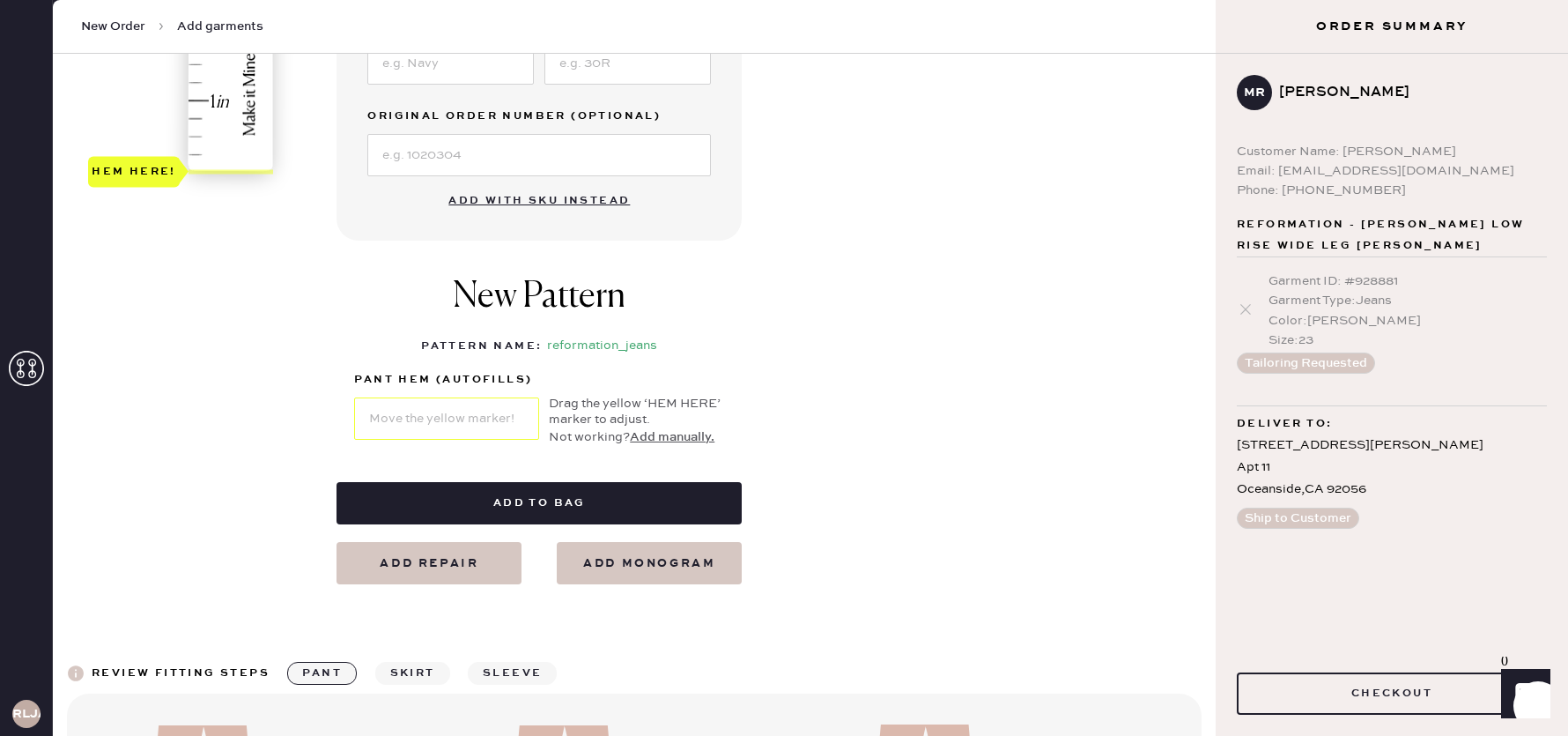
click at [898, 449] on div "Garment details Garment Type Select Basic Skirt Jeans Leggings Pants Shorts Bas…" at bounding box center [769, 83] width 865 height 1002
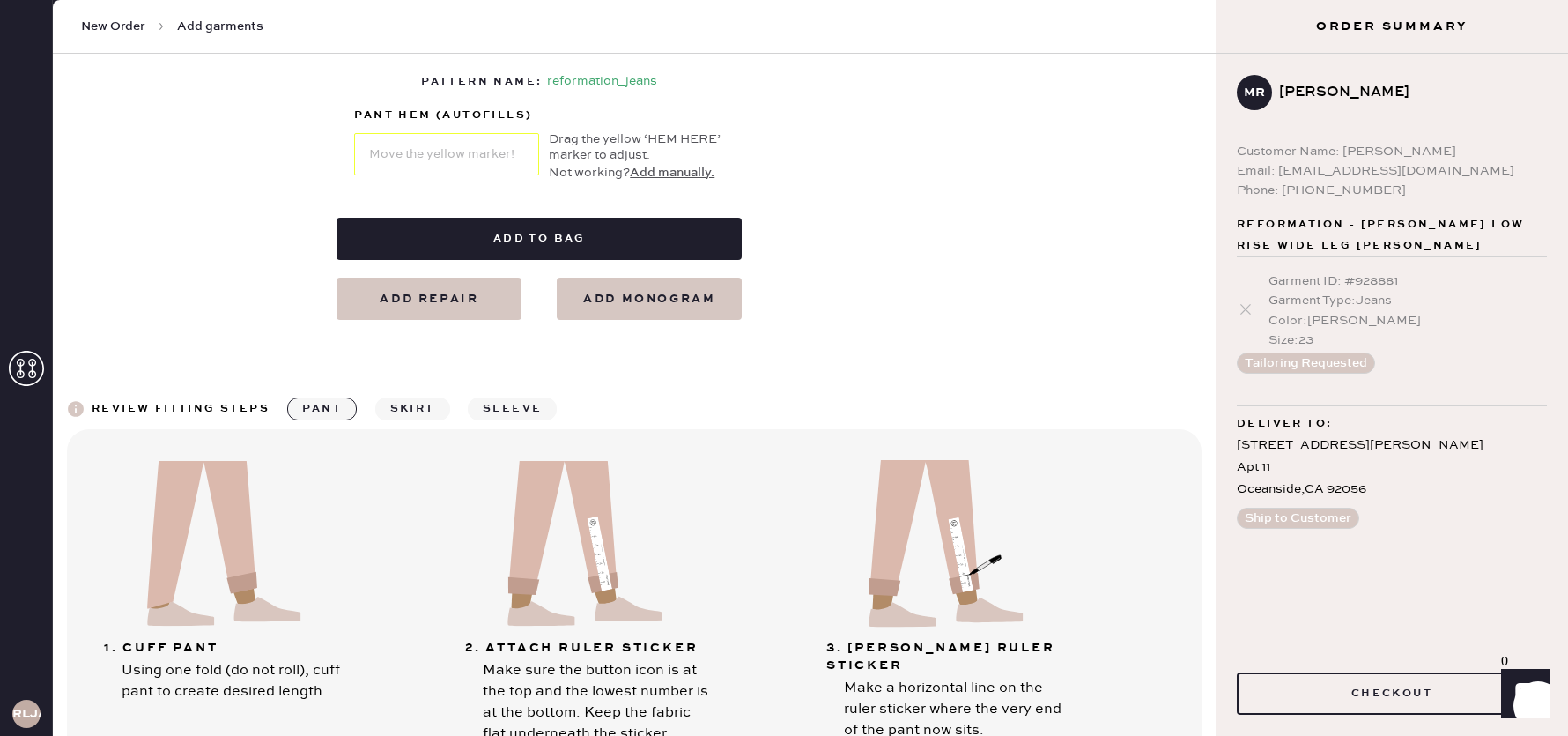
scroll to position [858, 0]
click at [1416, 697] on button "Checkout" at bounding box center [1392, 694] width 311 height 42
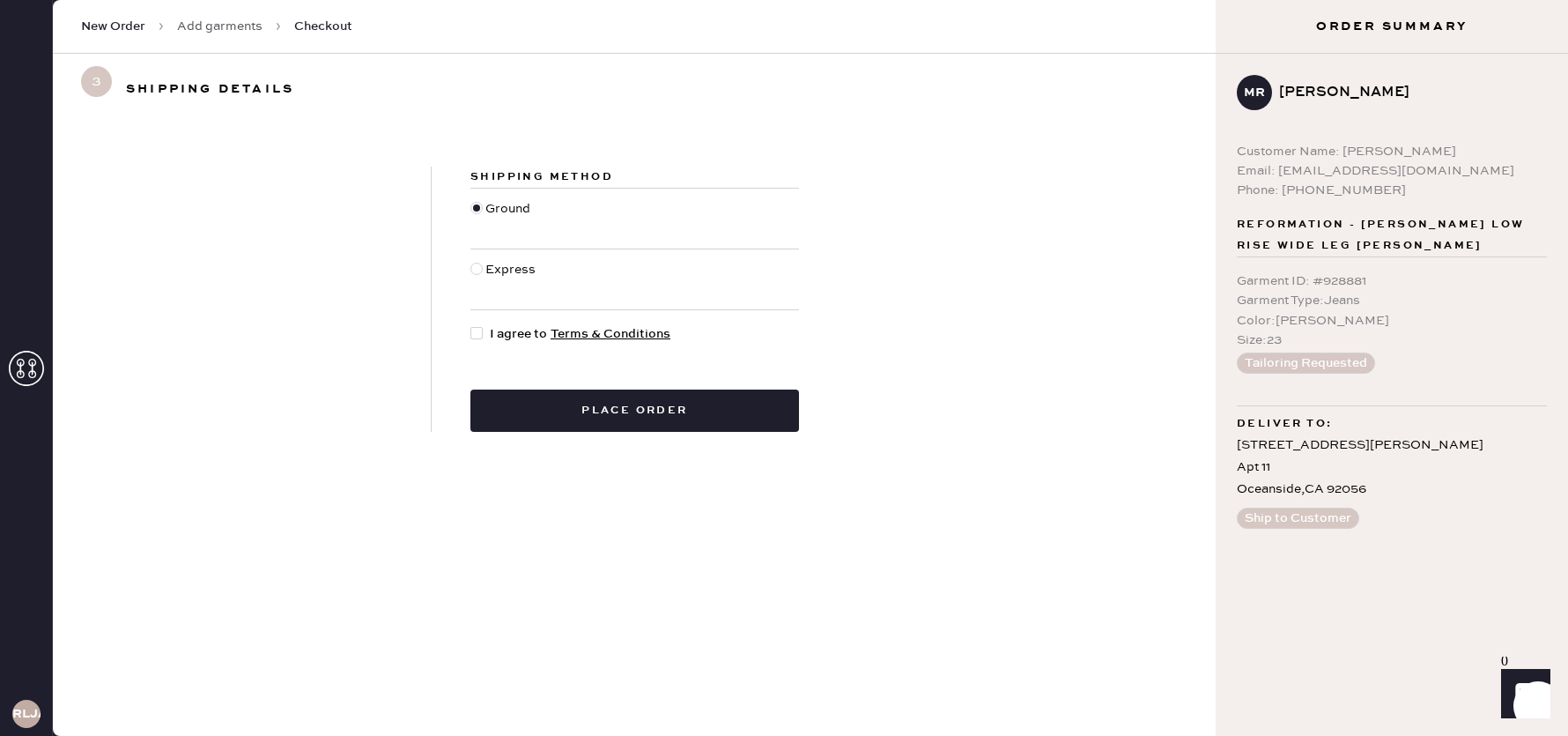
click at [473, 334] on div at bounding box center [477, 333] width 13 height 13
click at [471, 325] on input "I agree to Terms & Conditions" at bounding box center [470, 324] width 1 height 1
checkbox input "true"
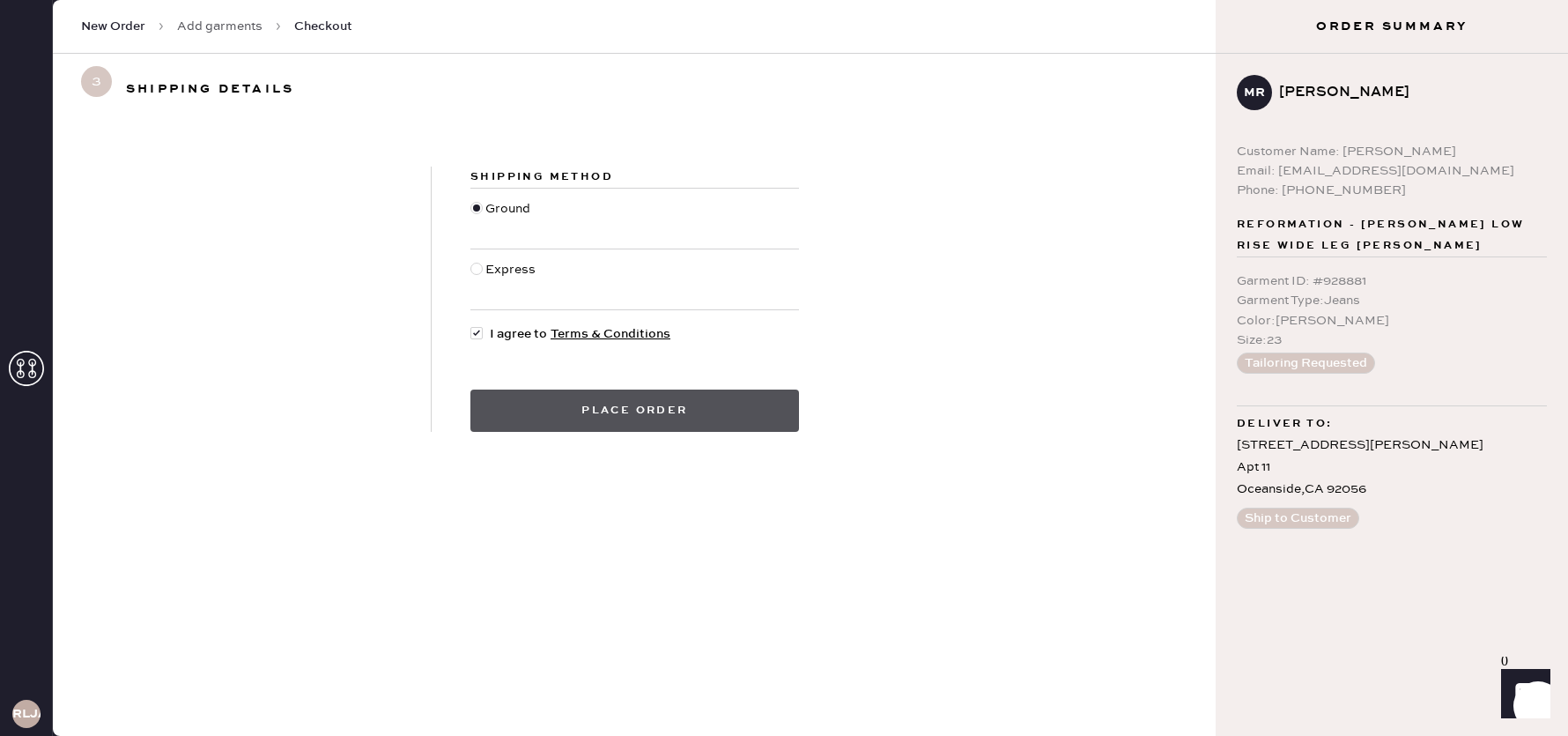
click at [596, 403] on button "Place order" at bounding box center [635, 410] width 329 height 42
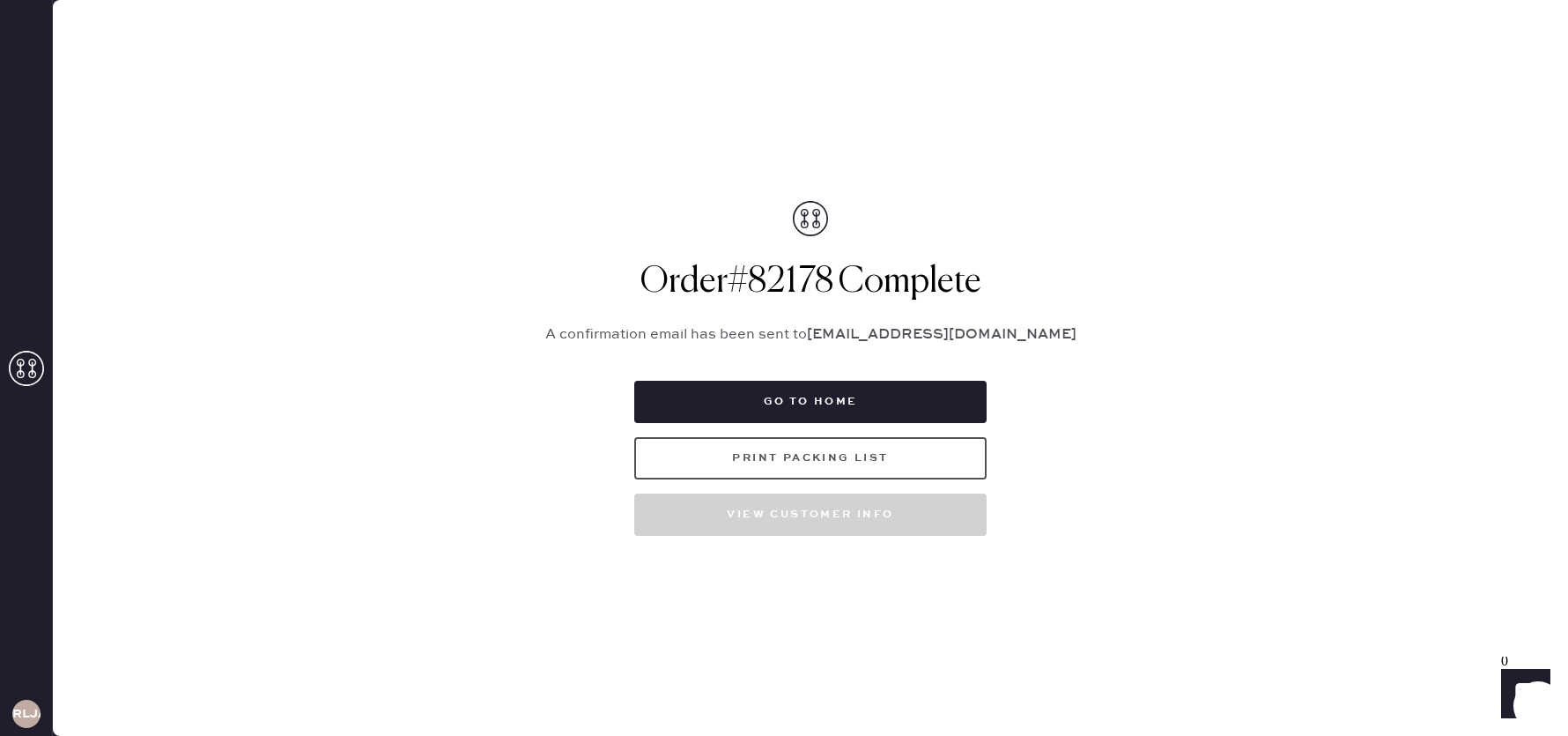
click at [895, 467] on button "Print Packing List" at bounding box center [811, 458] width 352 height 42
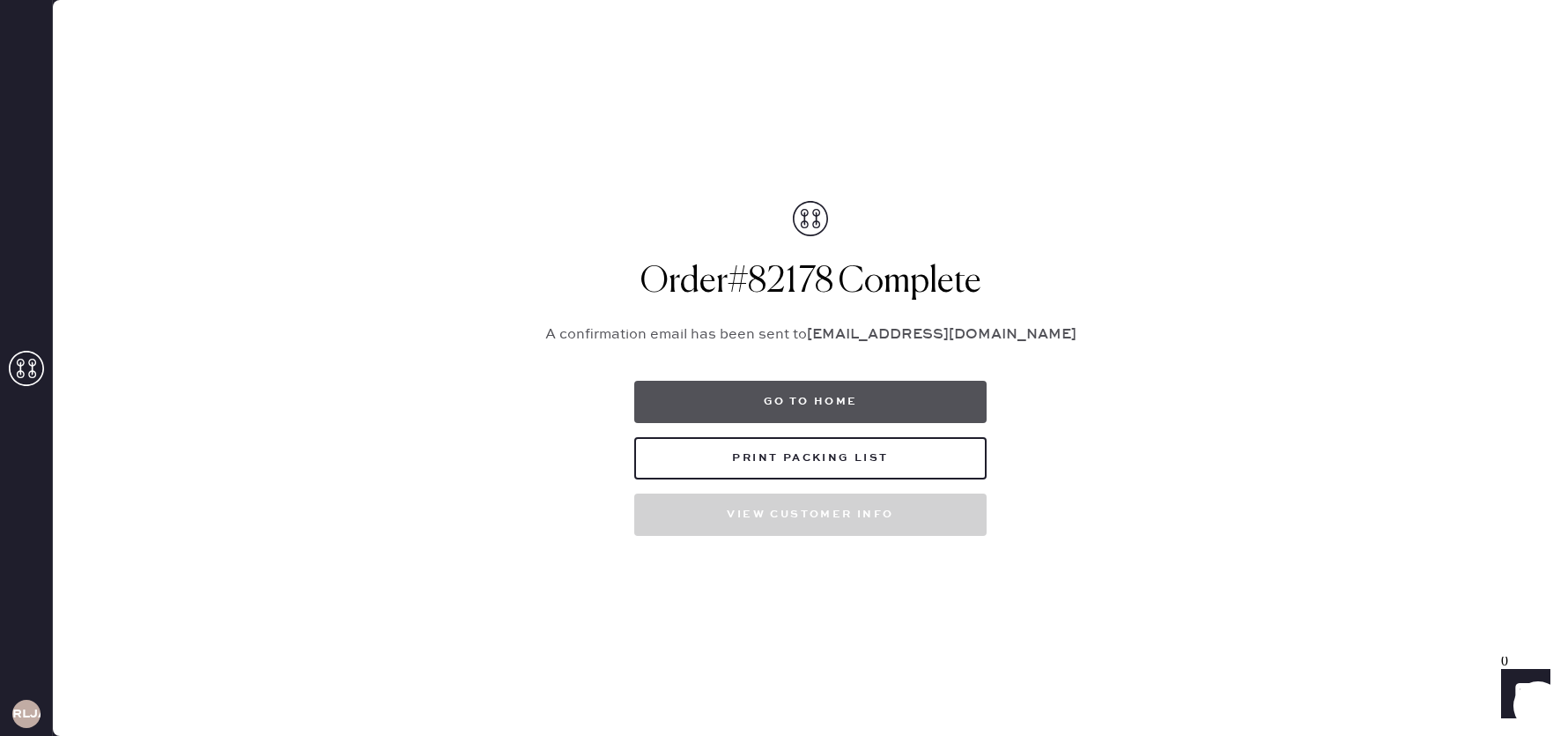
click at [787, 406] on button "Go to home" at bounding box center [811, 402] width 352 height 42
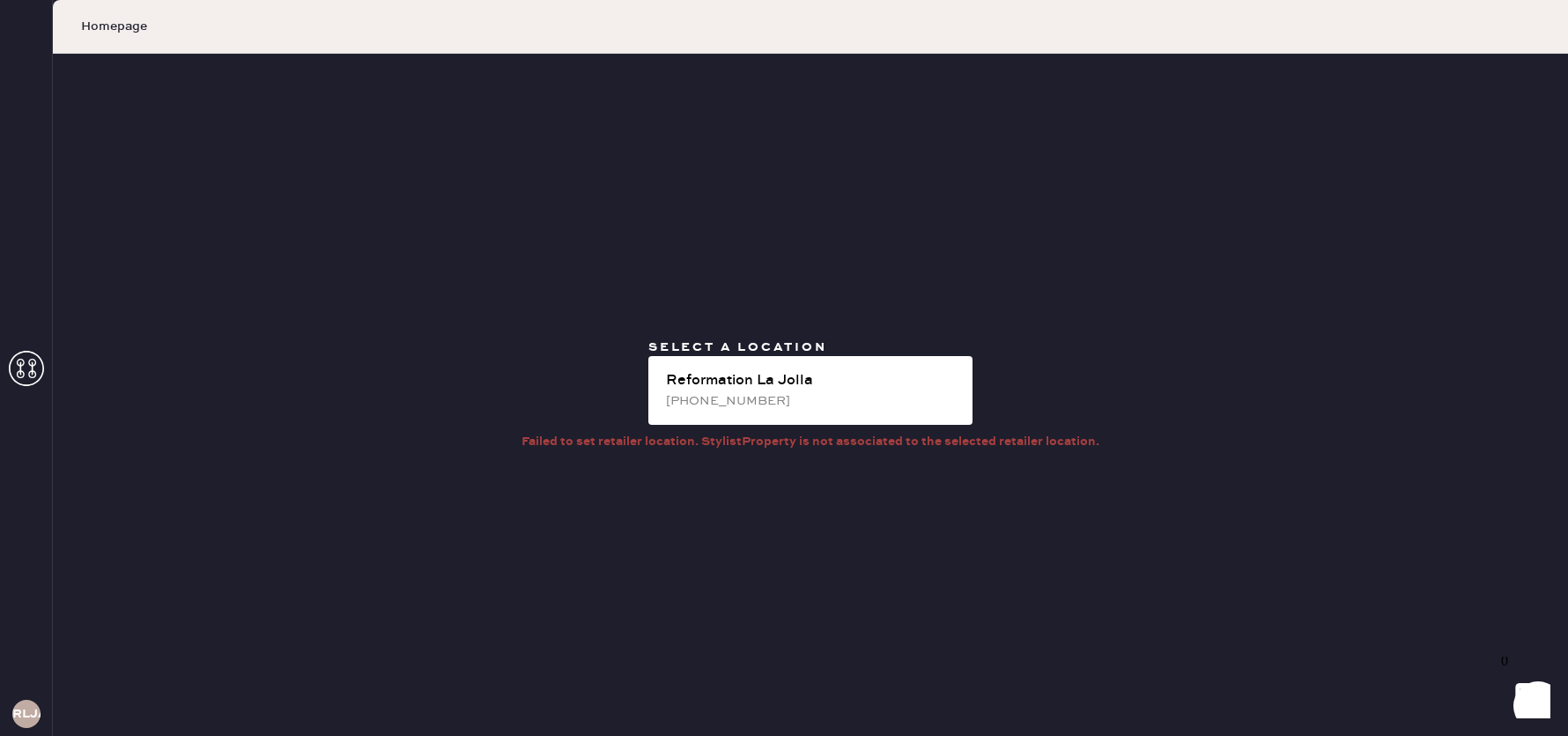
click at [33, 377] on use at bounding box center [26, 368] width 35 height 35
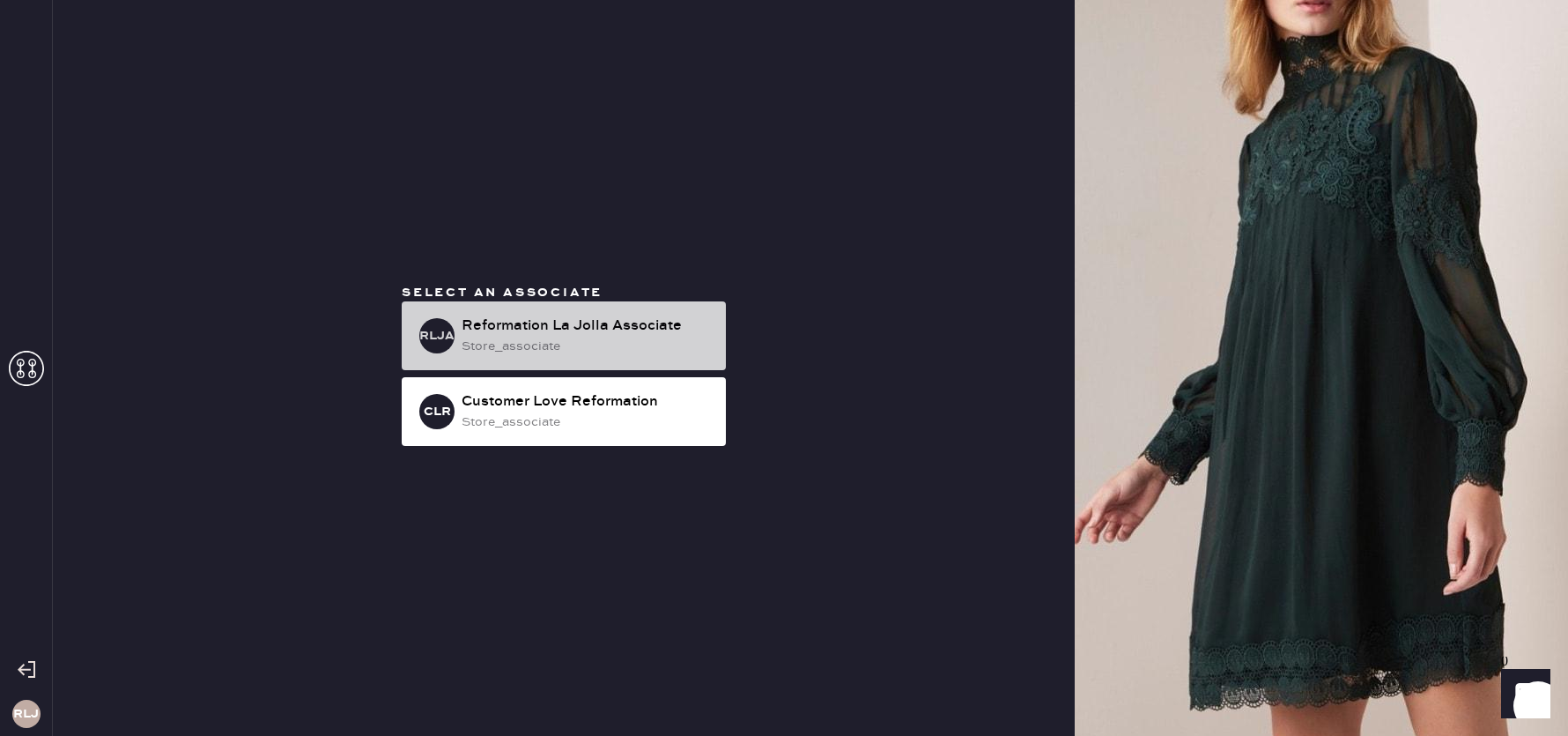
click at [561, 312] on div "RLJA Reformation La Jolla Associate store_associate" at bounding box center [563, 336] width 324 height 69
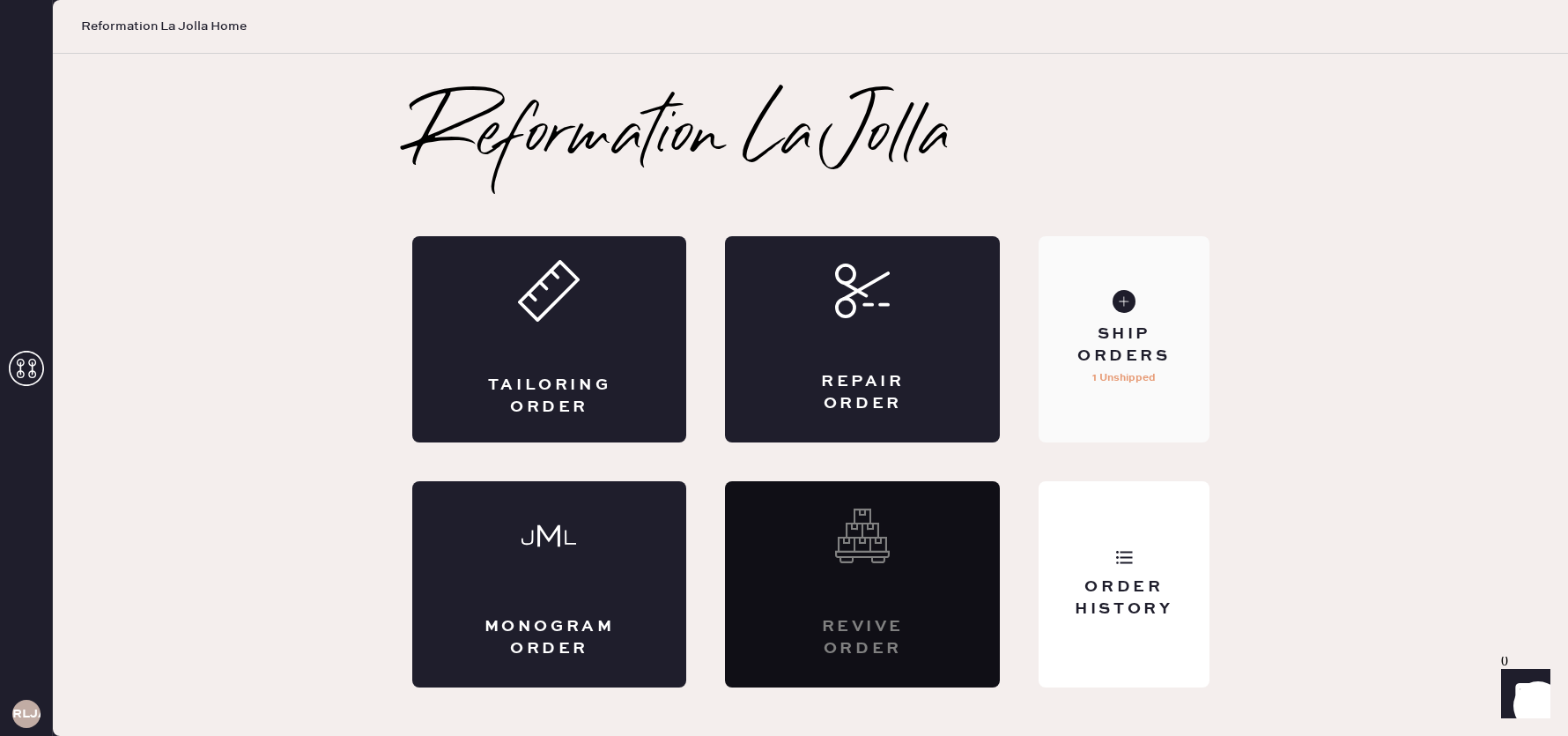
click at [1150, 338] on div "Ship Orders" at bounding box center [1123, 345] width 142 height 44
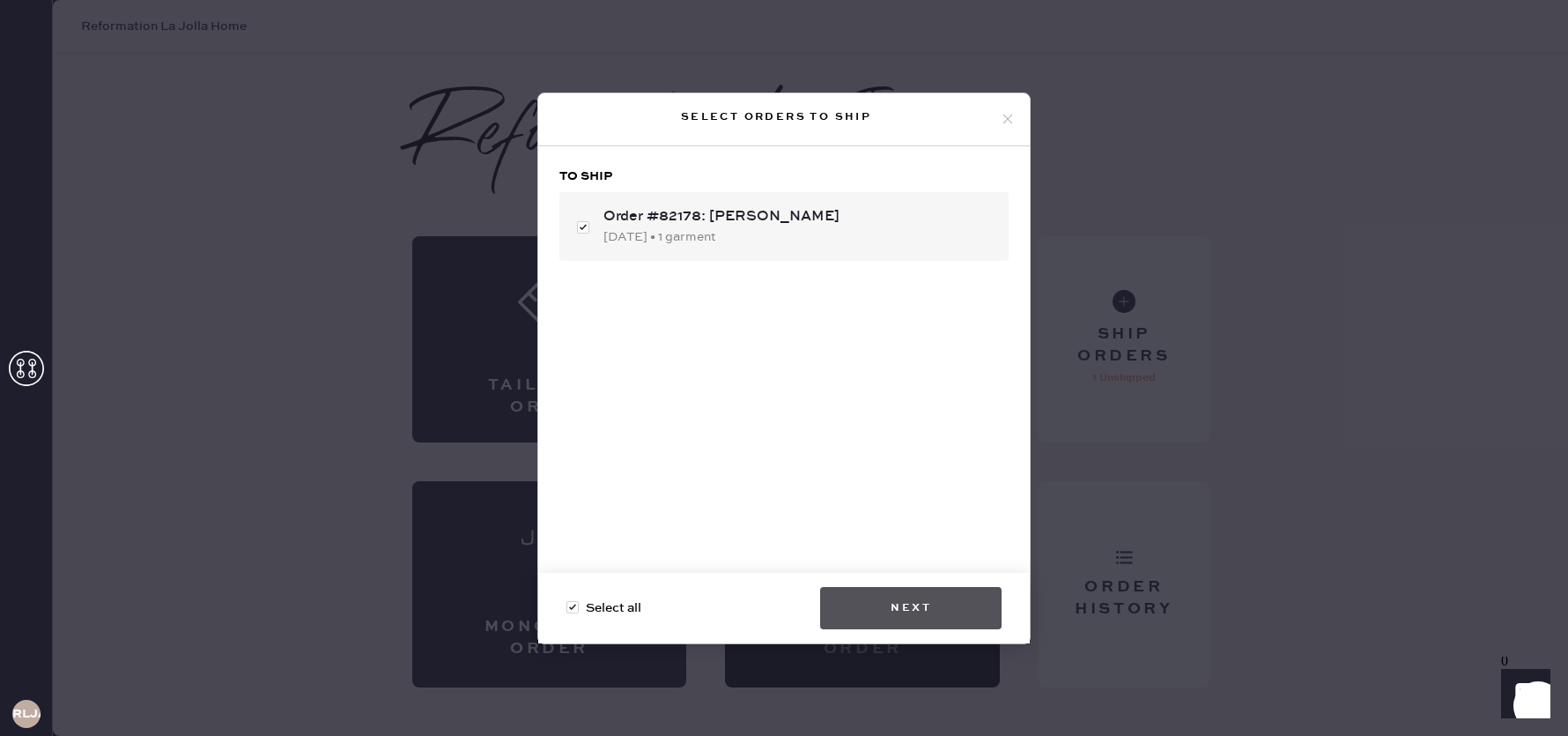
click at [932, 613] on button "Next" at bounding box center [911, 608] width 181 height 42
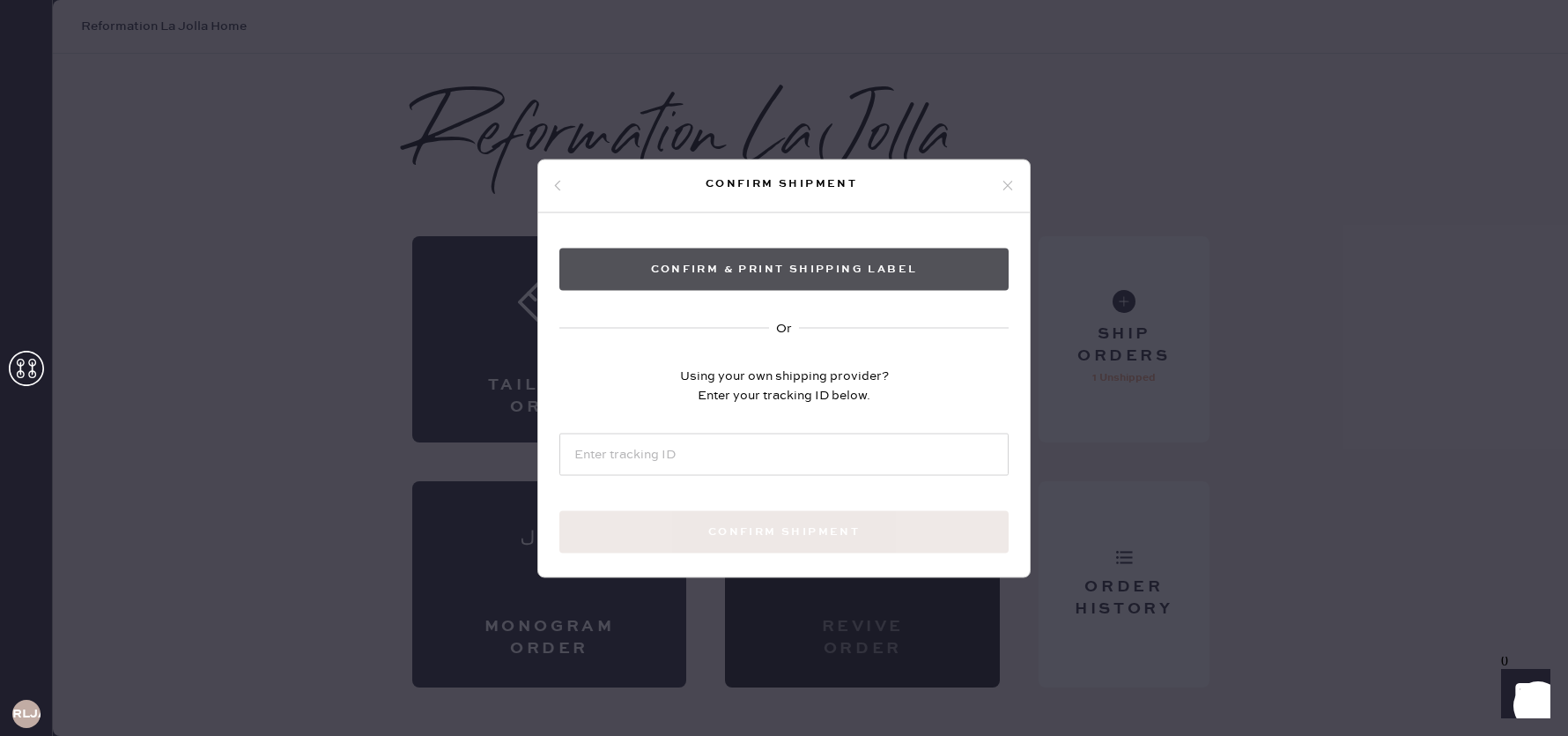
click at [713, 272] on button "Confirm & Print shipping label" at bounding box center [784, 268] width 450 height 42
